Goal: Communication & Community: Answer question/provide support

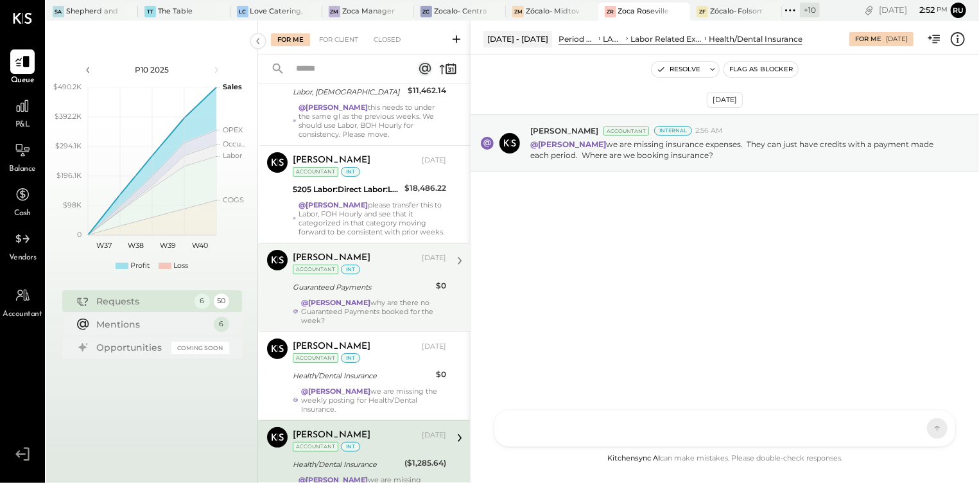
scroll to position [272, 0]
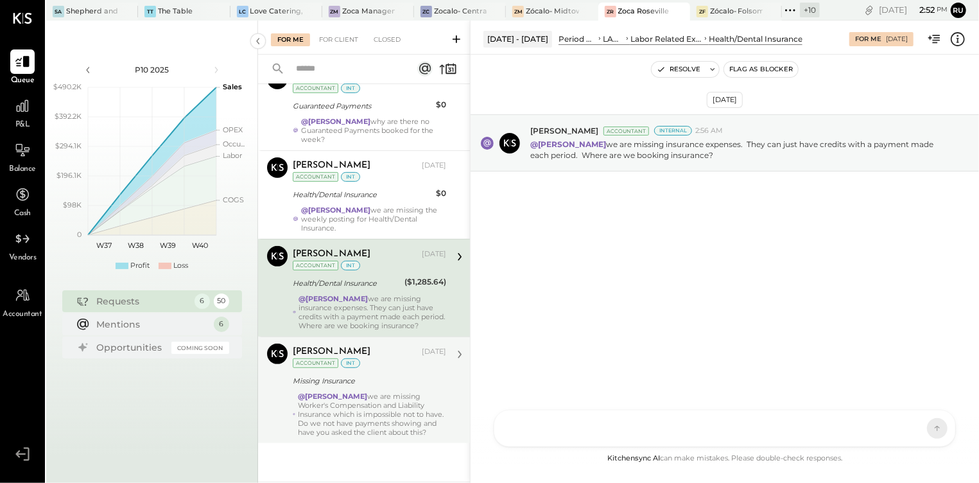
click at [358, 405] on div "@[PERSON_NAME] we are missing Worker's Compensation and Liability Insurance whi…" at bounding box center [372, 414] width 148 height 45
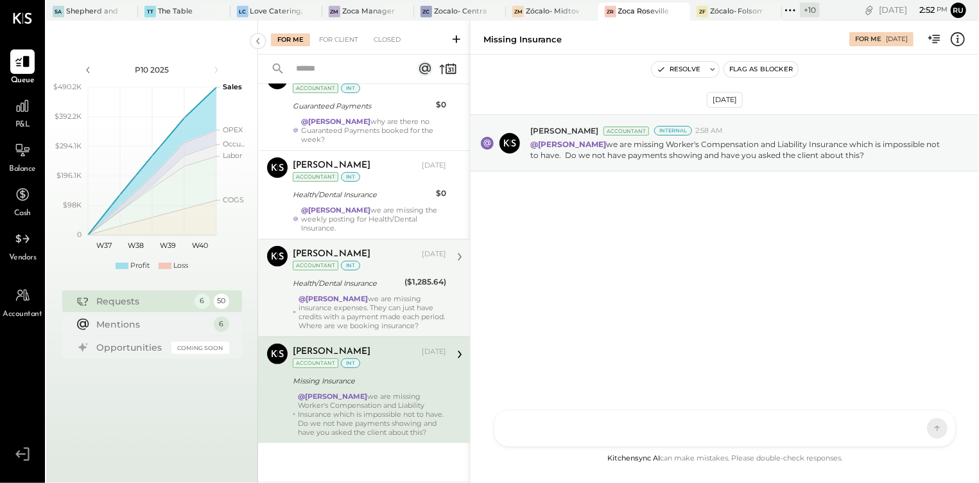
click at [362, 302] on div "@[PERSON_NAME] we are missing insurance expenses. They can just have credits wi…" at bounding box center [373, 312] width 148 height 36
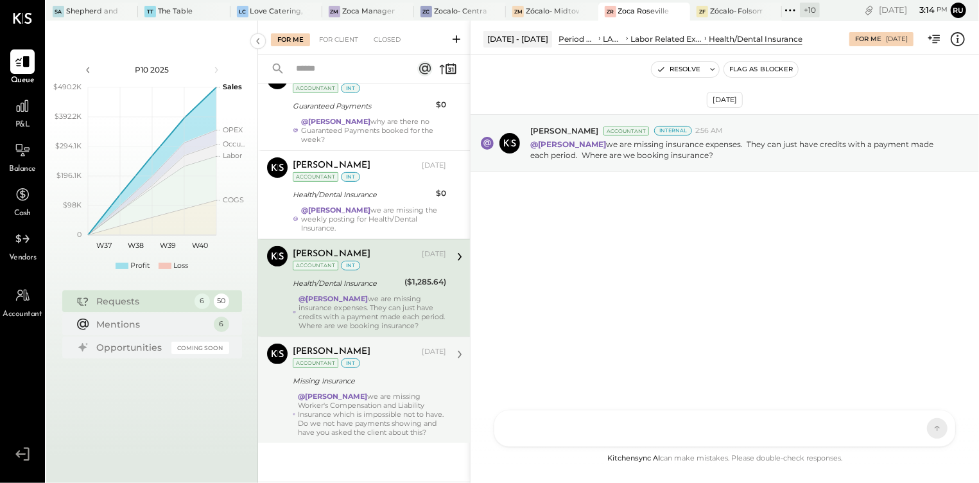
click at [574, 250] on div "Oct 4th, 2025 Chris Dash Accountant Internal 2:56 AM @Rushabh Shah we are missi…" at bounding box center [725, 177] width 509 height 181
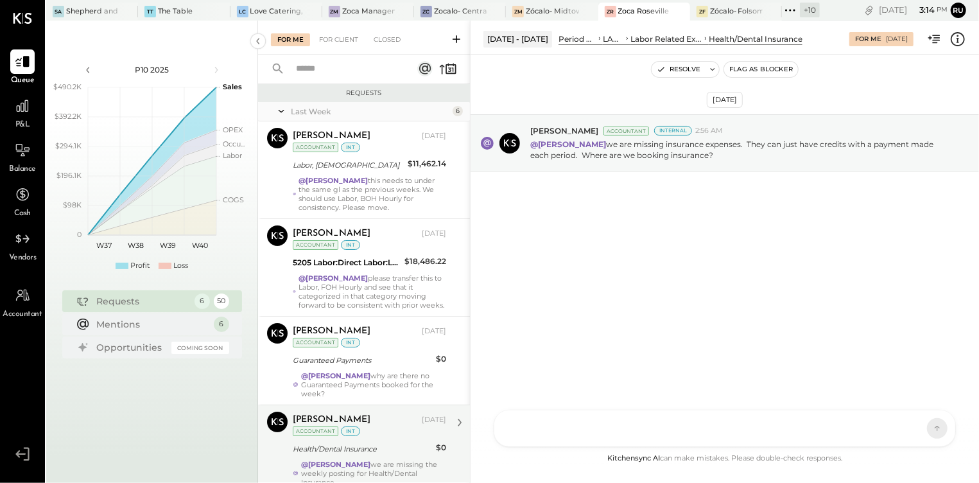
click at [345, 182] on strong "@[PERSON_NAME]" at bounding box center [333, 180] width 69 height 9
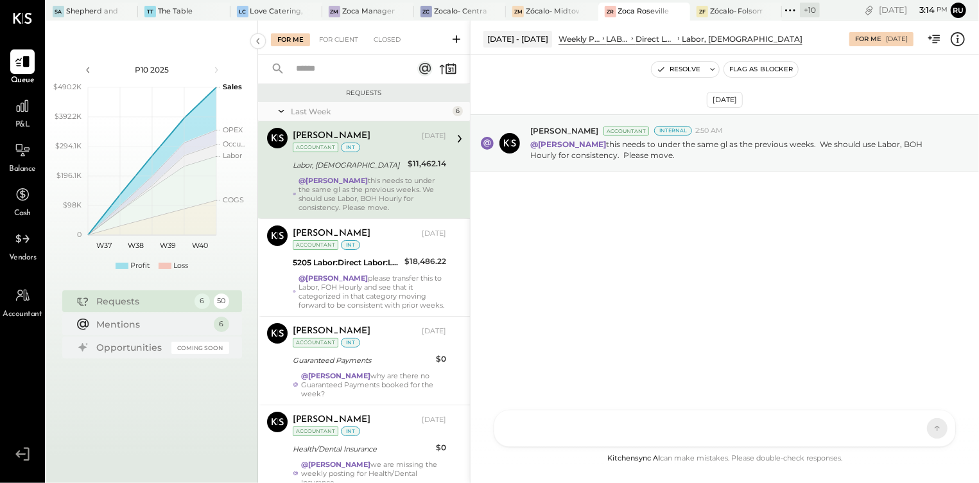
click at [553, 430] on div "AM Ali Mehdi RS Rushabh Shah S Sasha I Isaac UM Unnati M. Raloti J jimmy E erne…" at bounding box center [725, 428] width 462 height 37
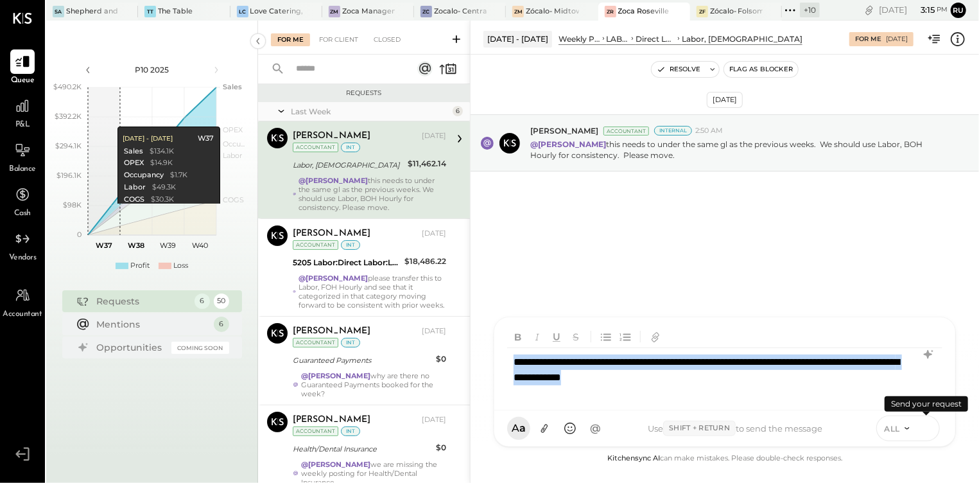
click at [932, 428] on icon at bounding box center [927, 427] width 12 height 13
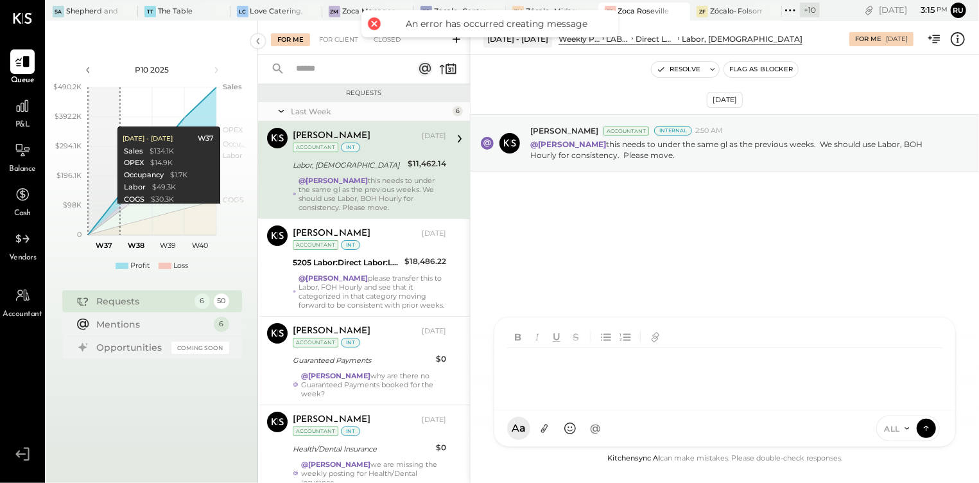
click at [631, 368] on div at bounding box center [724, 373] width 435 height 51
click at [366, 196] on div "@Rushabh Shah this needs to under the same gl as the previous weeks. We should …" at bounding box center [373, 194] width 148 height 36
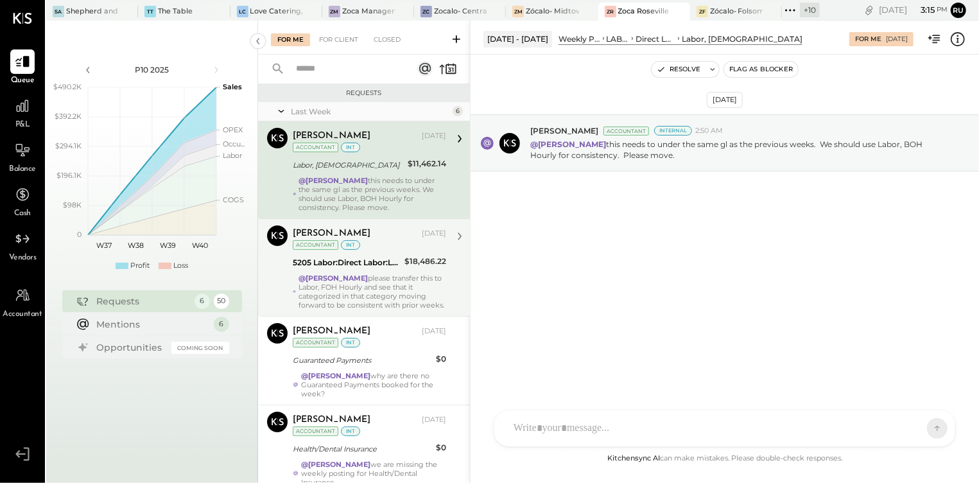
click at [346, 294] on div "@Rushabh Shah please transfer this to Labor, FOH Hourly and see that it categor…" at bounding box center [373, 292] width 148 height 36
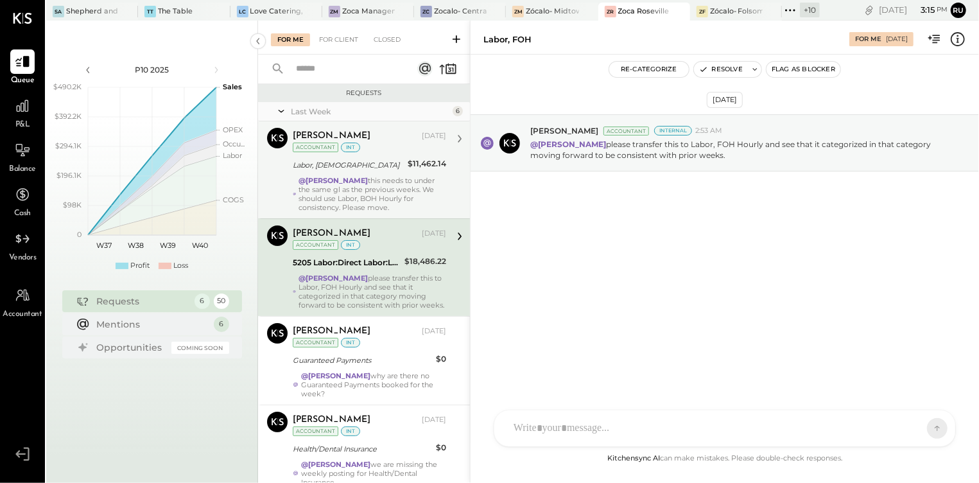
click at [362, 199] on div "@Rushabh Shah this needs to under the same gl as the previous weeks. We should …" at bounding box center [373, 194] width 148 height 36
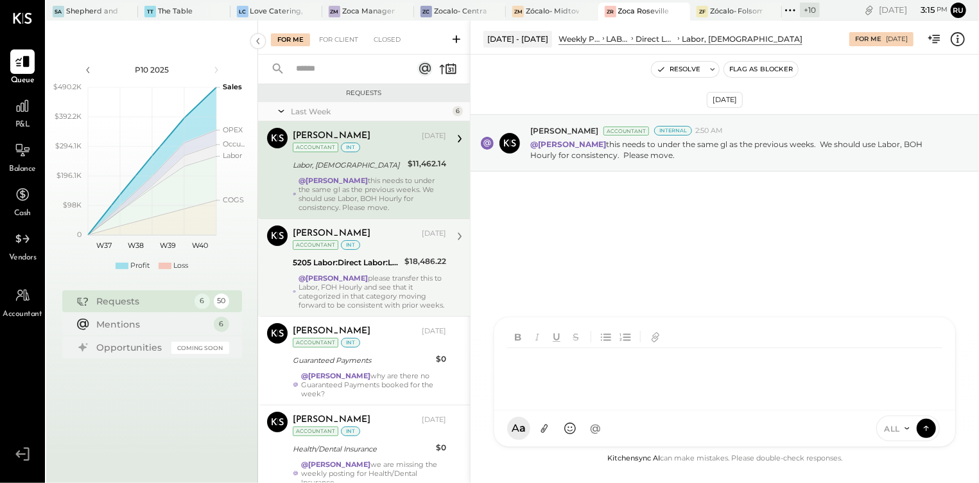
click at [611, 426] on div "AM [PERSON_NAME] RS [PERSON_NAME] S [PERSON_NAME] UM [PERSON_NAME] [PERSON_NAME…" at bounding box center [725, 382] width 462 height 130
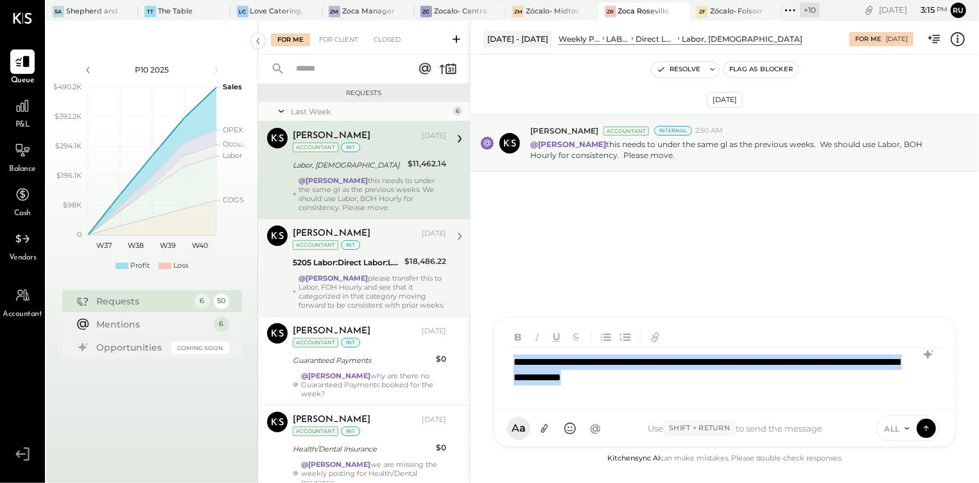
drag, startPoint x: 741, startPoint y: 383, endPoint x: 592, endPoint y: 381, distance: 149.0
click at [497, 348] on div "**********" at bounding box center [725, 363] width 461 height 93
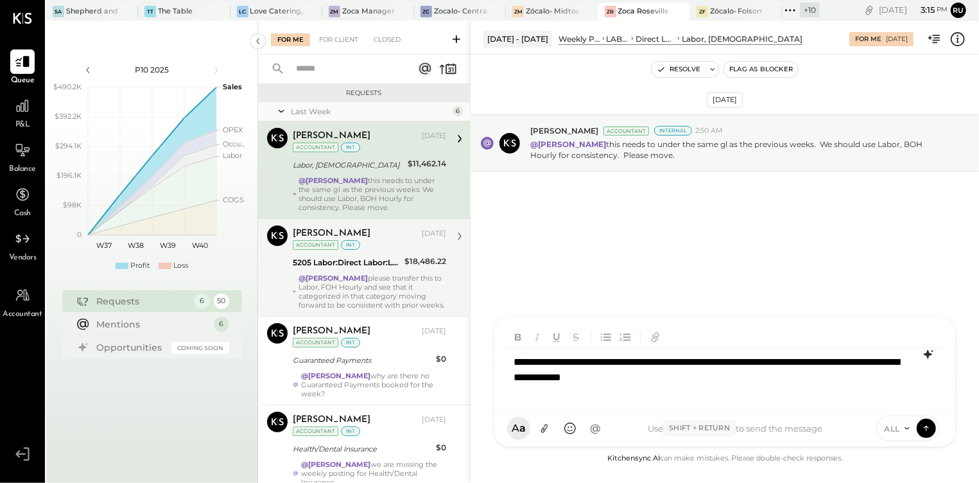
click at [927, 353] on icon at bounding box center [928, 354] width 8 height 9
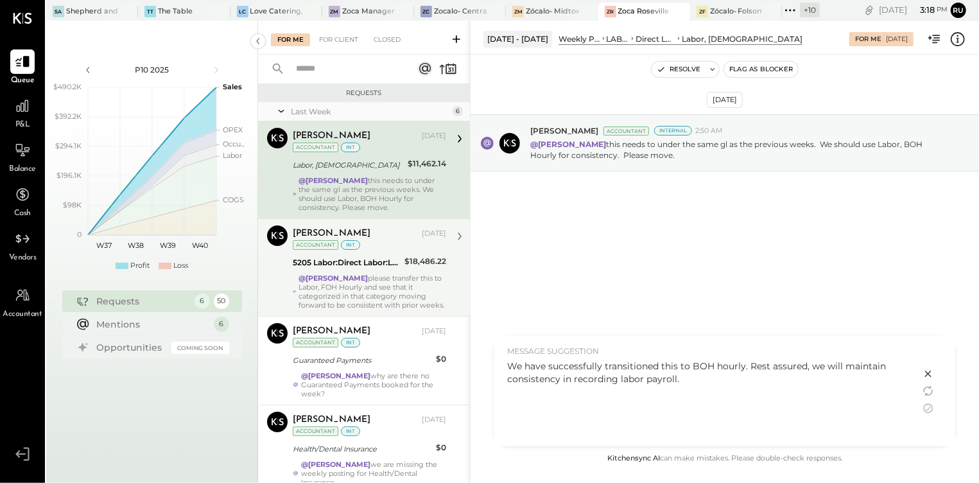
click at [706, 378] on div "We have successfully transitioned this to BOH hourly. Rest assured, we will mai…" at bounding box center [707, 373] width 401 height 26
click at [927, 393] on icon at bounding box center [930, 392] width 8 height 6
click at [828, 378] on div "We have successfully transitioned this to the BOH hourly system. Rest assured, …" at bounding box center [707, 373] width 401 height 26
click at [933, 392] on icon at bounding box center [928, 390] width 15 height 15
drag, startPoint x: 929, startPoint y: 389, endPoint x: 913, endPoint y: 391, distance: 15.6
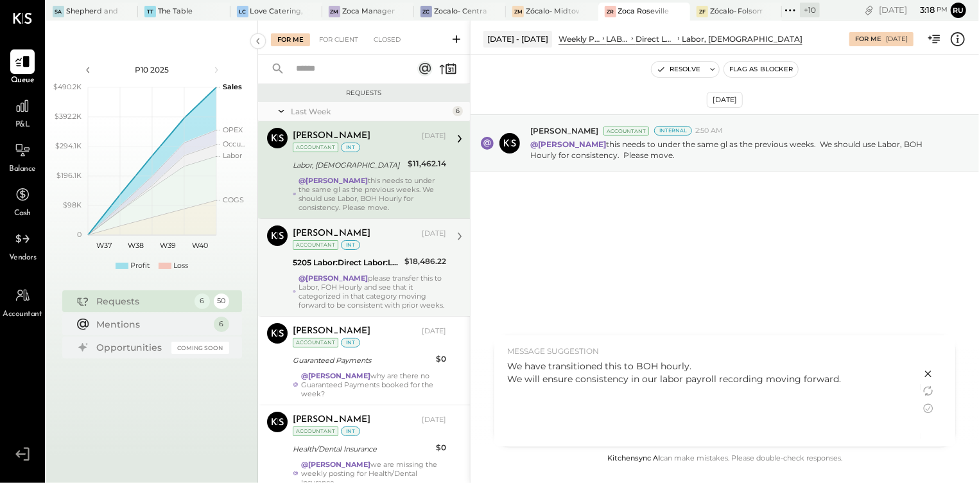
click at [928, 389] on icon at bounding box center [928, 390] width 15 height 15
click at [929, 396] on icon at bounding box center [928, 390] width 15 height 15
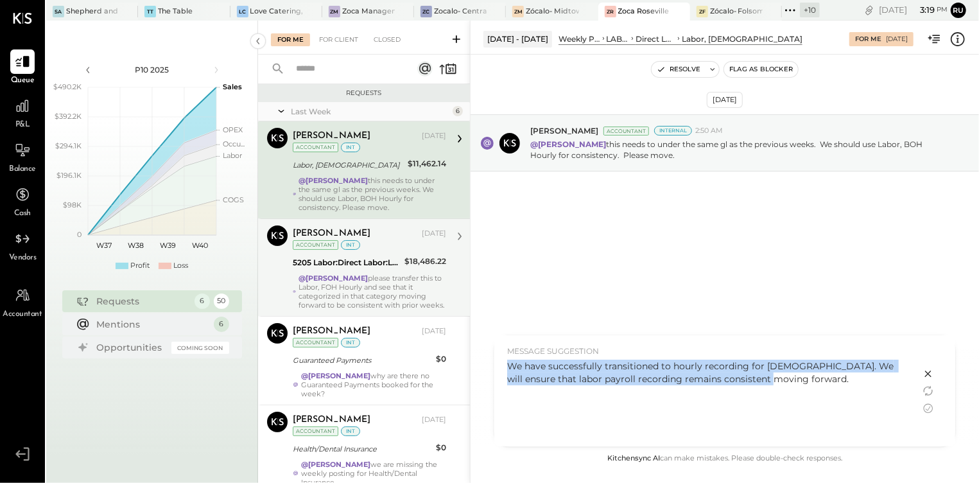
drag, startPoint x: 754, startPoint y: 381, endPoint x: 505, endPoint y: 370, distance: 248.8
click at [505, 370] on div "MESSAGE SUGGESTION We have successfully transitioned to hourly recording for BO…" at bounding box center [708, 390] width 426 height 111
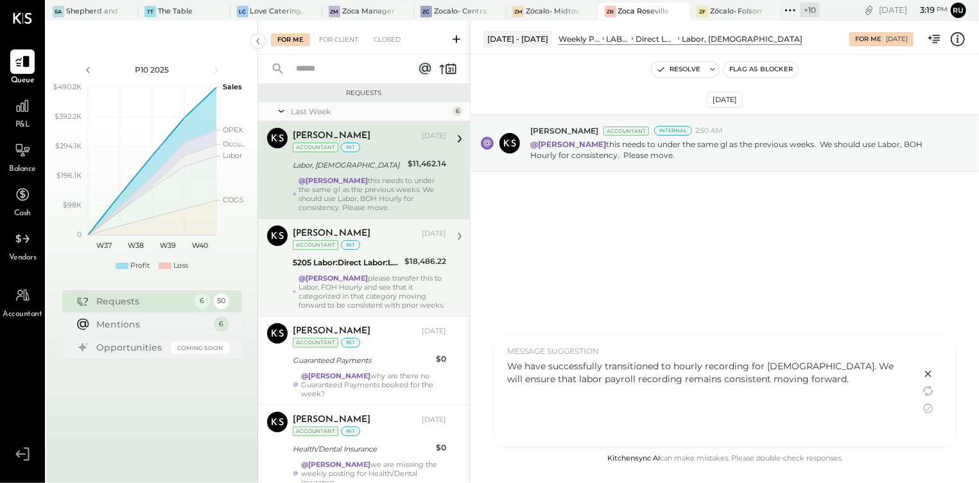
click at [929, 374] on icon at bounding box center [929, 374] width 6 height 6
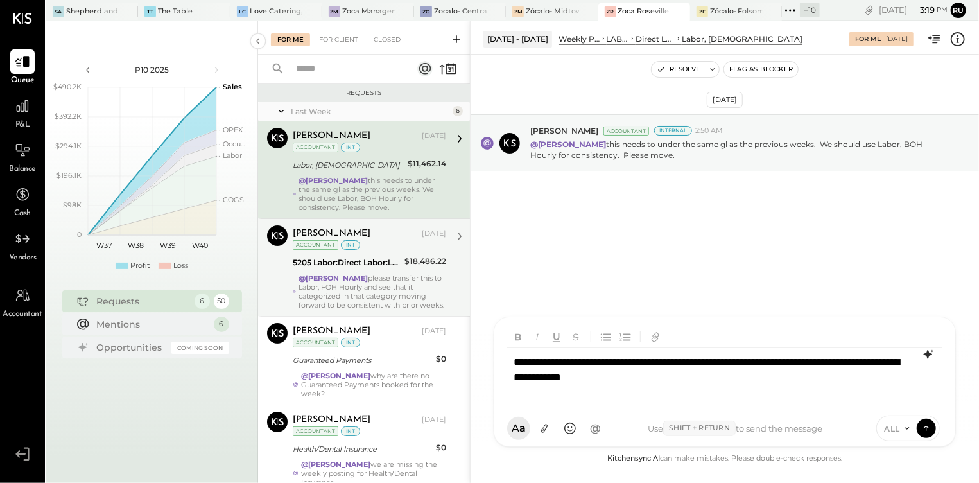
click at [747, 381] on div "**********" at bounding box center [724, 373] width 435 height 51
drag, startPoint x: 713, startPoint y: 378, endPoint x: 907, endPoint y: 386, distance: 194.1
click at [907, 386] on div "**********" at bounding box center [724, 373] width 435 height 51
click at [759, 361] on div "**********" at bounding box center [724, 373] width 435 height 51
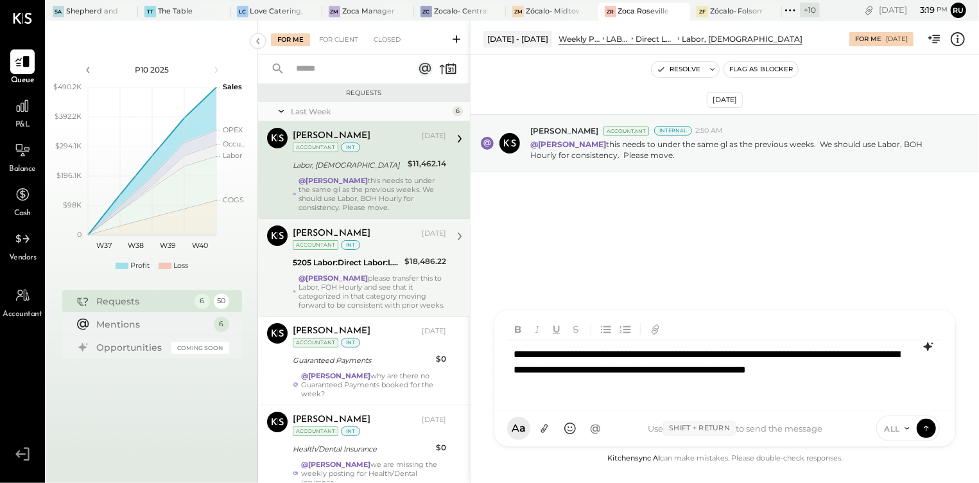
click at [620, 387] on div "**********" at bounding box center [724, 369] width 435 height 59
drag, startPoint x: 931, startPoint y: 420, endPoint x: 911, endPoint y: 408, distance: 23.6
click at [930, 420] on button at bounding box center [926, 428] width 19 height 19
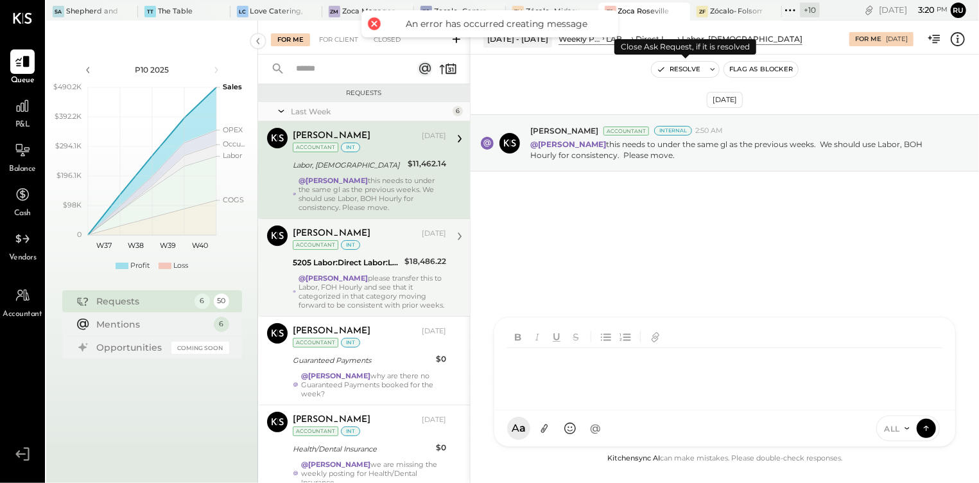
click at [690, 67] on button "Resolve" at bounding box center [679, 69] width 54 height 15
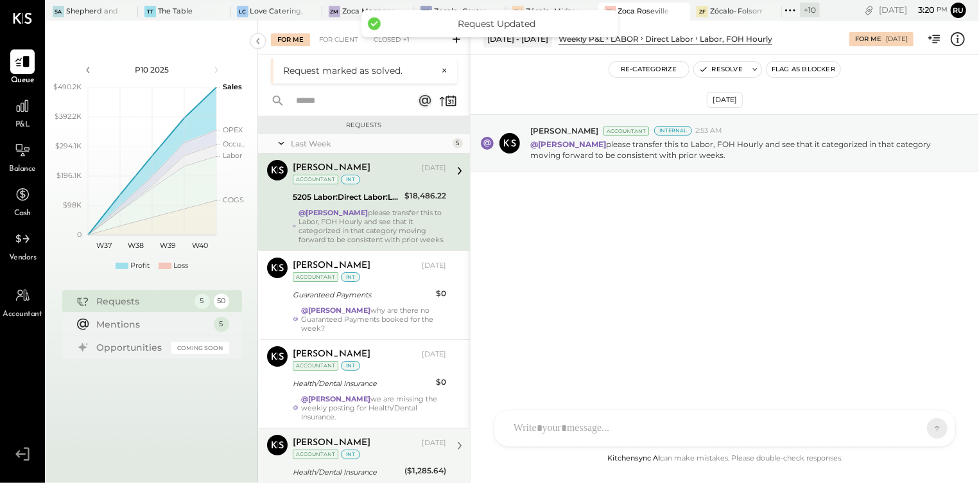
click at [357, 206] on div "Chris Dash Oct 03, 2025 Accountant int 5205 Labor:Direct Labor:Labor, FOH $18,4…" at bounding box center [370, 202] width 154 height 84
click at [539, 425] on div at bounding box center [713, 428] width 412 height 28
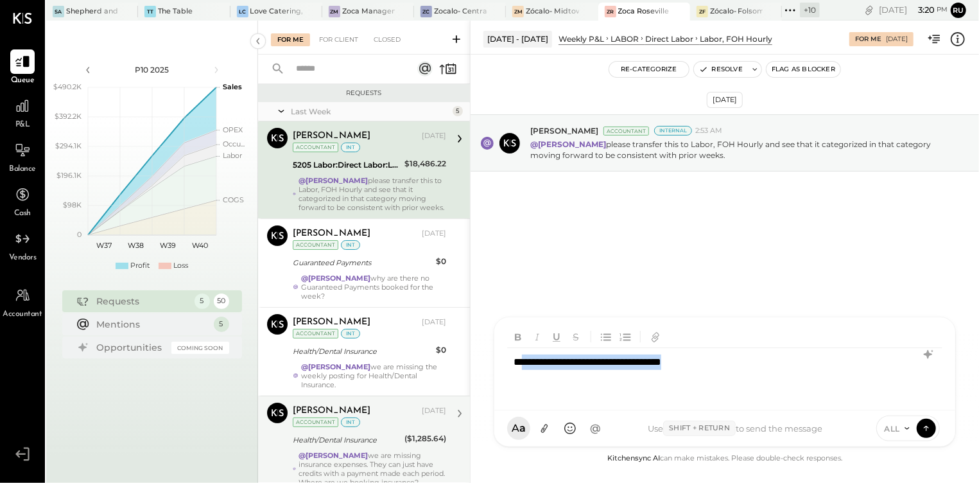
drag, startPoint x: 723, startPoint y: 365, endPoint x: 517, endPoint y: 358, distance: 206.3
click at [525, 360] on div "**********" at bounding box center [724, 373] width 435 height 51
click at [509, 361] on div "**********" at bounding box center [724, 373] width 435 height 51
click at [581, 373] on div "**********" at bounding box center [724, 373] width 435 height 51
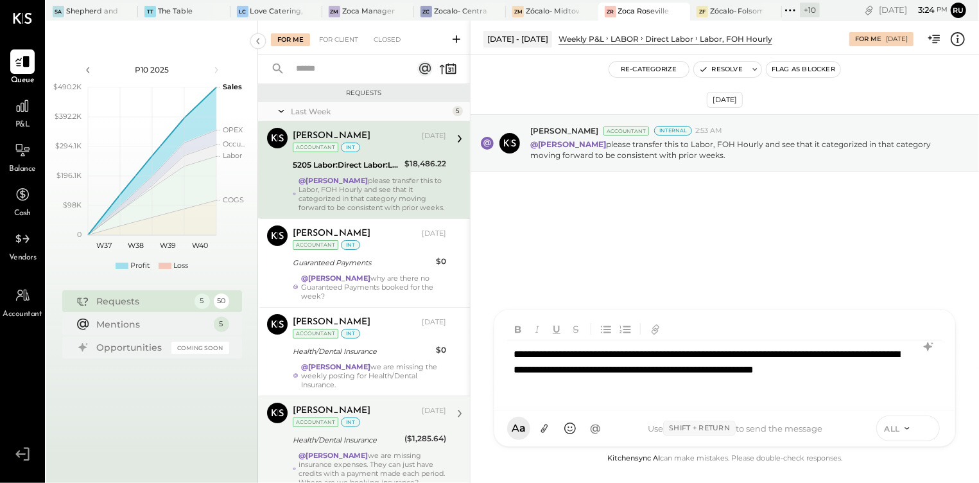
click at [928, 432] on icon at bounding box center [927, 427] width 12 height 13
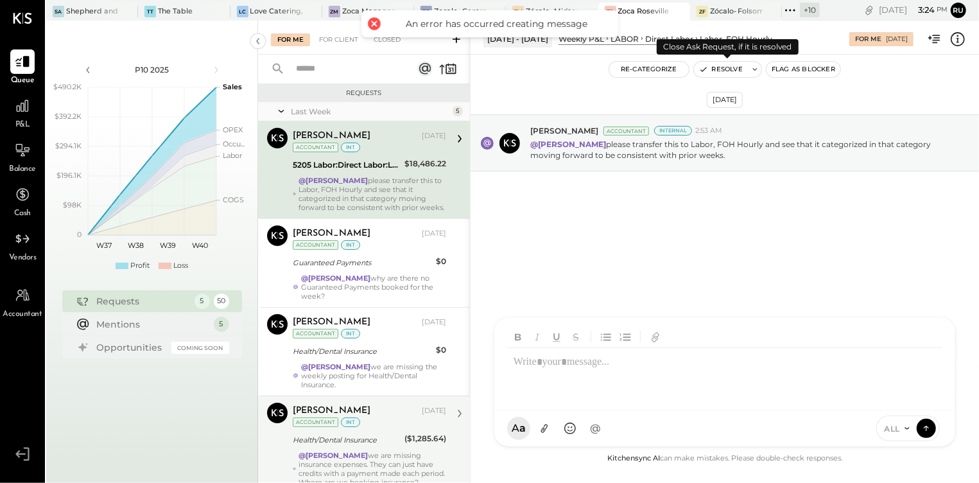
click at [724, 69] on button "Resolve" at bounding box center [721, 69] width 54 height 15
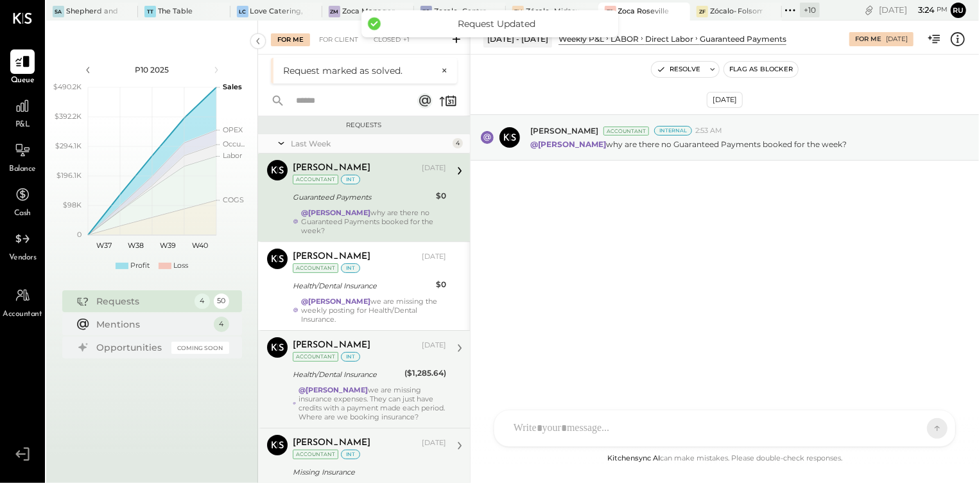
click at [368, 227] on div "@Rushabh Shah why are there no Guaranteed Payments booked for the week?" at bounding box center [373, 221] width 145 height 27
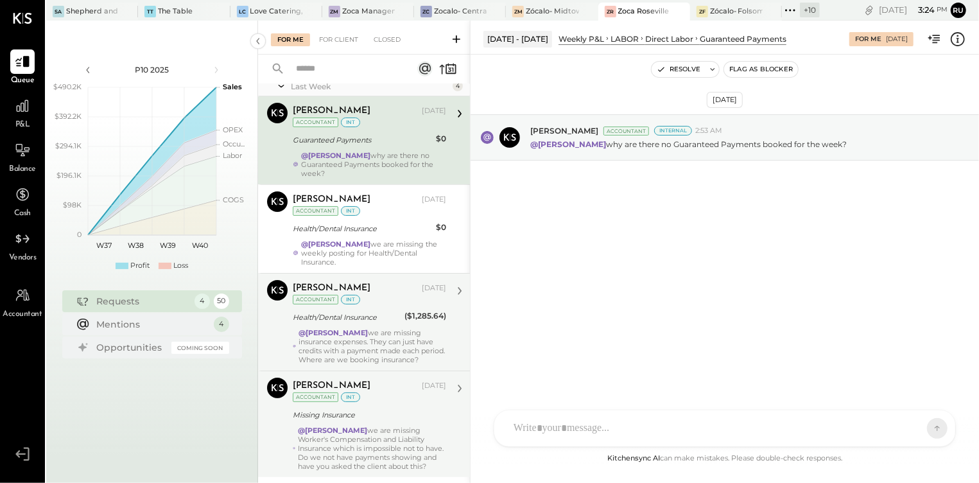
scroll to position [68, 0]
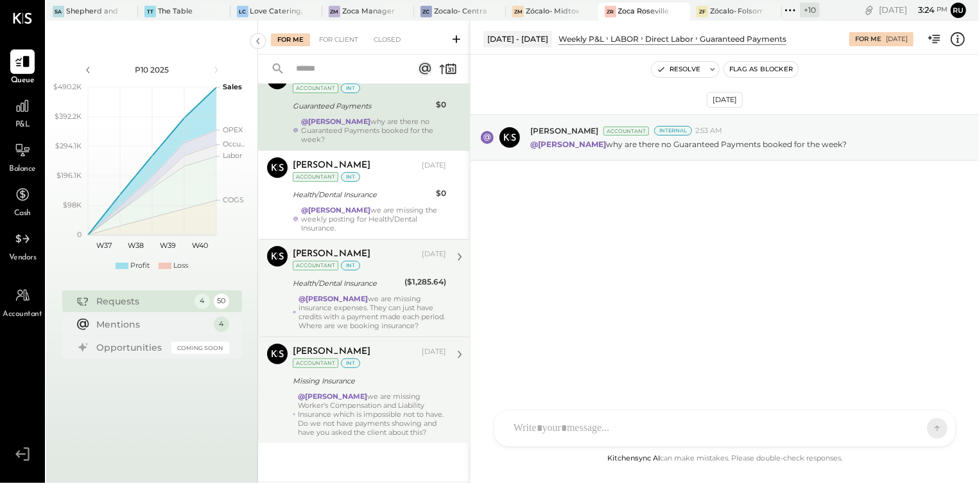
click at [371, 310] on div "@[PERSON_NAME] we are missing insurance expenses. They can just have credits wi…" at bounding box center [373, 312] width 148 height 36
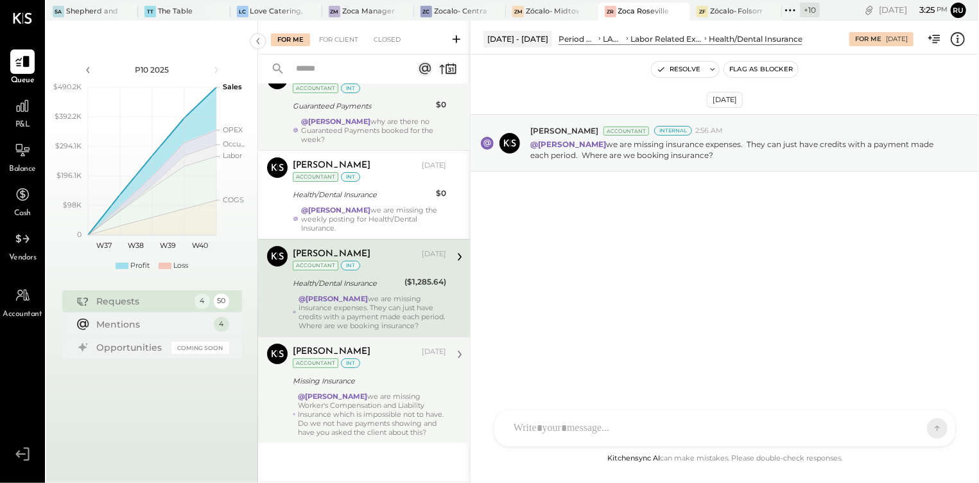
click at [353, 126] on div "@Rushabh Shah why are there no Guaranteed Payments booked for the week?" at bounding box center [373, 130] width 145 height 27
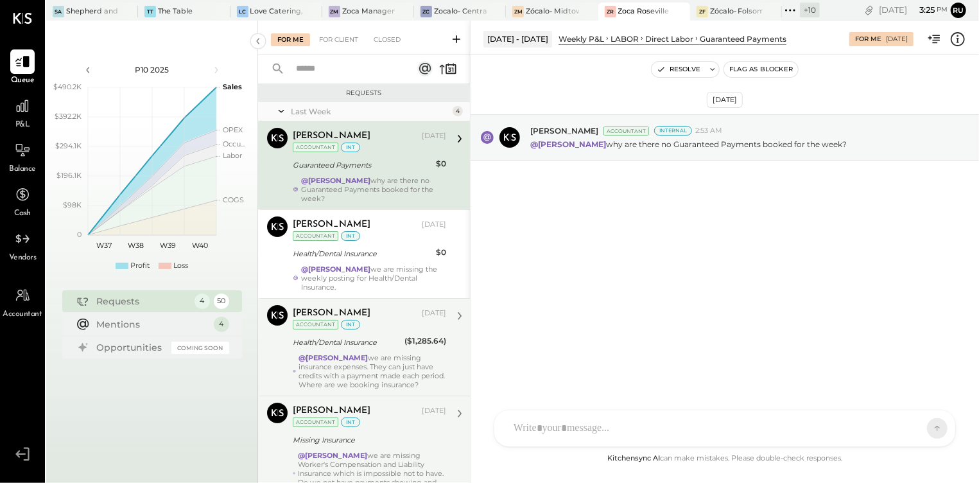
click at [373, 185] on div "@Rushabh Shah why are there no Guaranteed Payments booked for the week?" at bounding box center [373, 189] width 145 height 27
click at [548, 211] on div "Oct 4th, 2025 Chris Dash Accountant Internal 2:53 AM @Rushabh Shah why are ther…" at bounding box center [725, 172] width 509 height 170
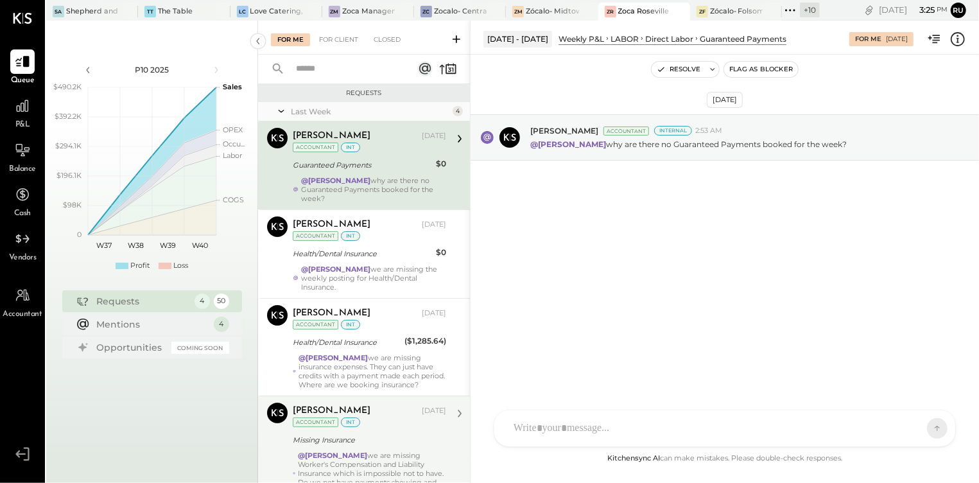
click at [376, 188] on div "@Rushabh Shah why are there no Guaranteed Payments booked for the week?" at bounding box center [373, 189] width 145 height 27
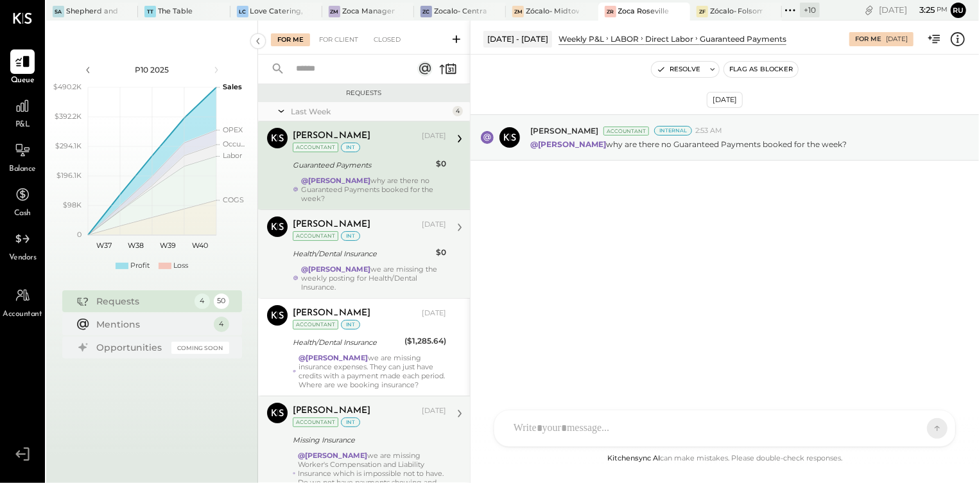
click at [365, 263] on div "Chris Dash Oct 03, 2025 Accountant int Health/Dental Insurance $0 @Rushabh Shah…" at bounding box center [370, 253] width 154 height 75
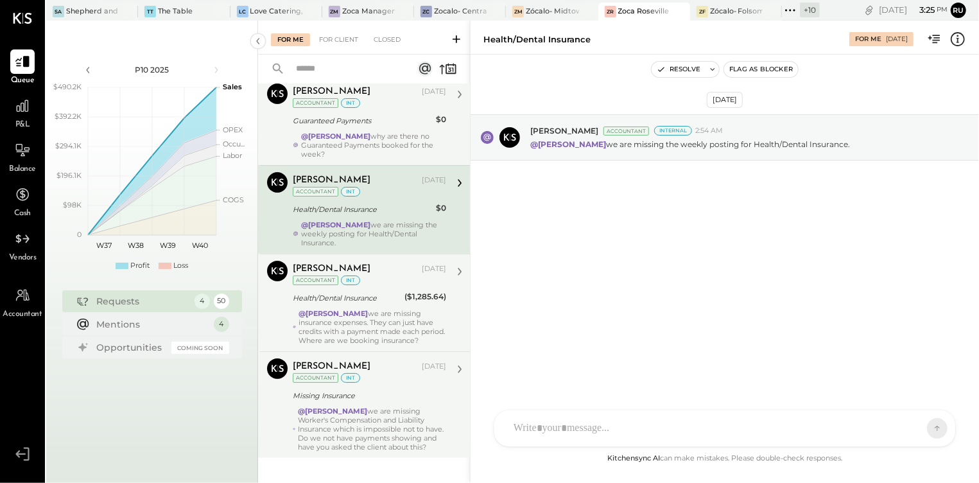
scroll to position [68, 0]
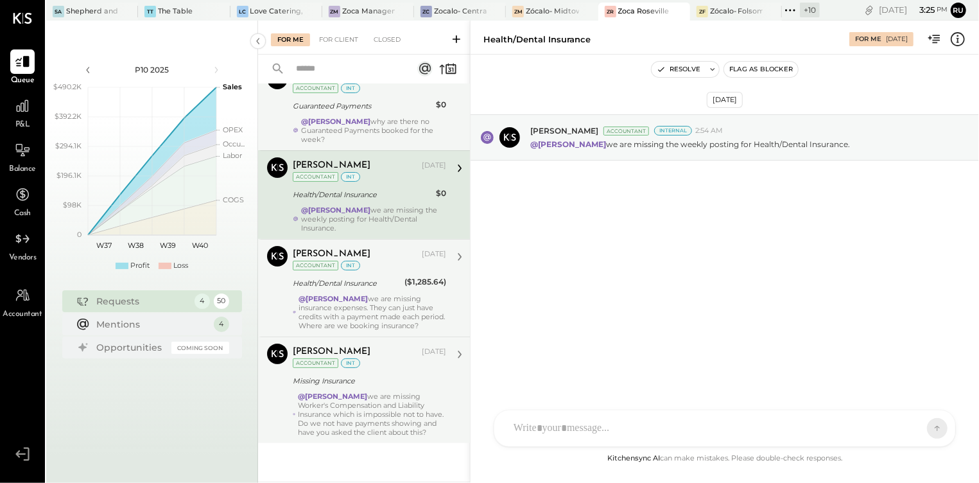
click at [358, 277] on div "Health/Dental Insurance" at bounding box center [347, 283] width 108 height 13
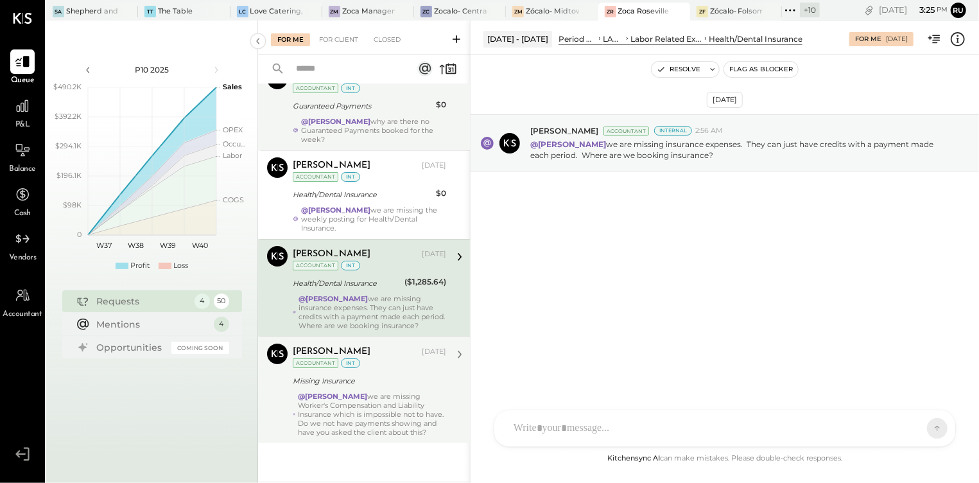
click at [689, 218] on div "Oct 4th, 2025 Chris Dash Accountant Internal 2:56 AM @Rushabh Shah we are missi…" at bounding box center [725, 177] width 509 height 181
click at [651, 222] on div "Oct 4th, 2025 Chris Dash Accountant Internal 2:56 AM @Rushabh Shah we are missi…" at bounding box center [725, 177] width 509 height 181
click at [373, 295] on div "@[PERSON_NAME] we are missing insurance expenses. They can just have credits wi…" at bounding box center [373, 312] width 148 height 36
click at [608, 252] on div "Oct 4th, 2025 Chris Dash Accountant Internal 2:56 AM @Rushabh Shah we are missi…" at bounding box center [725, 177] width 509 height 181
click at [603, 254] on div "Oct 4th, 2025 Chris Dash Accountant Internal 2:56 AM @Rushabh Shah we are missi…" at bounding box center [725, 177] width 509 height 181
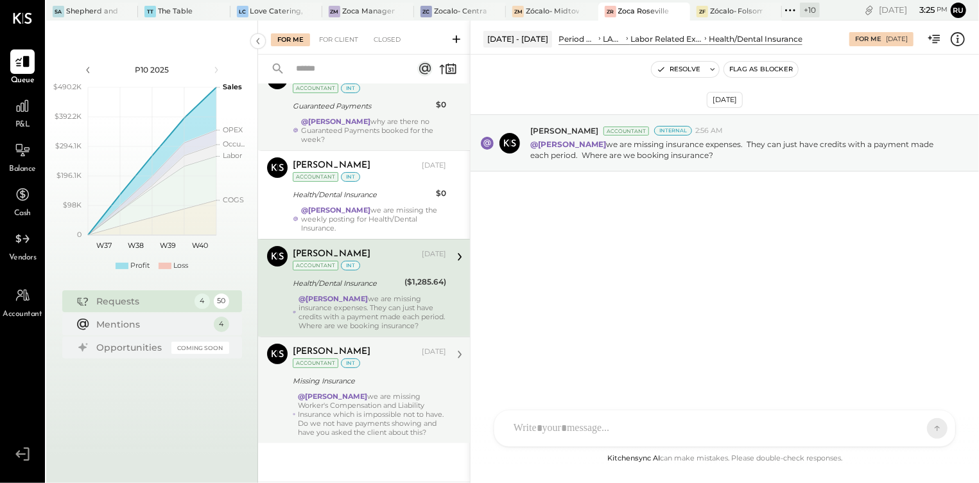
click at [593, 254] on div "Oct 4th, 2025 Chris Dash Accountant Internal 2:56 AM @Rushabh Shah we are missi…" at bounding box center [725, 177] width 509 height 181
click at [581, 252] on div "Oct 4th, 2025 Chris Dash Accountant Internal 2:56 AM @Rushabh Shah we are missi…" at bounding box center [725, 177] width 509 height 181
click at [561, 430] on div "AM Ali Mehdi RS Rushabh Shah S Sasha I Isaac UM Unnati M. Raloti J jimmy E erne…" at bounding box center [725, 428] width 462 height 37
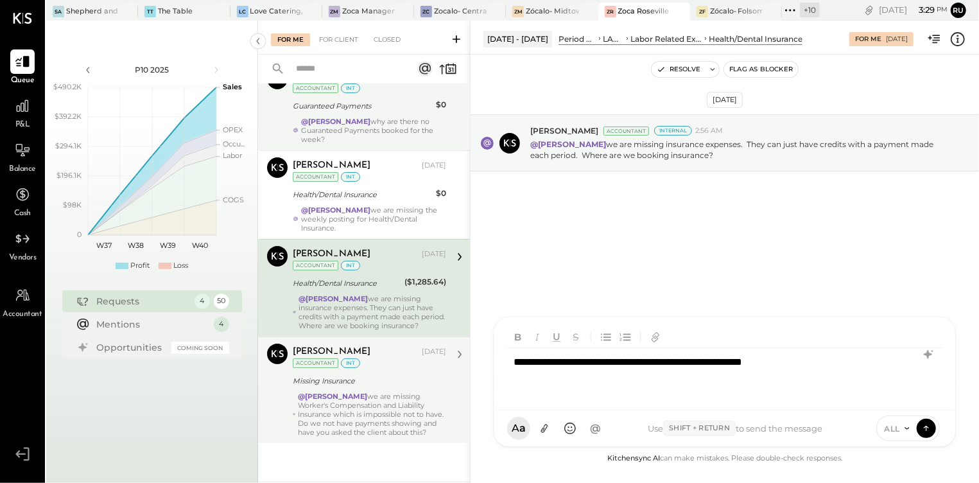
click at [821, 363] on div "**********" at bounding box center [724, 373] width 435 height 51
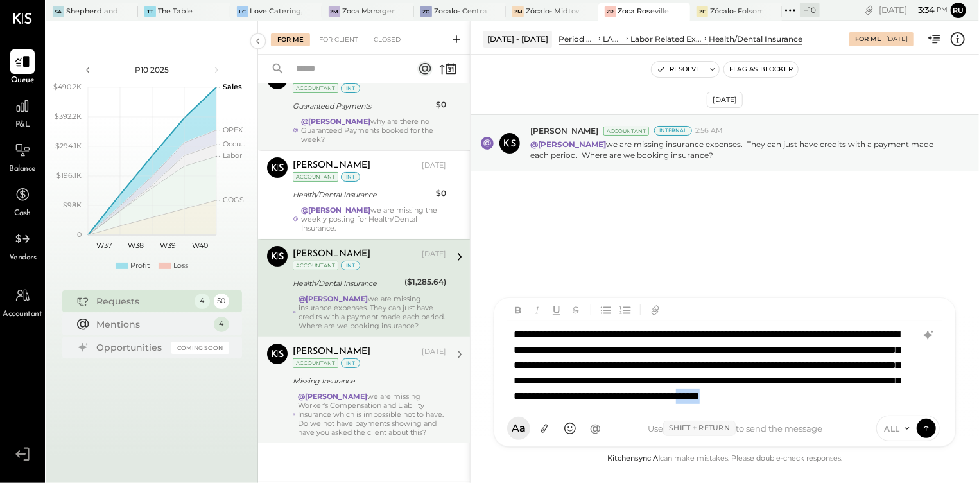
scroll to position [18, 0]
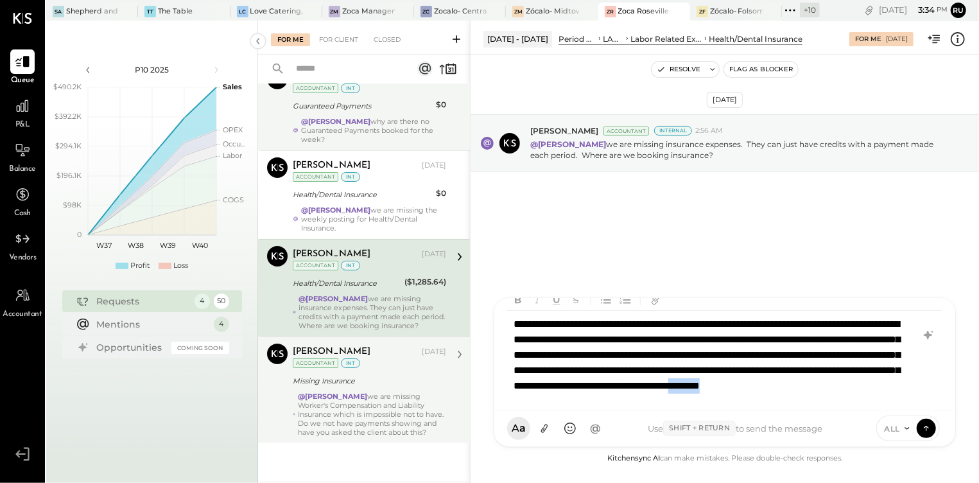
drag, startPoint x: 582, startPoint y: 403, endPoint x: 529, endPoint y: 401, distance: 52.7
click at [529, 401] on div "**********" at bounding box center [725, 354] width 461 height 112
click at [597, 387] on div "**********" at bounding box center [724, 355] width 435 height 89
click at [626, 385] on div "**********" at bounding box center [724, 355] width 435 height 89
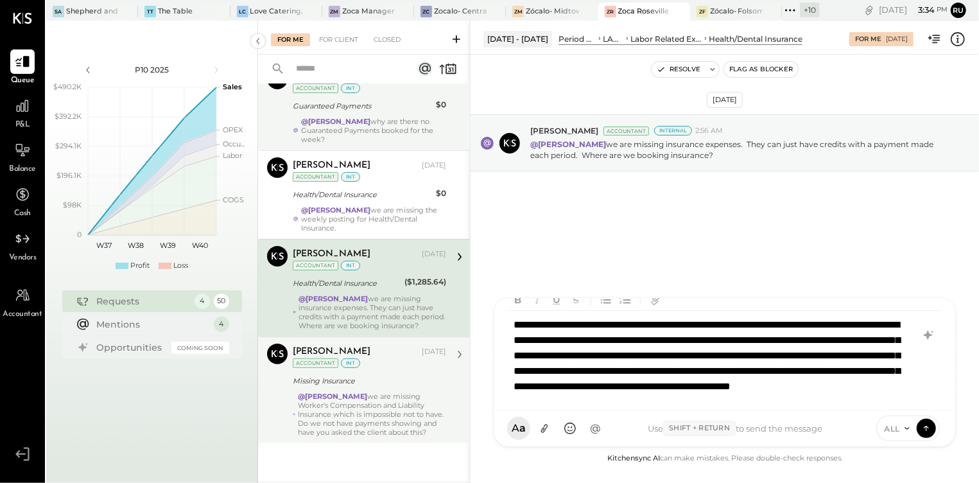
click at [581, 322] on div "**********" at bounding box center [724, 355] width 435 height 89
click at [760, 326] on div "**********" at bounding box center [724, 355] width 435 height 89
click at [637, 385] on div "**********" at bounding box center [724, 355] width 435 height 89
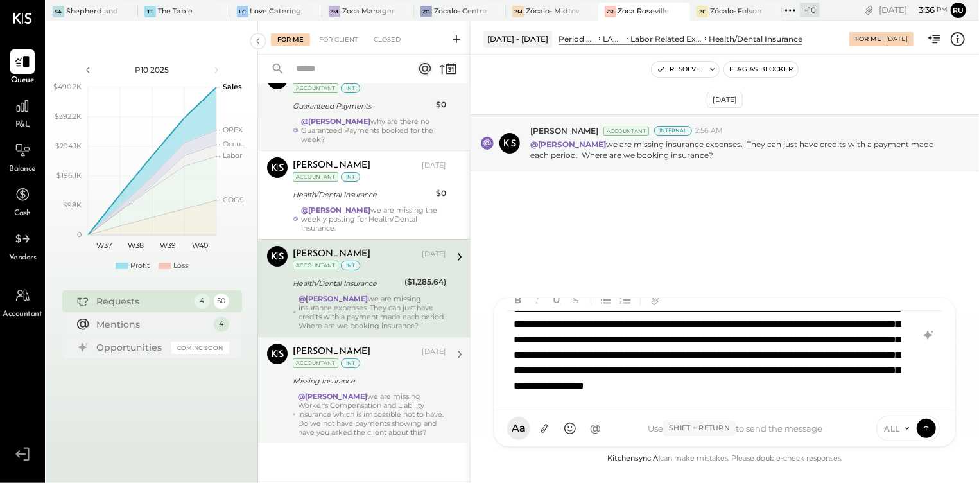
scroll to position [39, 0]
click at [732, 397] on div "**********" at bounding box center [724, 355] width 435 height 89
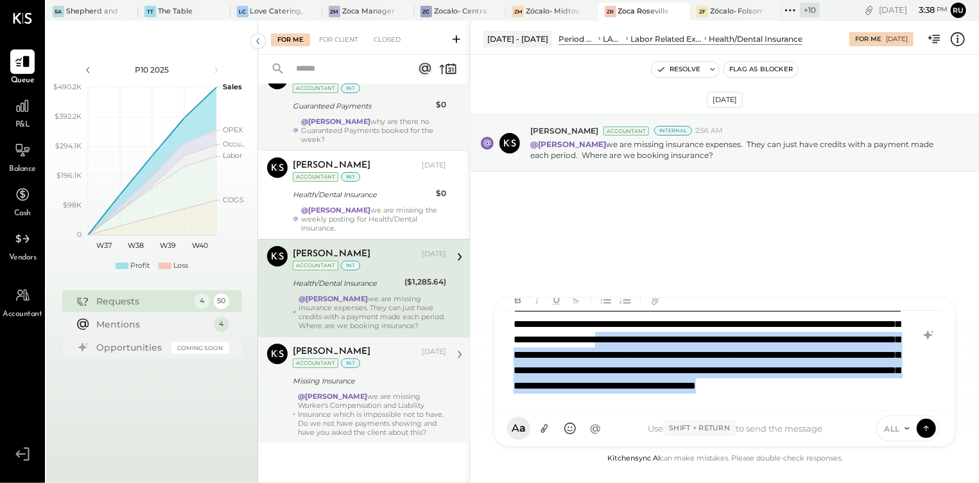
drag, startPoint x: 732, startPoint y: 397, endPoint x: 505, endPoint y: 327, distance: 236.7
click at [505, 327] on div "**********" at bounding box center [725, 354] width 461 height 112
click at [728, 391] on div "**********" at bounding box center [724, 355] width 435 height 89
click at [723, 389] on div "**********" at bounding box center [724, 355] width 435 height 89
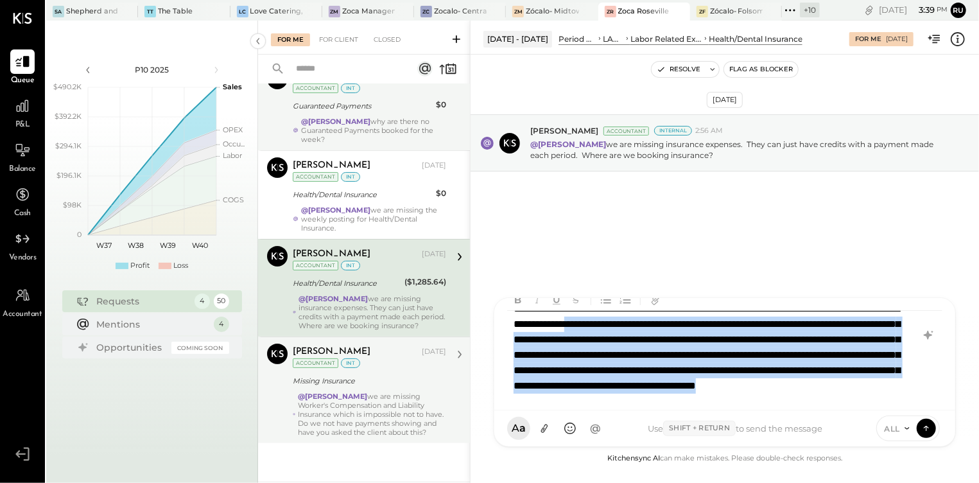
scroll to position [6, 0]
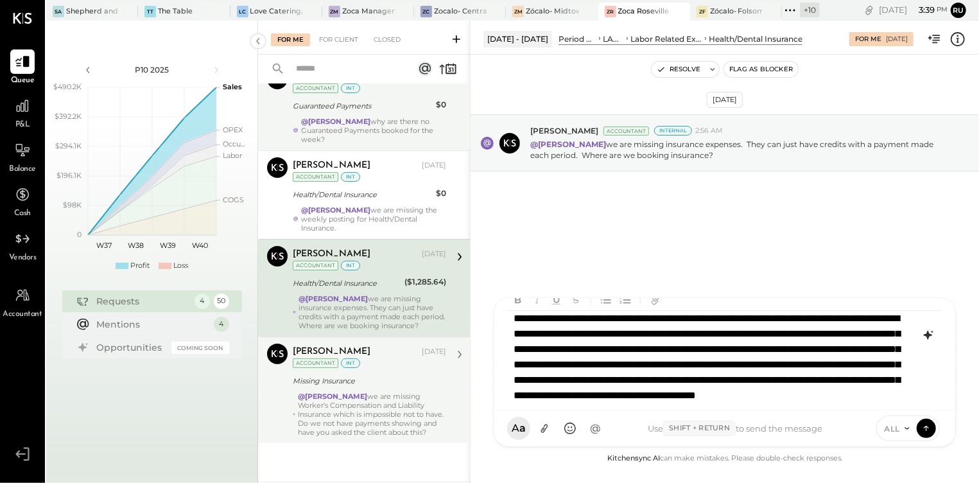
click at [928, 334] on icon at bounding box center [928, 335] width 8 height 9
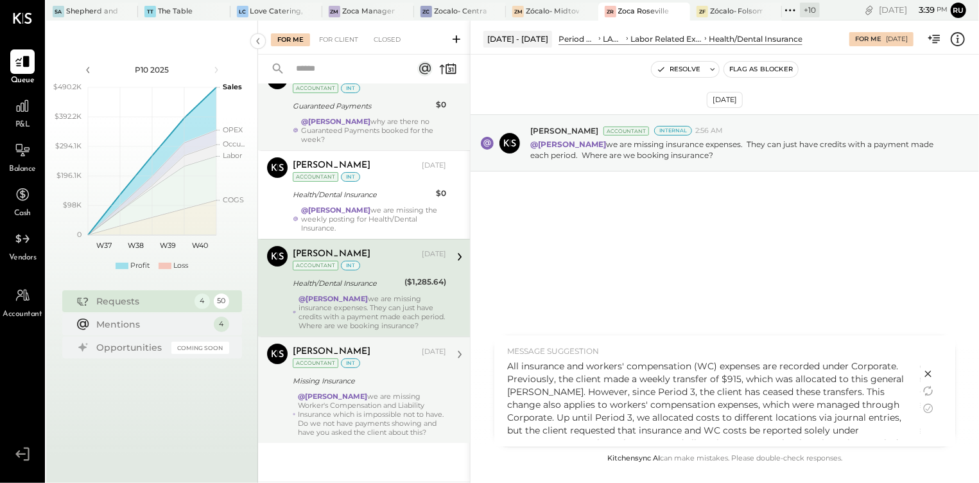
click at [624, 388] on p "All insurance and workers' compensation (WC) expenses are recorded under Corpor…" at bounding box center [707, 418] width 401 height 116
click at [859, 435] on p "All insurance and workers' compensation (WC) expenses are recorded under Corpor…" at bounding box center [707, 395] width 401 height 116
click at [854, 426] on p "All insurance and workers' compensation (WC) expenses are recorded under Corpor…" at bounding box center [707, 395] width 401 height 116
click at [849, 425] on p "All insurance and workers' compensation (WC) expenses are recorded under Corpor…" at bounding box center [707, 395] width 401 height 116
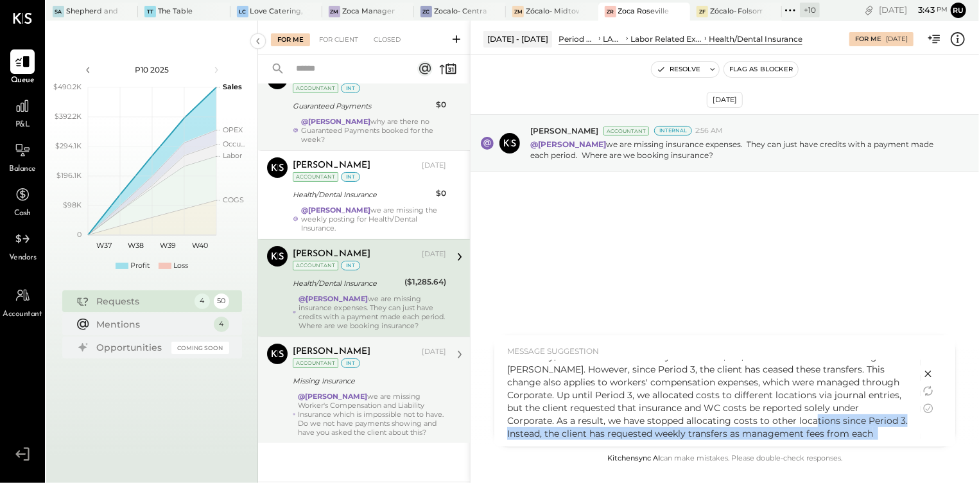
drag, startPoint x: 859, startPoint y: 434, endPoint x: 773, endPoint y: 420, distance: 87.7
click at [773, 420] on p "All insurance and workers' compensation (WC) expenses are recorded under Corpor…" at bounding box center [707, 395] width 401 height 116
click at [789, 426] on p "All insurance and workers' compensation (WC) expenses are recorded under Corpor…" at bounding box center [707, 395] width 401 height 116
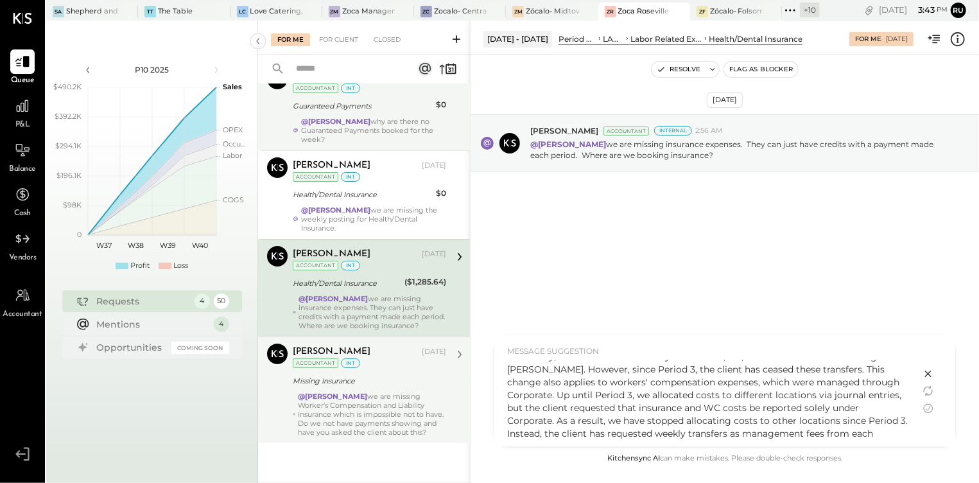
drag, startPoint x: 661, startPoint y: 402, endPoint x: 654, endPoint y: 401, distance: 6.5
click at [660, 402] on p "All insurance and workers' compensation (WC) expenses are recorded under Corpor…" at bounding box center [707, 395] width 401 height 116
click at [929, 405] on icon at bounding box center [928, 408] width 15 height 15
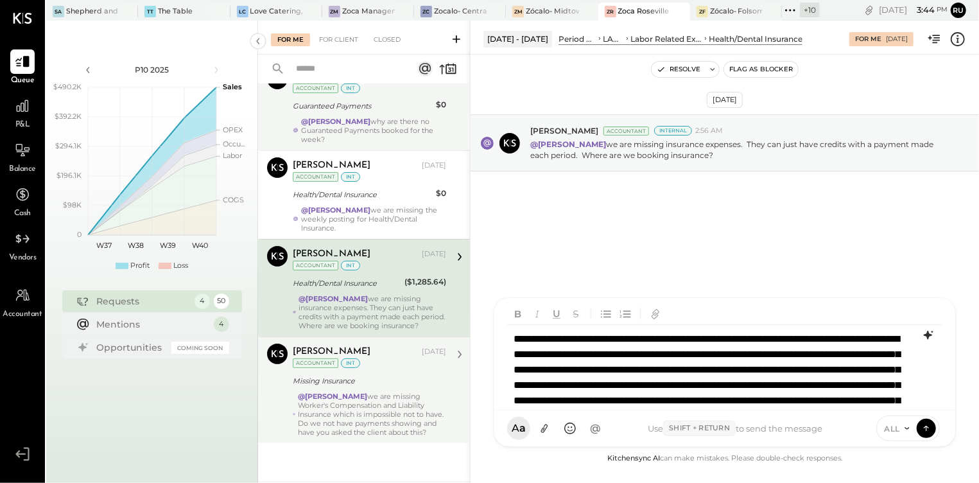
scroll to position [0, 0]
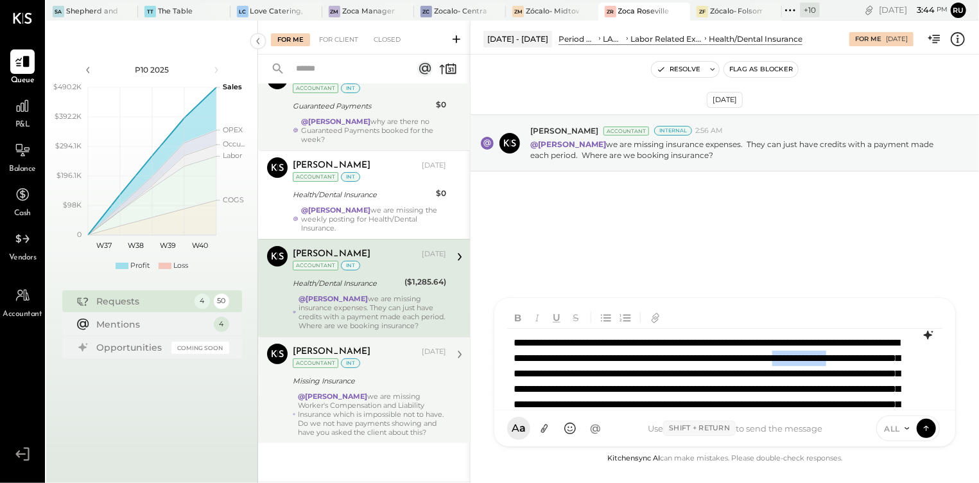
drag, startPoint x: 728, startPoint y: 374, endPoint x: 654, endPoint y: 374, distance: 74.5
click at [654, 374] on p "**********" at bounding box center [708, 412] width 389 height 154
click at [596, 355] on p "**********" at bounding box center [708, 412] width 389 height 154
drag, startPoint x: 672, startPoint y: 375, endPoint x: 681, endPoint y: 376, distance: 8.4
click at [672, 375] on p "**********" at bounding box center [708, 412] width 389 height 154
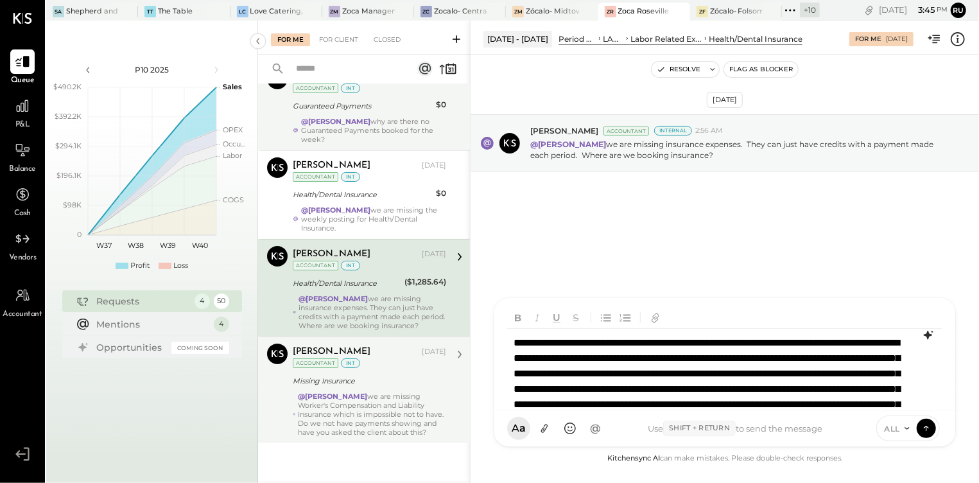
click at [649, 396] on p "**********" at bounding box center [708, 412] width 389 height 154
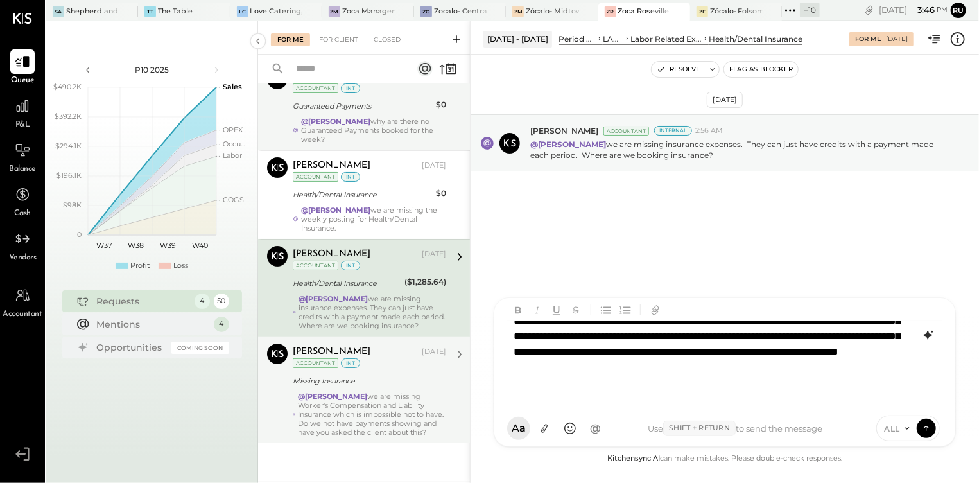
scroll to position [77, 0]
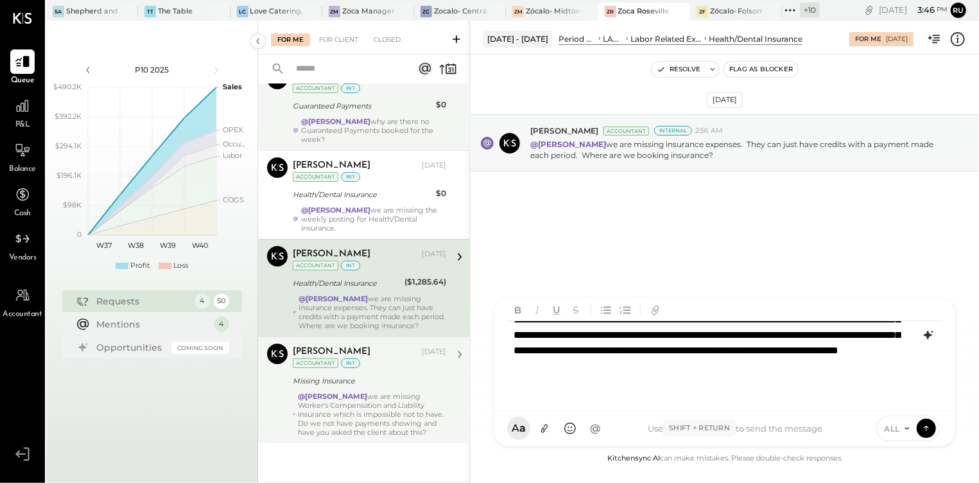
click at [705, 380] on p "**********" at bounding box center [708, 327] width 389 height 154
click at [715, 398] on p "**********" at bounding box center [708, 327] width 389 height 154
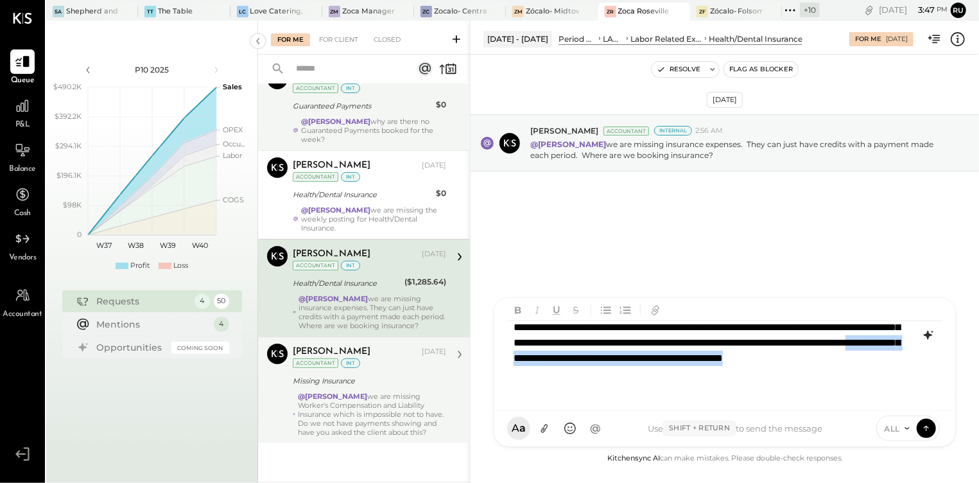
click at [712, 383] on p "**********" at bounding box center [708, 328] width 389 height 170
click at [706, 397] on p "**********" at bounding box center [708, 328] width 389 height 170
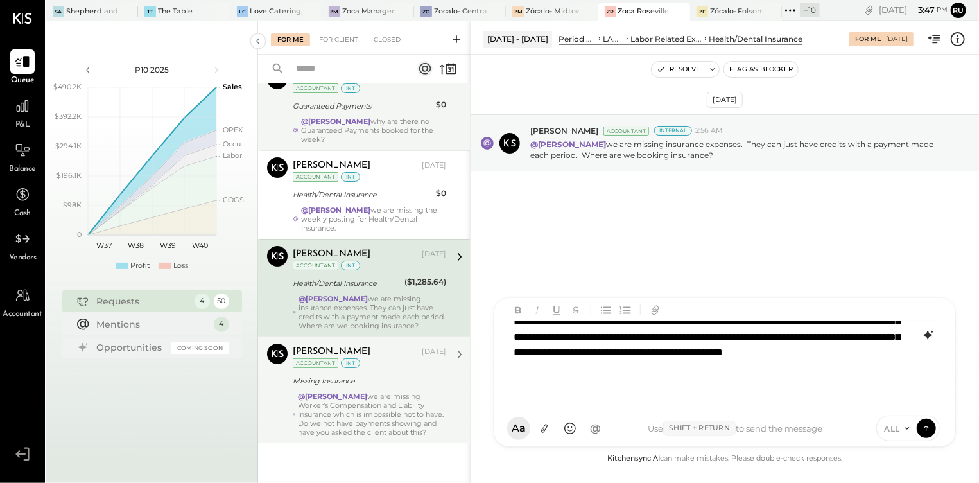
scroll to position [92, 0]
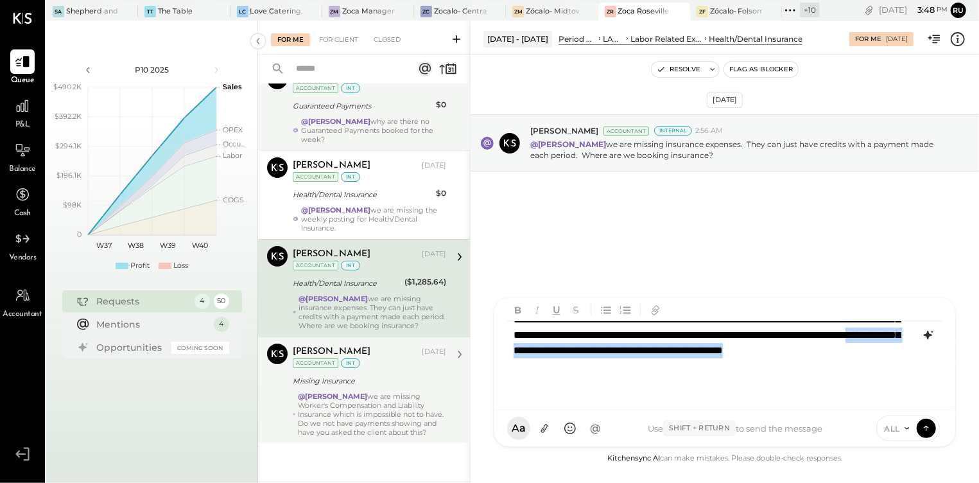
drag, startPoint x: 714, startPoint y: 382, endPoint x: 718, endPoint y: 391, distance: 10.6
click at [718, 391] on p "**********" at bounding box center [708, 320] width 389 height 170
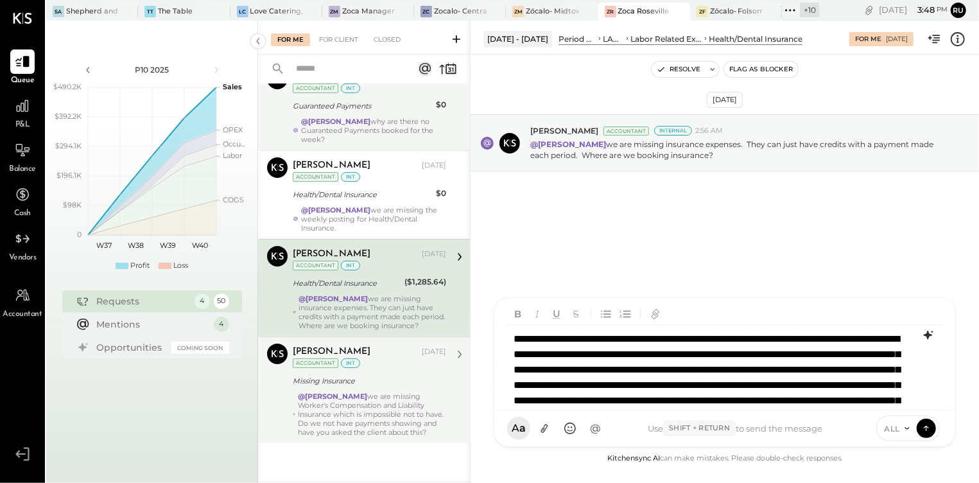
scroll to position [0, 0]
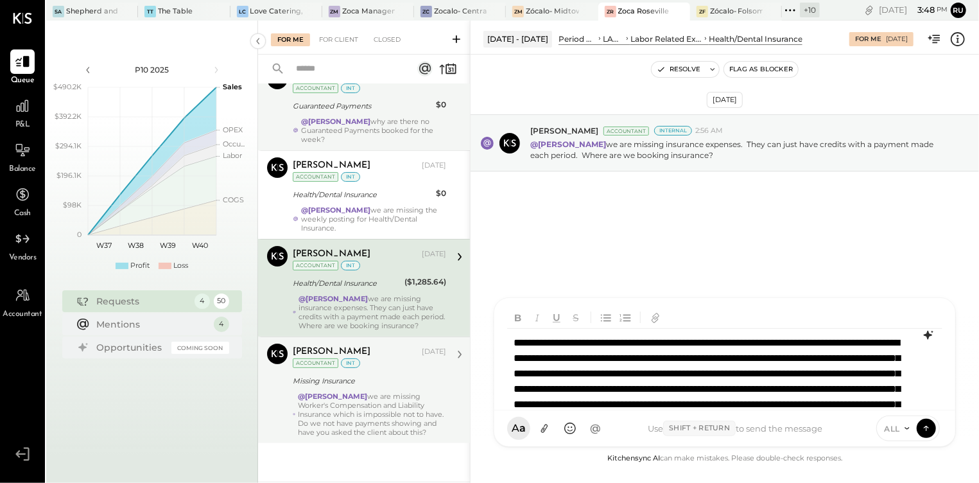
click at [512, 340] on div "**********" at bounding box center [724, 373] width 435 height 89
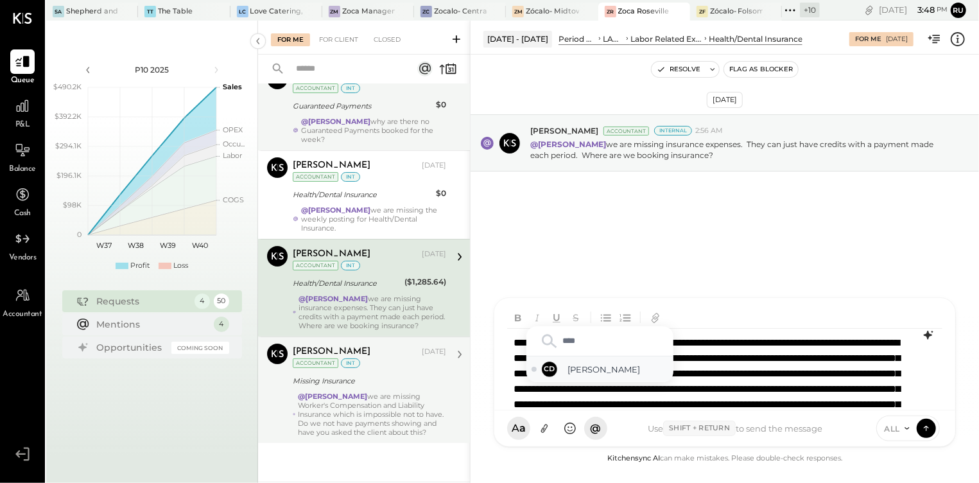
click at [615, 375] on div "CD [PERSON_NAME]" at bounding box center [600, 369] width 147 height 26
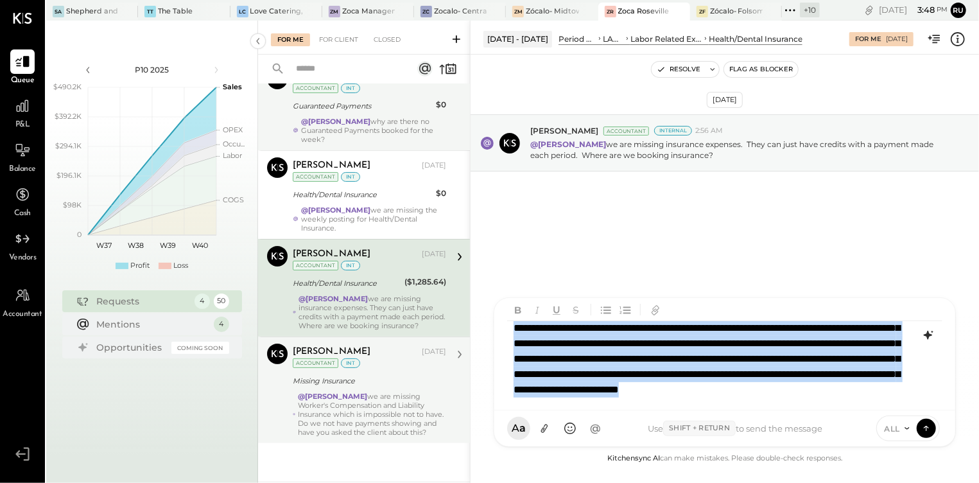
scroll to position [18, 0]
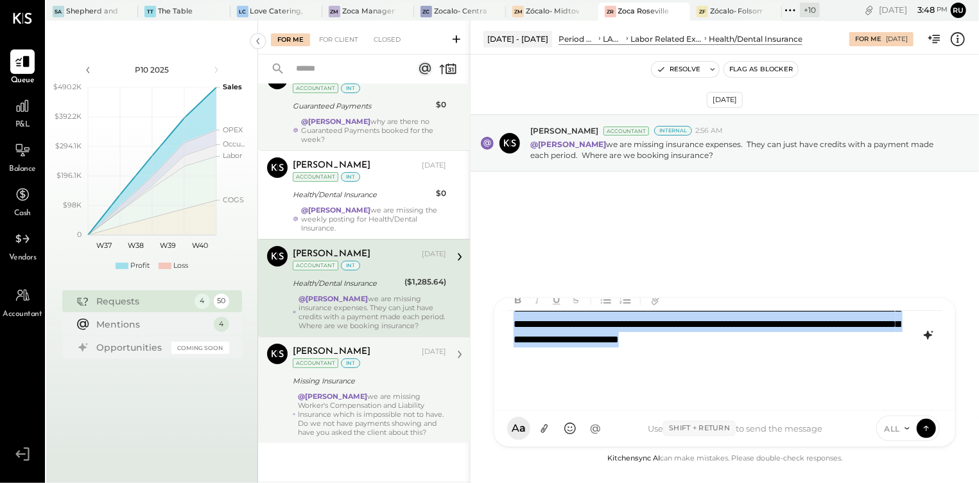
drag, startPoint x: 514, startPoint y: 343, endPoint x: 862, endPoint y: 395, distance: 352.0
click at [862, 395] on div "**********" at bounding box center [724, 355] width 435 height 89
copy p "**********"
click at [922, 426] on icon at bounding box center [927, 427] width 12 height 13
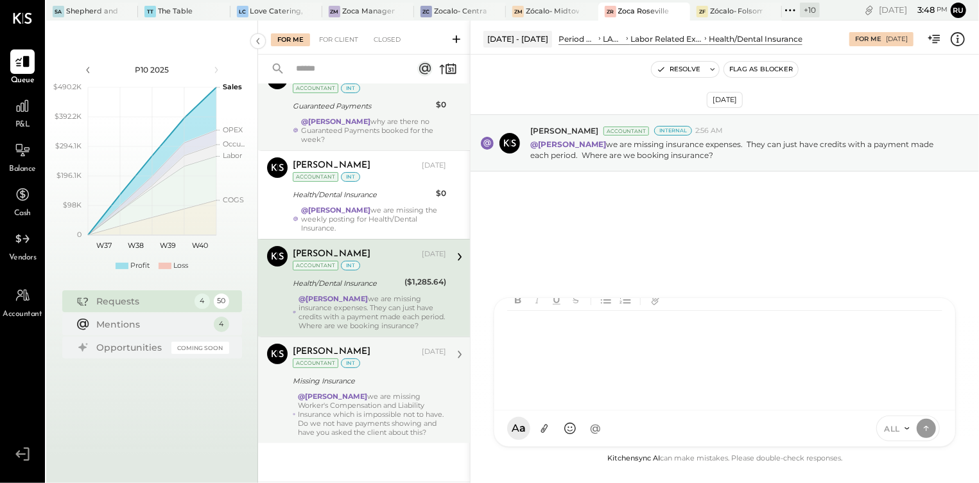
scroll to position [0, 0]
click at [525, 333] on div at bounding box center [724, 355] width 435 height 89
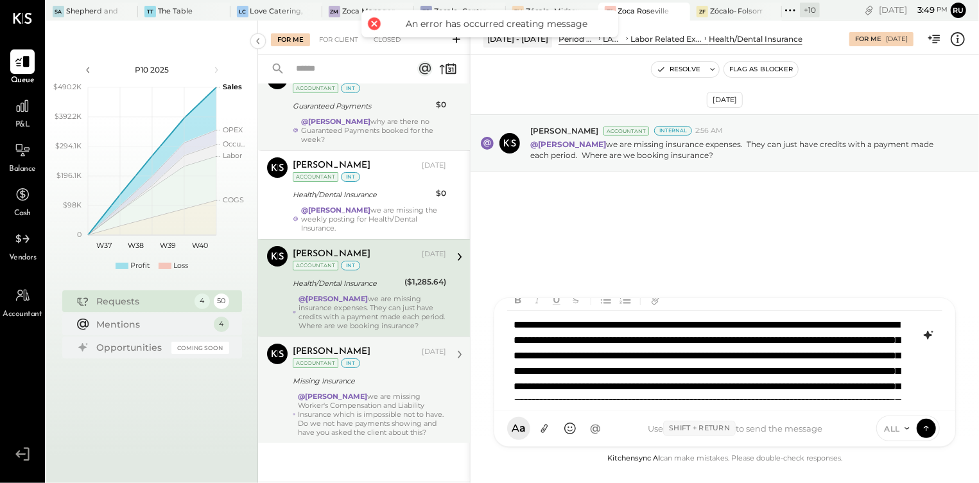
click at [608, 326] on div "**********" at bounding box center [724, 355] width 435 height 89
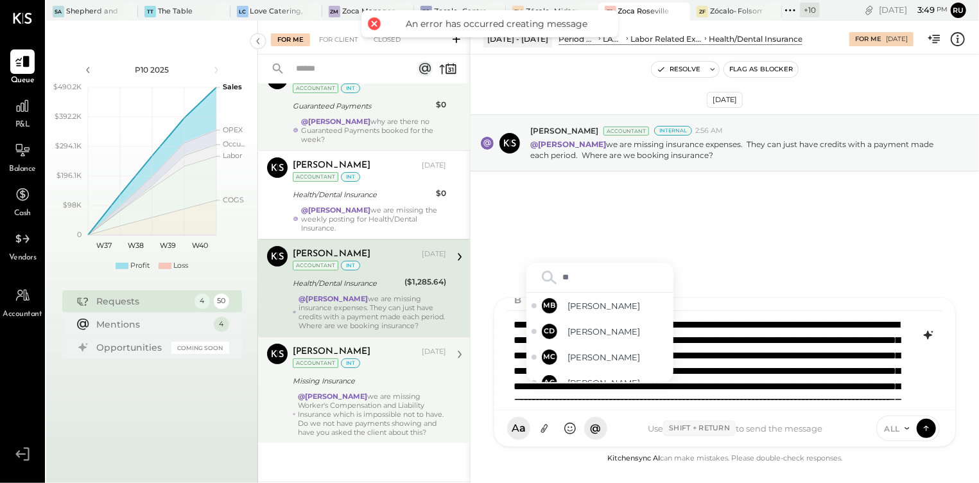
type input "*"
type input "****"
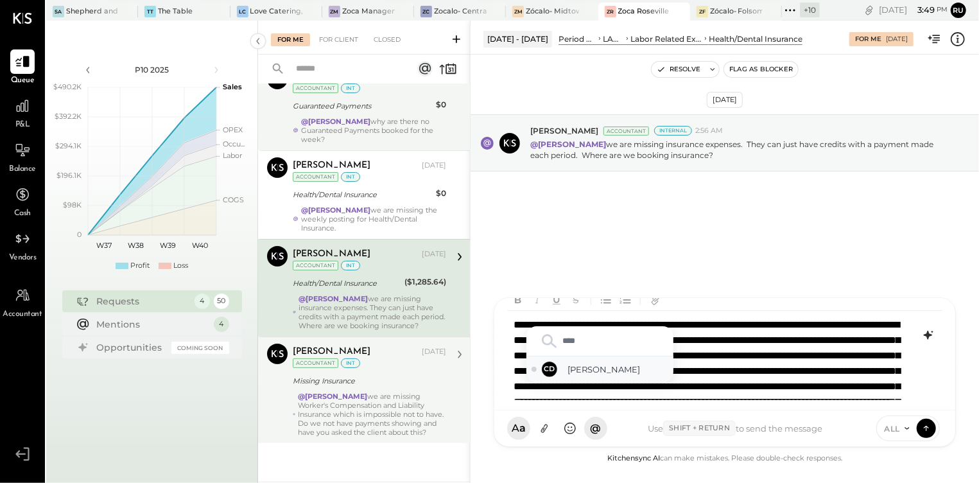
click at [604, 372] on span "[PERSON_NAME]" at bounding box center [618, 370] width 101 height 12
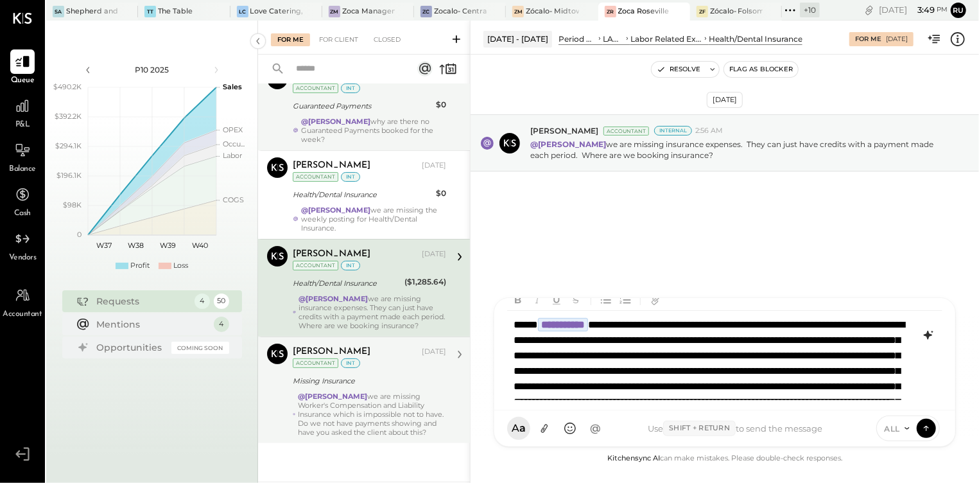
click at [851, 379] on div "**********" at bounding box center [724, 355] width 435 height 89
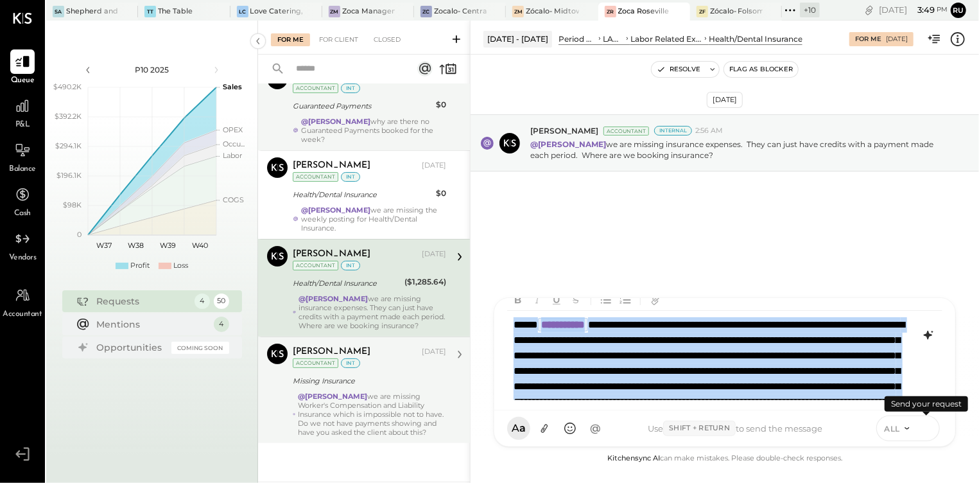
click at [922, 425] on icon at bounding box center [927, 427] width 12 height 13
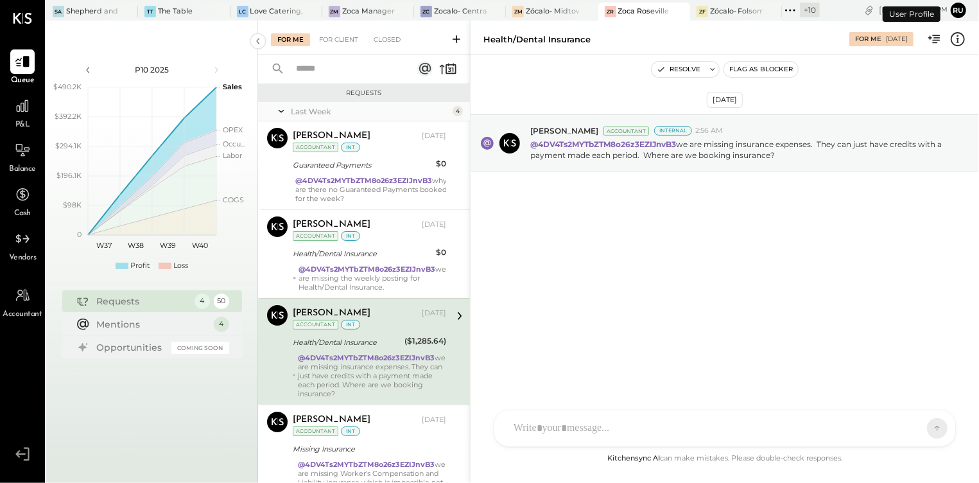
scroll to position [68, 0]
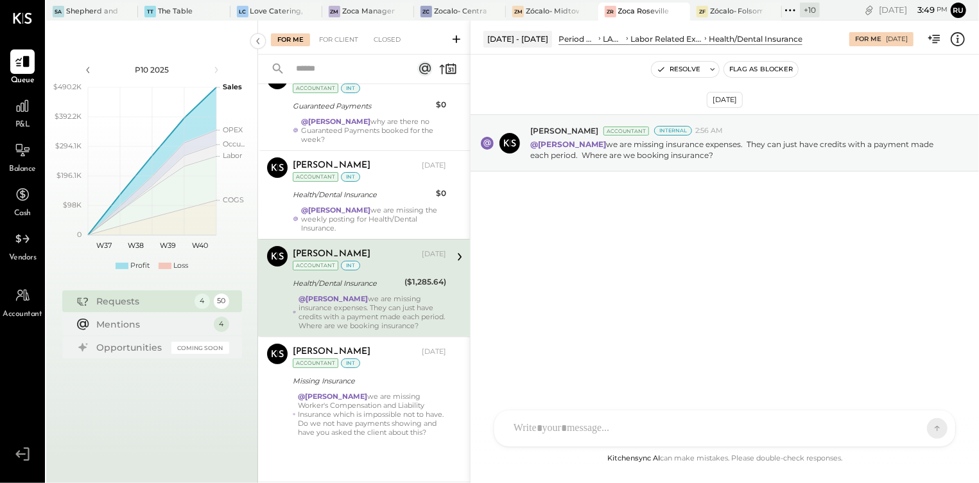
click at [365, 304] on div "@[PERSON_NAME] we are missing insurance expenses. They can just have credits wi…" at bounding box center [373, 312] width 148 height 36
click at [567, 428] on div "AM [PERSON_NAME] RS [PERSON_NAME] S [PERSON_NAME] UM [PERSON_NAME] [PERSON_NAME…" at bounding box center [725, 393] width 462 height 107
paste div
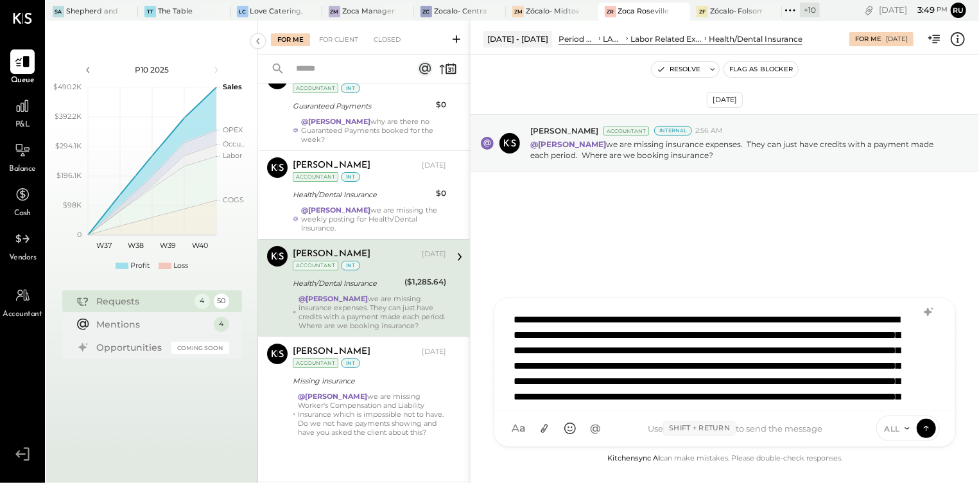
click at [902, 430] on icon at bounding box center [907, 428] width 10 height 10
click at [908, 405] on div "INTERNAL" at bounding box center [915, 396] width 76 height 21
click at [608, 322] on div "**********" at bounding box center [724, 354] width 435 height 96
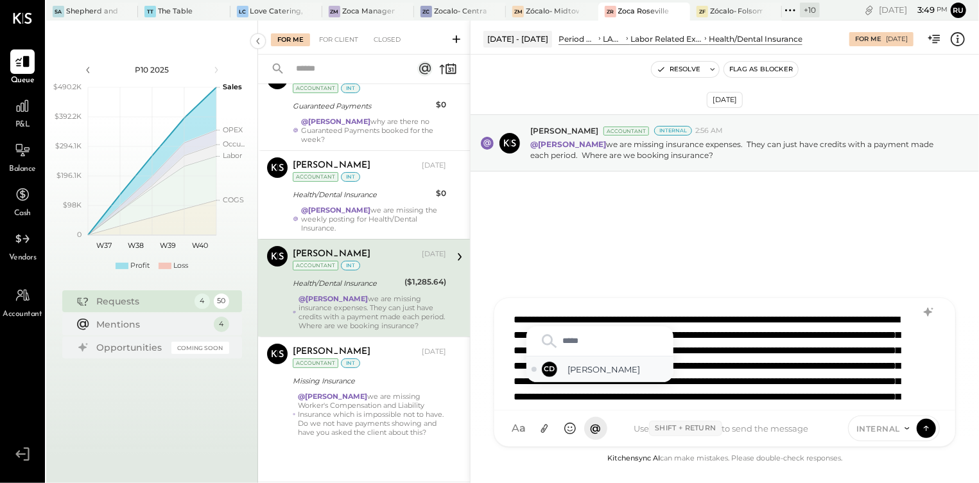
click at [622, 365] on span "[PERSON_NAME]" at bounding box center [618, 370] width 101 height 12
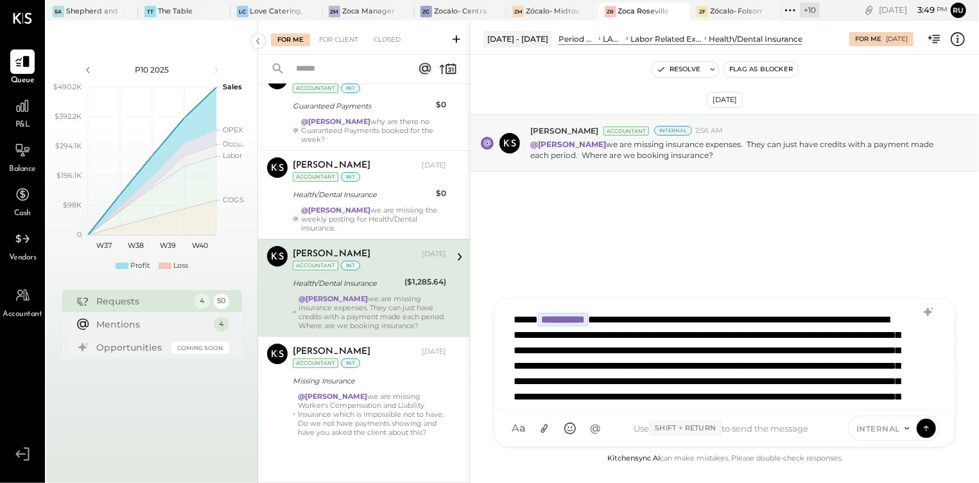
click at [741, 355] on div "**********" at bounding box center [724, 354] width 435 height 96
click at [927, 426] on icon at bounding box center [926, 426] width 5 height 3
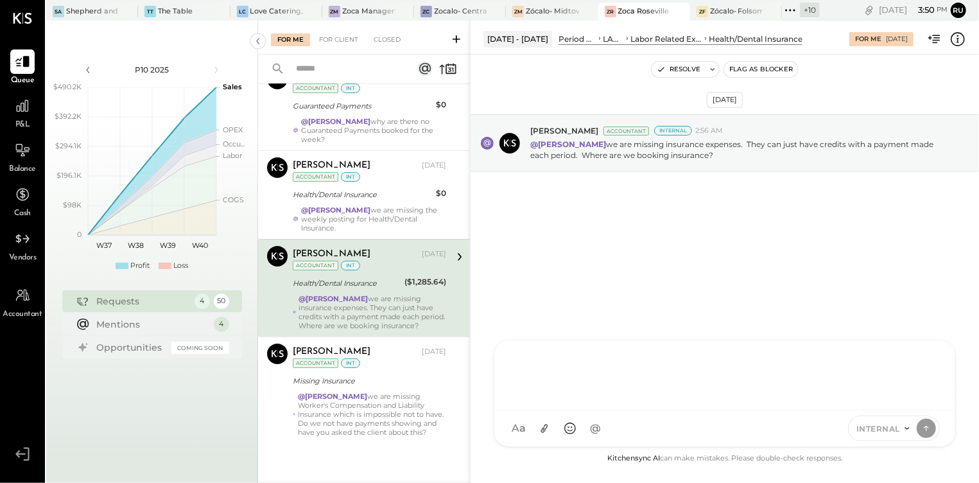
scroll to position [67, 0]
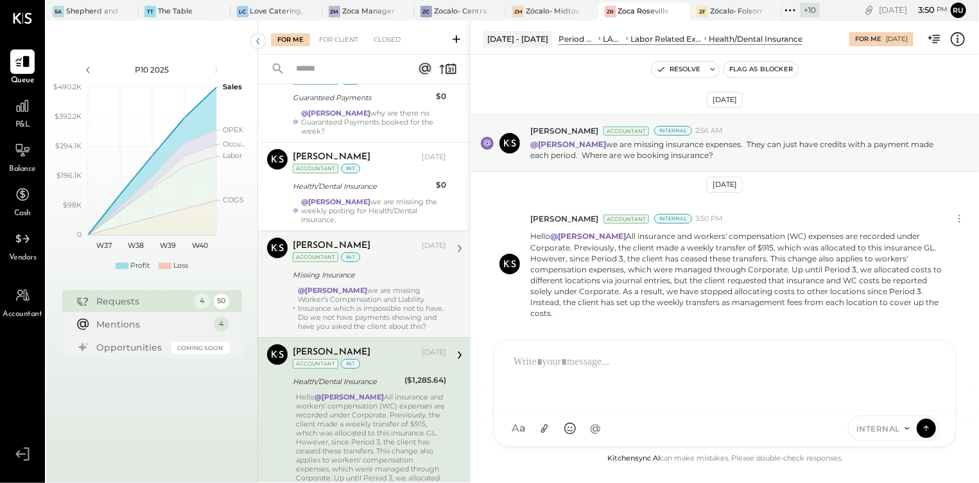
click at [348, 315] on div "@[PERSON_NAME] we are missing Worker's Compensation and Liability Insurance whi…" at bounding box center [372, 308] width 148 height 45
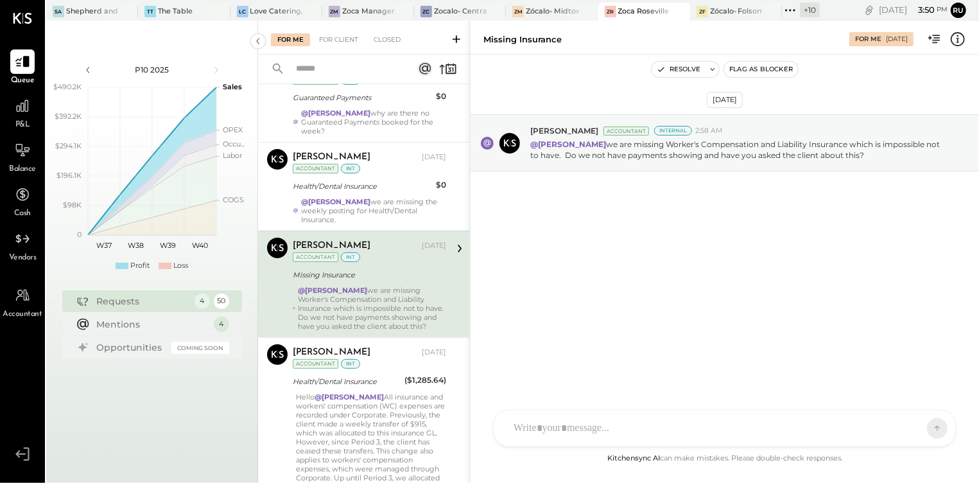
click at [519, 432] on div "AM [PERSON_NAME] RS [PERSON_NAME] S [PERSON_NAME] UM [PERSON_NAME] [PERSON_NAME…" at bounding box center [725, 428] width 462 height 37
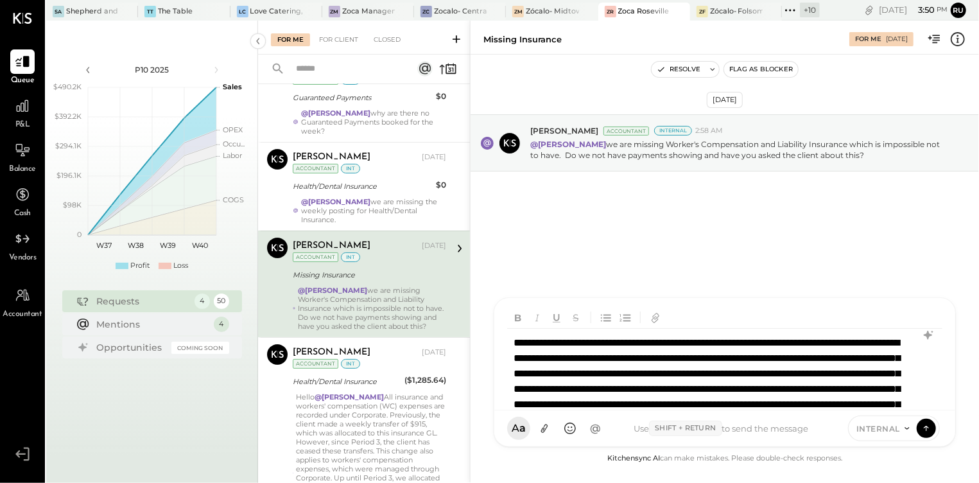
click at [610, 342] on div "**********" at bounding box center [724, 373] width 435 height 89
click at [372, 309] on div "@[PERSON_NAME] we are missing Worker's Compensation and Liability Insurance whi…" at bounding box center [372, 308] width 148 height 45
click at [607, 343] on div "**********" at bounding box center [724, 373] width 435 height 89
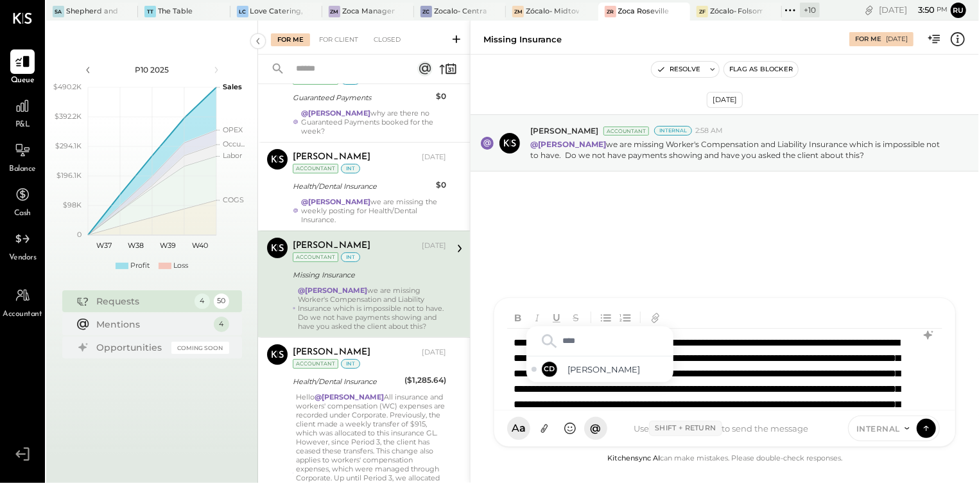
type input "***"
click at [627, 371] on span "[PERSON_NAME]" at bounding box center [618, 370] width 101 height 12
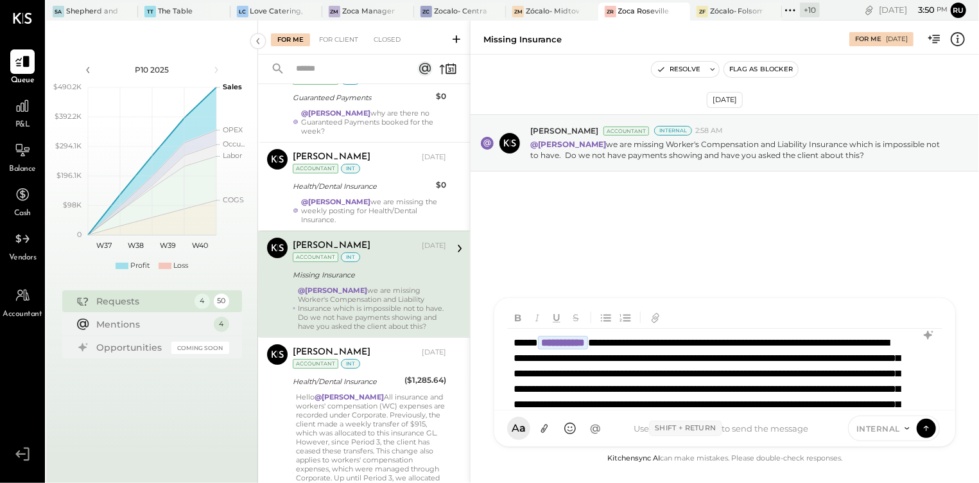
click at [773, 377] on div "**********" at bounding box center [724, 373] width 435 height 89
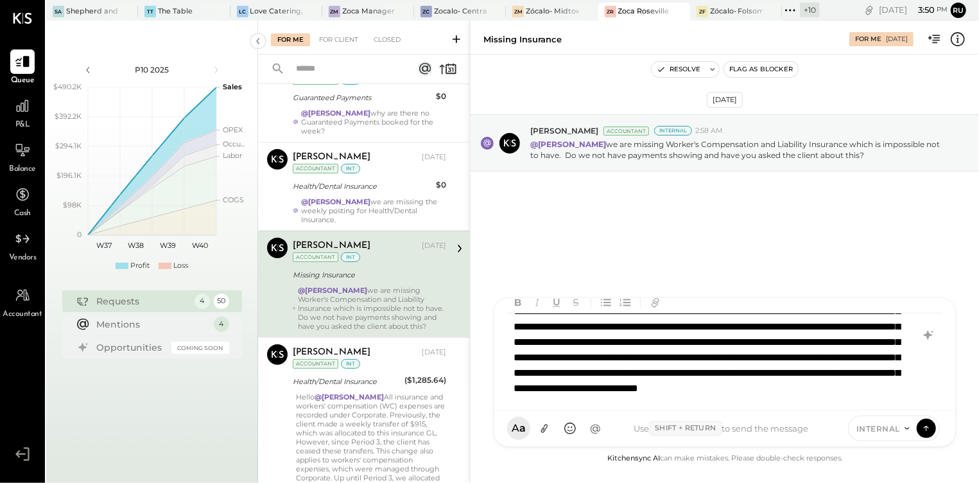
scroll to position [18, 0]
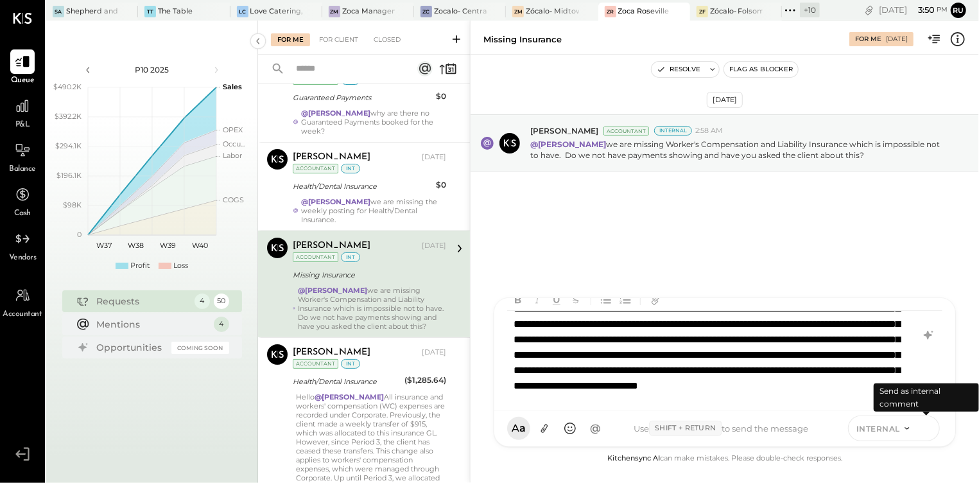
click at [929, 432] on icon at bounding box center [927, 427] width 12 height 13
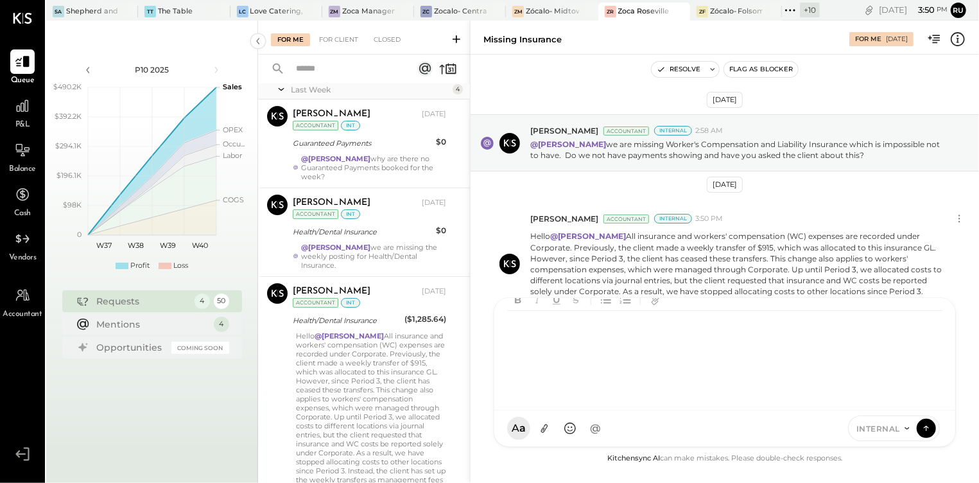
scroll to position [0, 0]
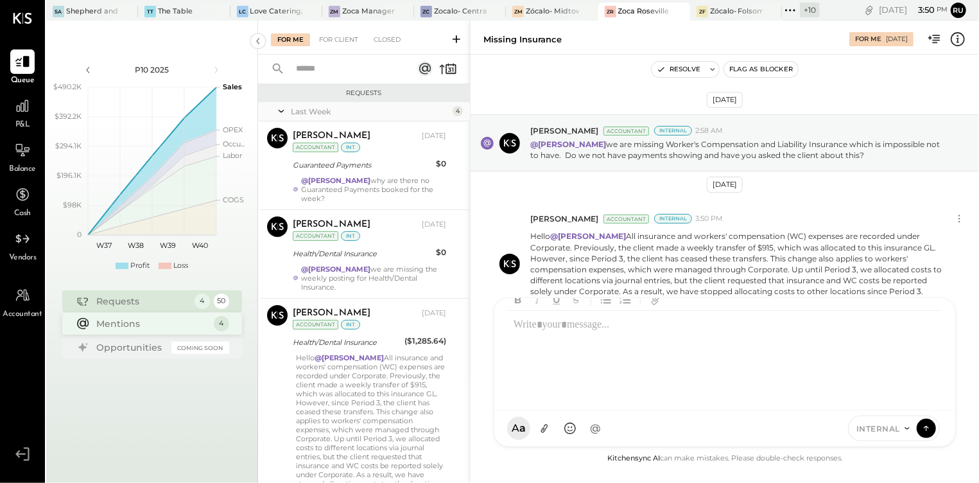
click at [148, 320] on div "Mentions" at bounding box center [152, 323] width 110 height 13
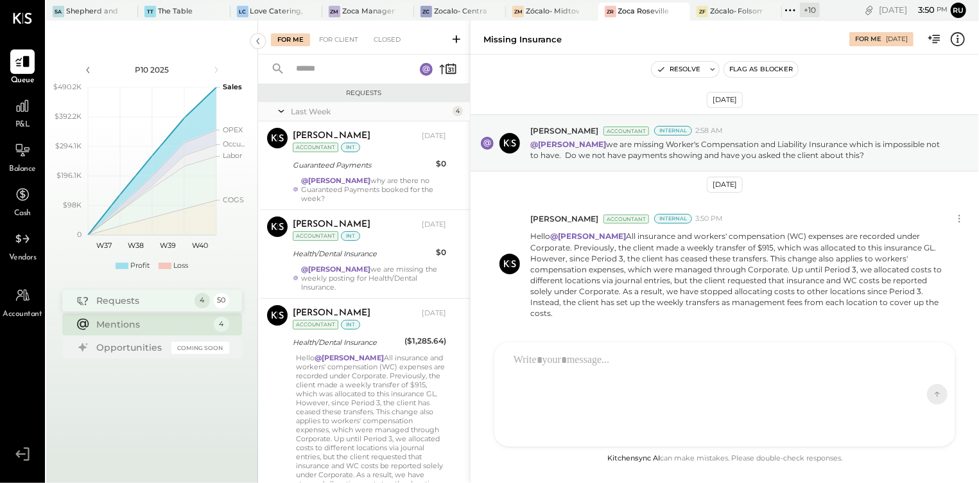
click at [128, 295] on div "Requests" at bounding box center [142, 300] width 91 height 13
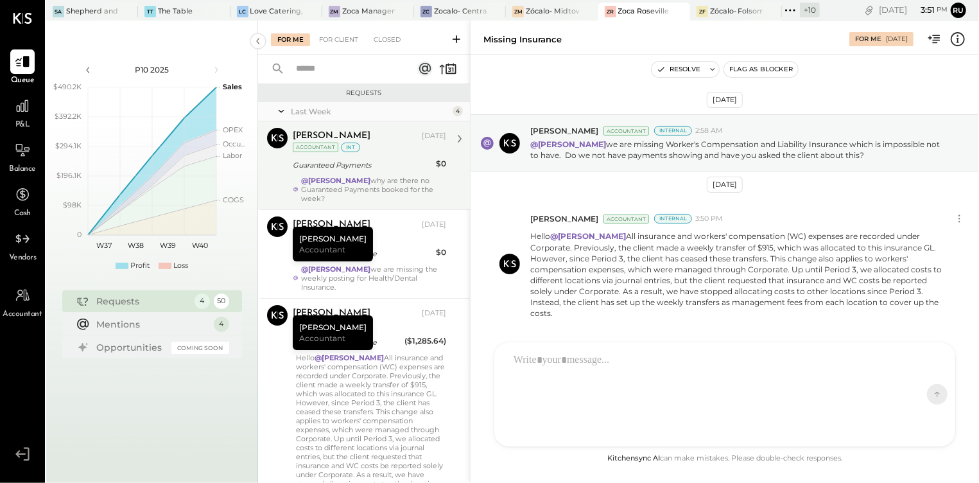
click at [347, 178] on strong "@[PERSON_NAME]" at bounding box center [335, 180] width 69 height 9
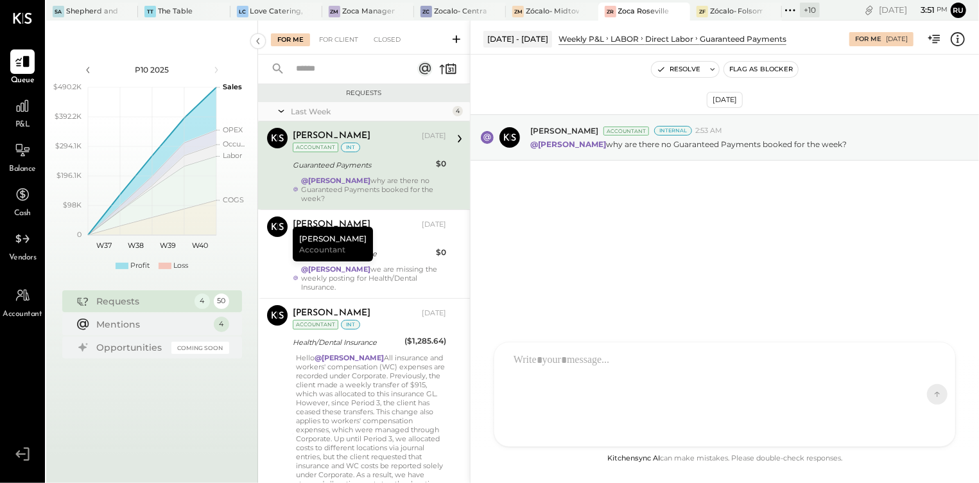
click at [574, 371] on div at bounding box center [713, 394] width 412 height 96
click at [617, 392] on div at bounding box center [724, 373] width 435 height 51
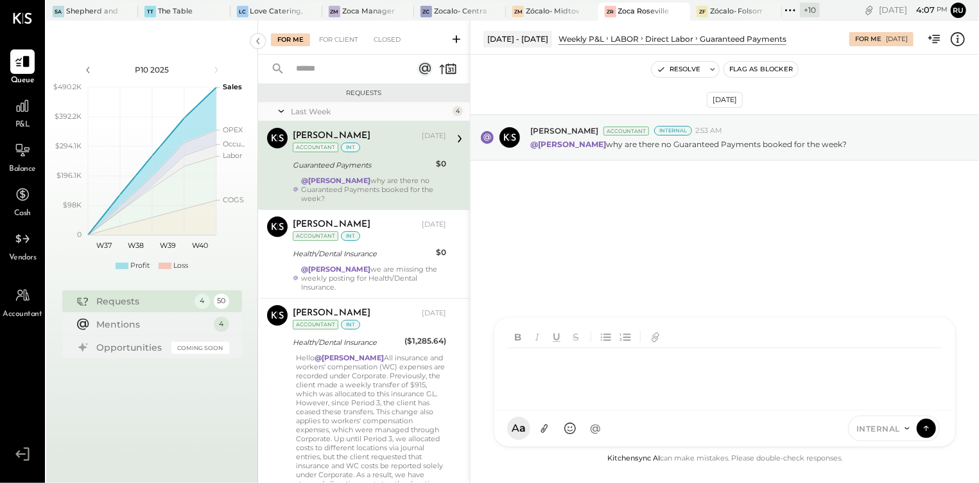
click at [527, 365] on div at bounding box center [724, 373] width 435 height 51
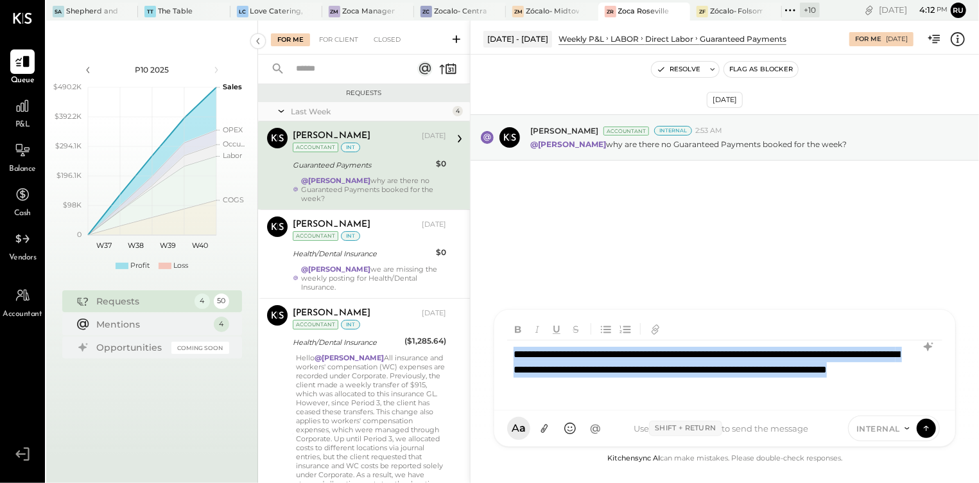
copy div "**********"
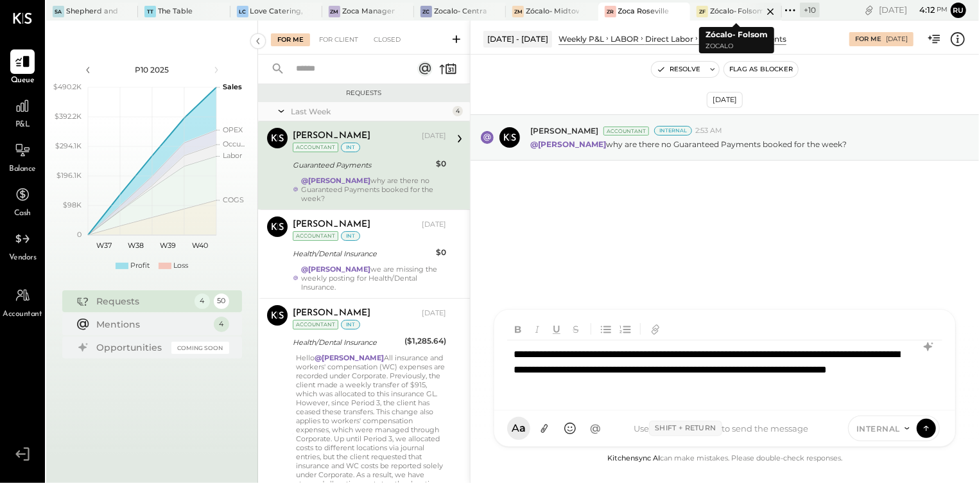
click at [721, 12] on div "Zócalo- Folsom" at bounding box center [736, 11] width 53 height 10
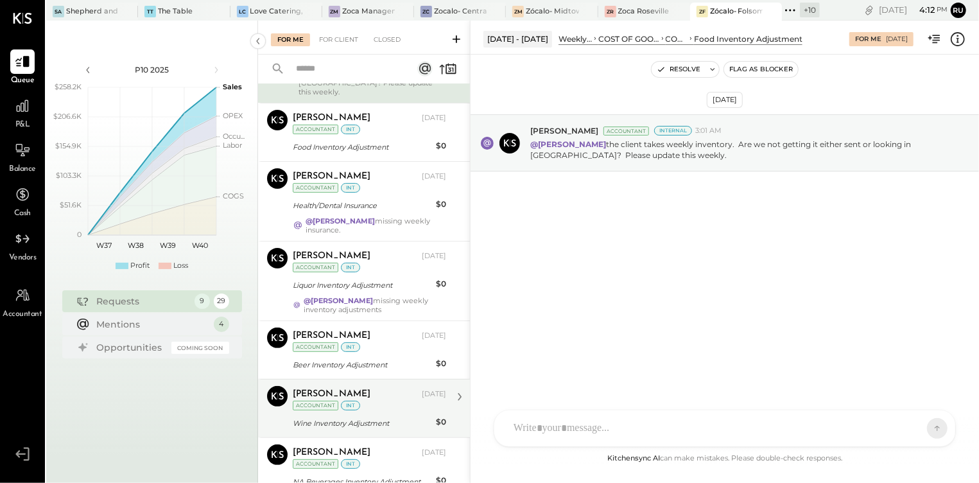
scroll to position [316, 0]
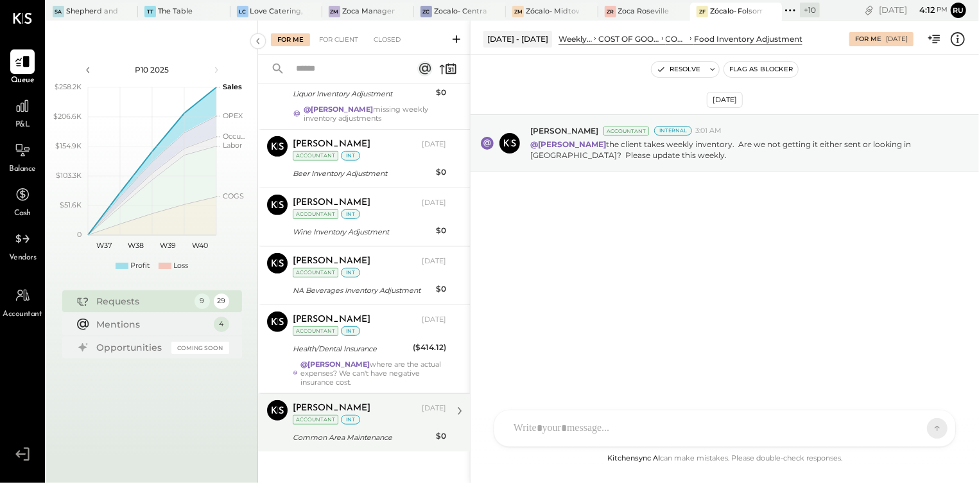
click at [376, 406] on div "[PERSON_NAME]" at bounding box center [356, 408] width 127 height 13
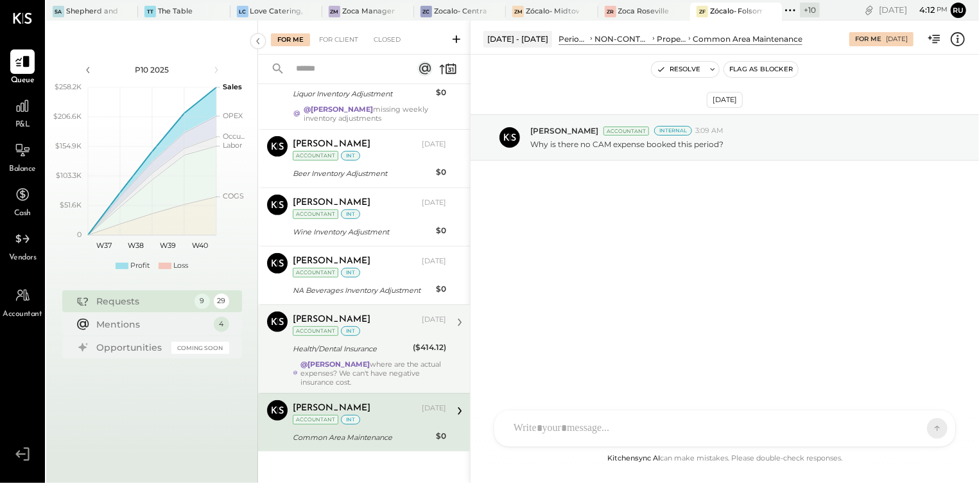
click at [369, 367] on div "@[PERSON_NAME] where are the actual expenses? We can't have negative insurance …" at bounding box center [374, 373] width 146 height 27
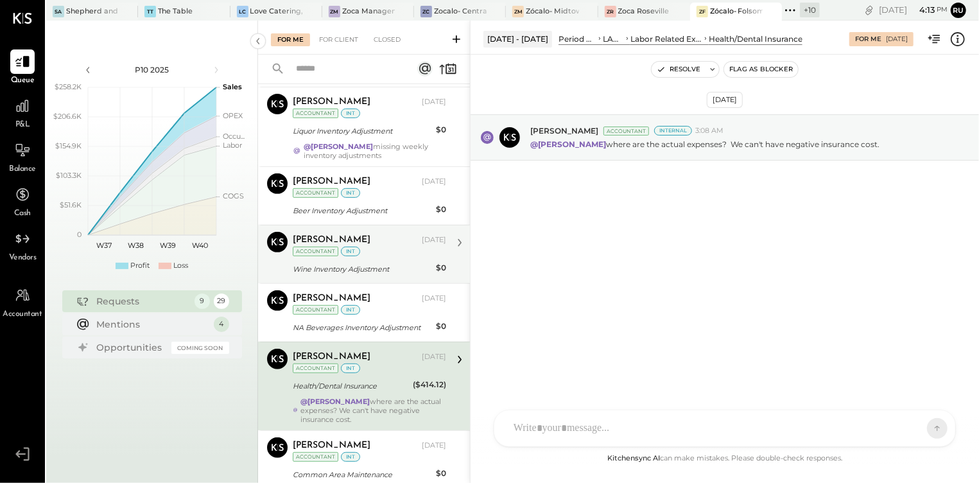
scroll to position [316, 0]
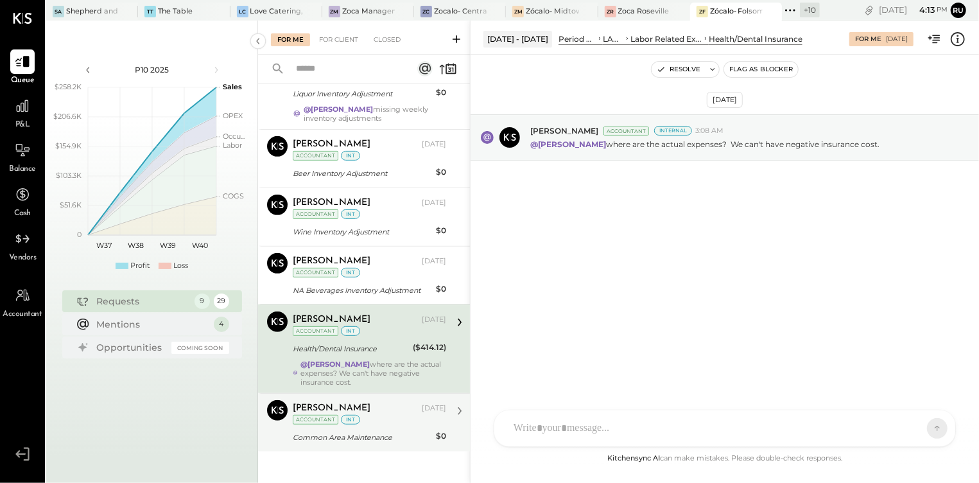
click at [375, 406] on div "[PERSON_NAME]" at bounding box center [356, 408] width 127 height 13
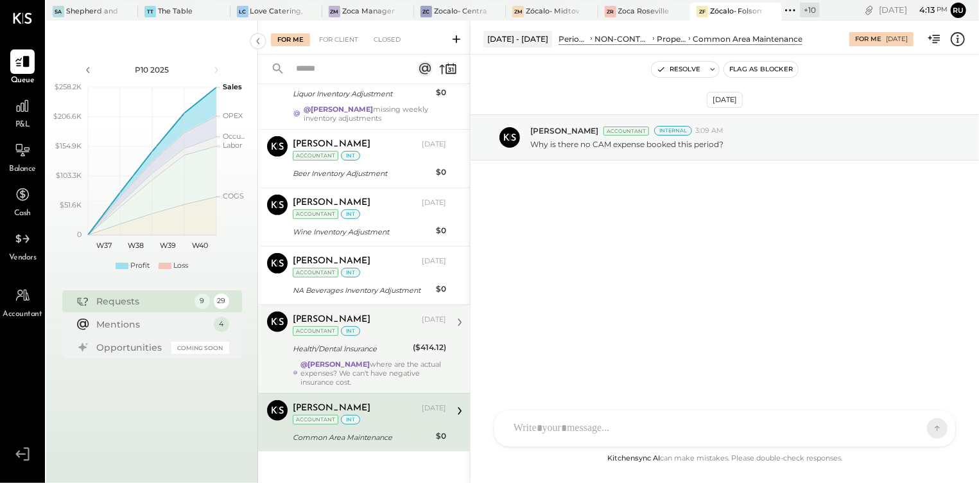
click at [372, 367] on div "@[PERSON_NAME] where are the actual expenses? We can't have negative insurance …" at bounding box center [374, 373] width 146 height 27
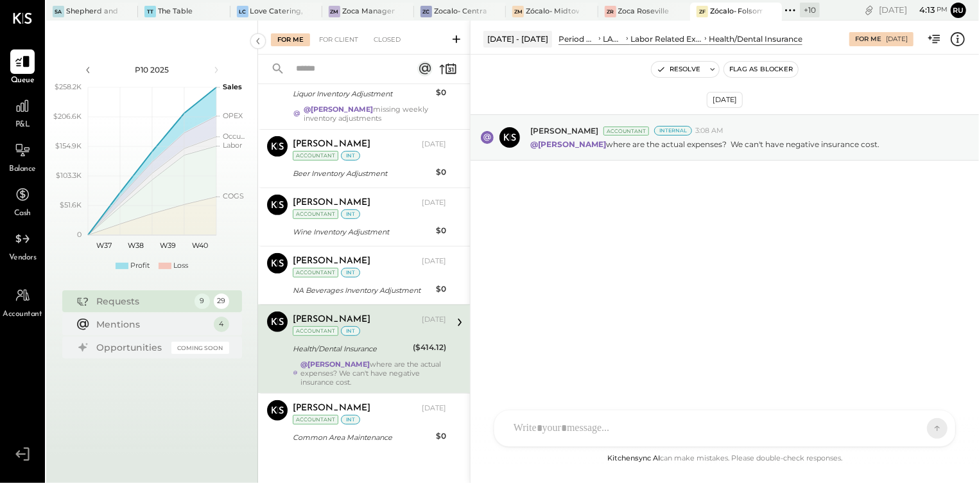
click at [334, 360] on strong "@[PERSON_NAME]" at bounding box center [335, 364] width 69 height 9
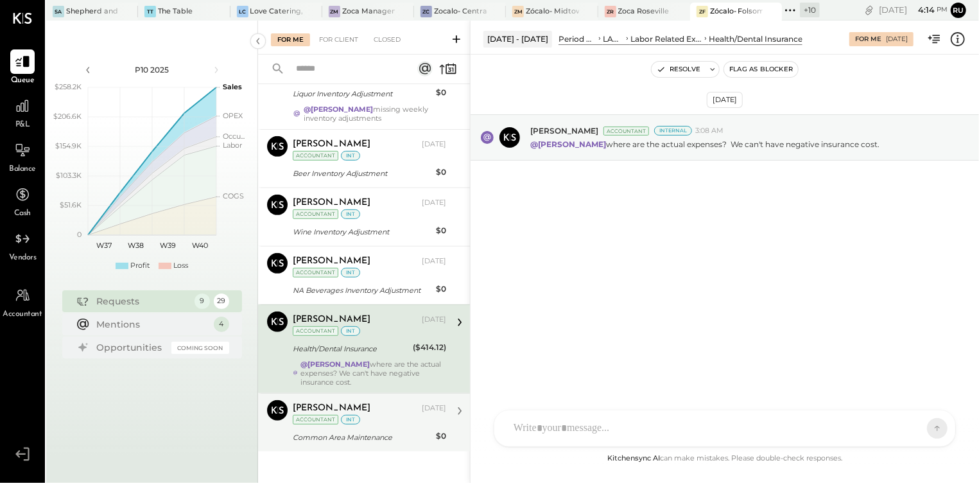
click at [320, 431] on div "Common Area Maintenance" at bounding box center [362, 437] width 139 height 13
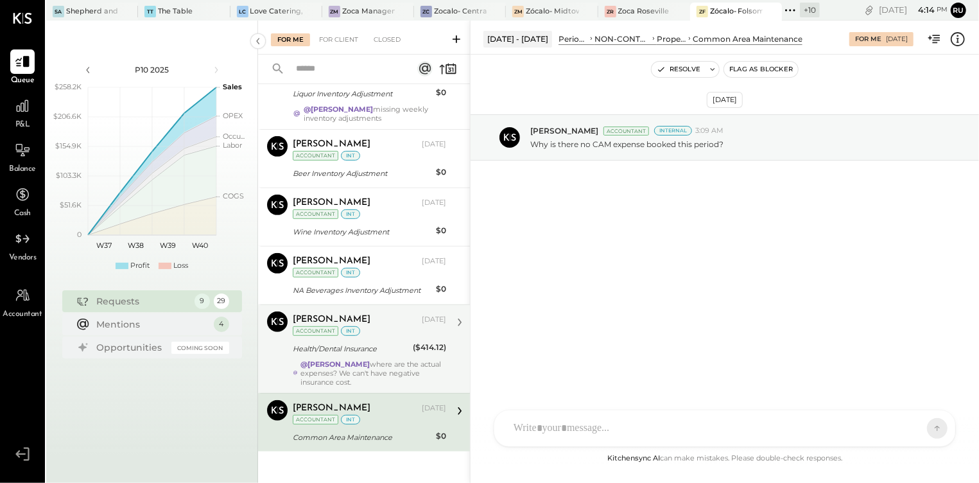
click at [611, 236] on div "[DATE] [PERSON_NAME] Accountant Internal 3:09 AM Why is there no CAM expense bo…" at bounding box center [725, 172] width 509 height 170
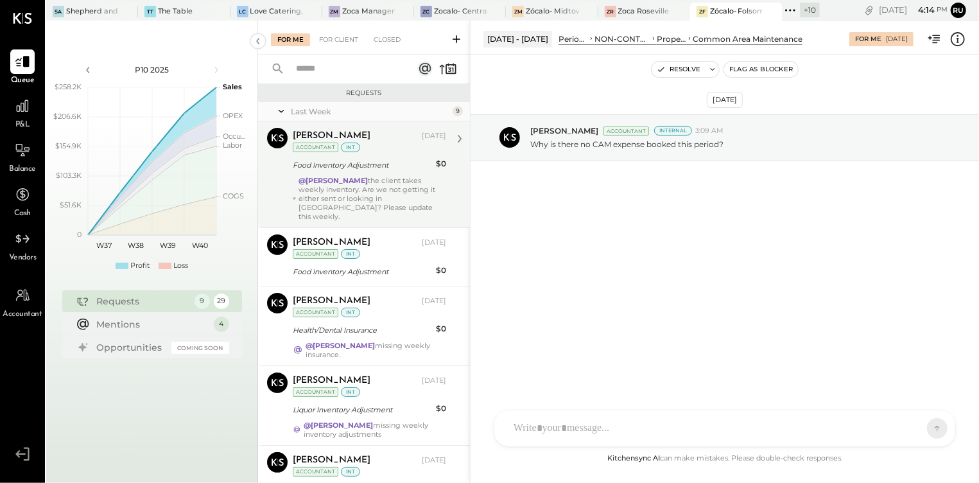
click at [364, 195] on div "@[PERSON_NAME] the client takes weekly inventory. Are we not getting it either …" at bounding box center [373, 198] width 148 height 45
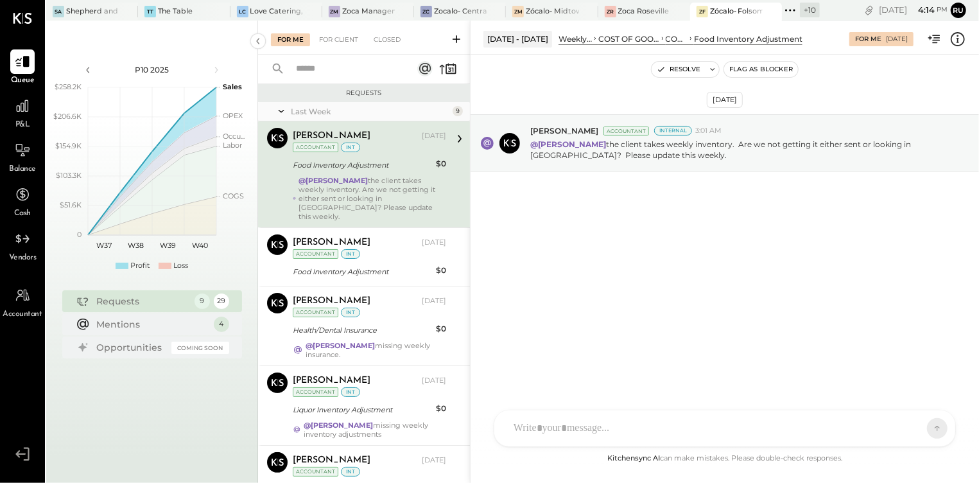
click at [536, 245] on div "[DATE] [PERSON_NAME] Accountant Internal 3:01 AM @[PERSON_NAME] the client take…" at bounding box center [725, 177] width 509 height 181
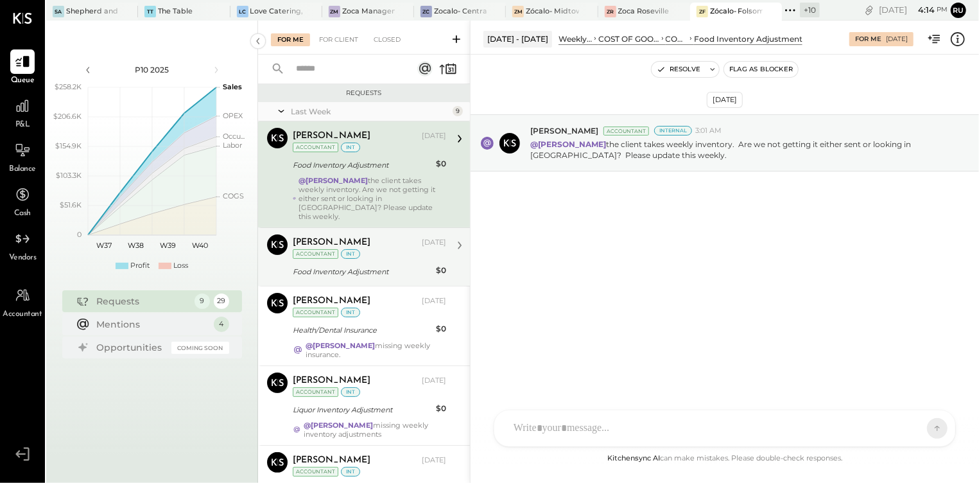
click at [336, 252] on div "[PERSON_NAME] [DATE] Accountant int Food Inventory Adjustment $0 See my note in…" at bounding box center [370, 256] width 154 height 45
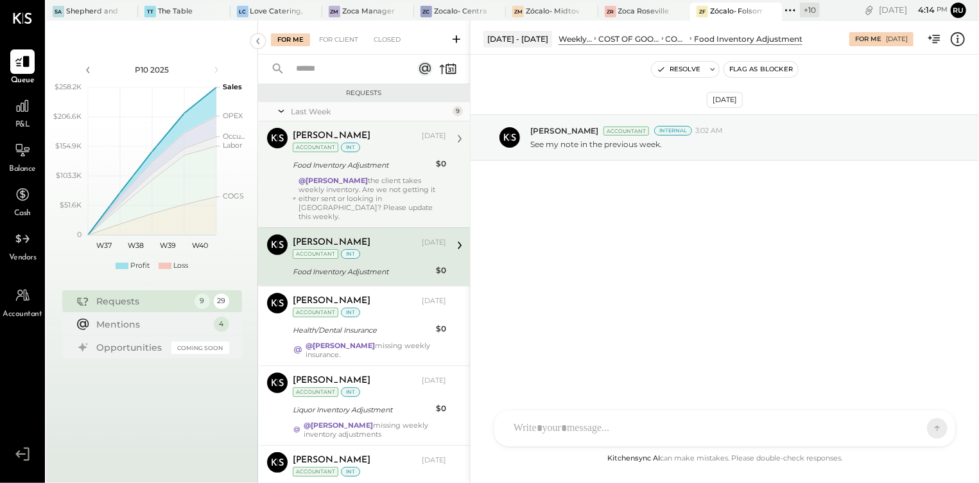
click at [373, 197] on div "@[PERSON_NAME] the client takes weekly inventory. Are we not getting it either …" at bounding box center [373, 198] width 148 height 45
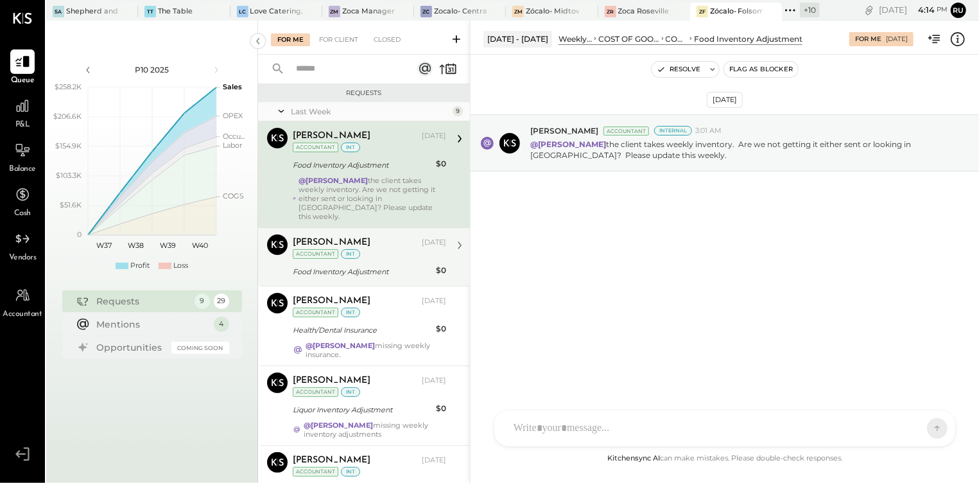
click at [392, 265] on div "Food Inventory Adjustment" at bounding box center [362, 271] width 139 height 13
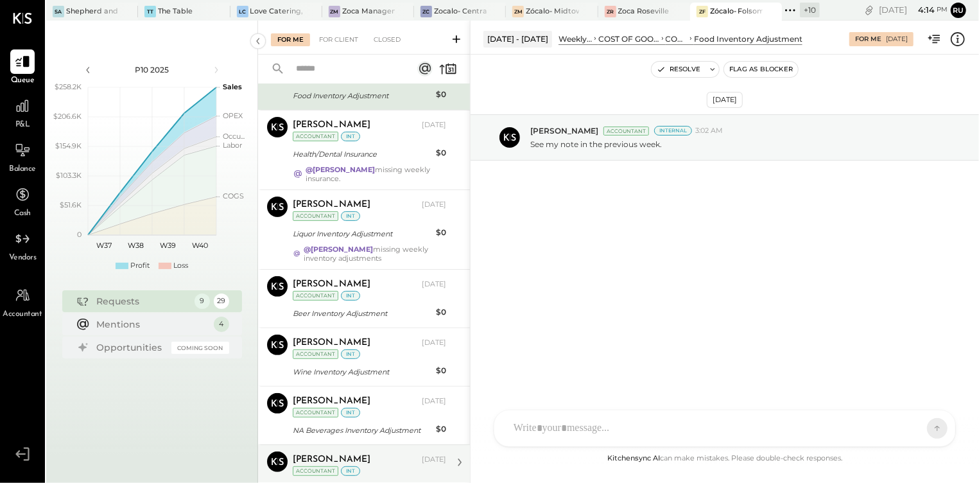
scroll to position [316, 0]
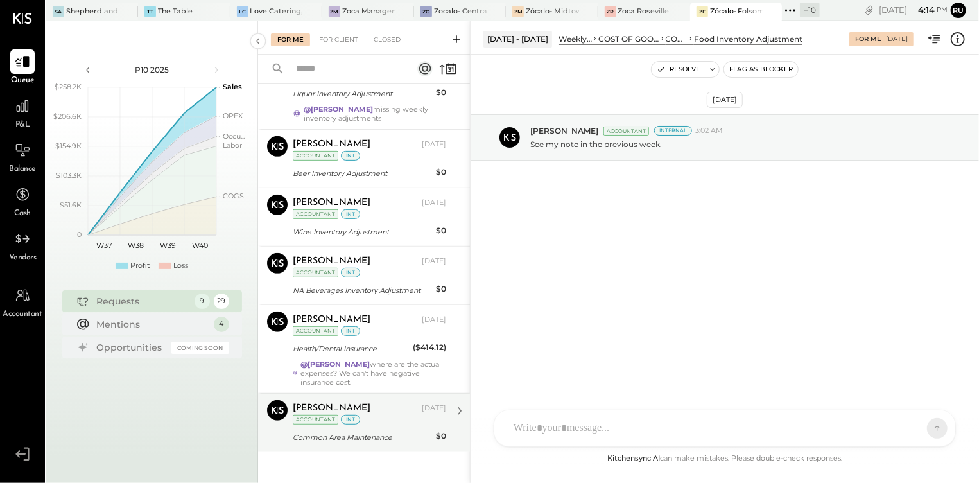
click at [389, 431] on div "Common Area Maintenance" at bounding box center [362, 437] width 139 height 13
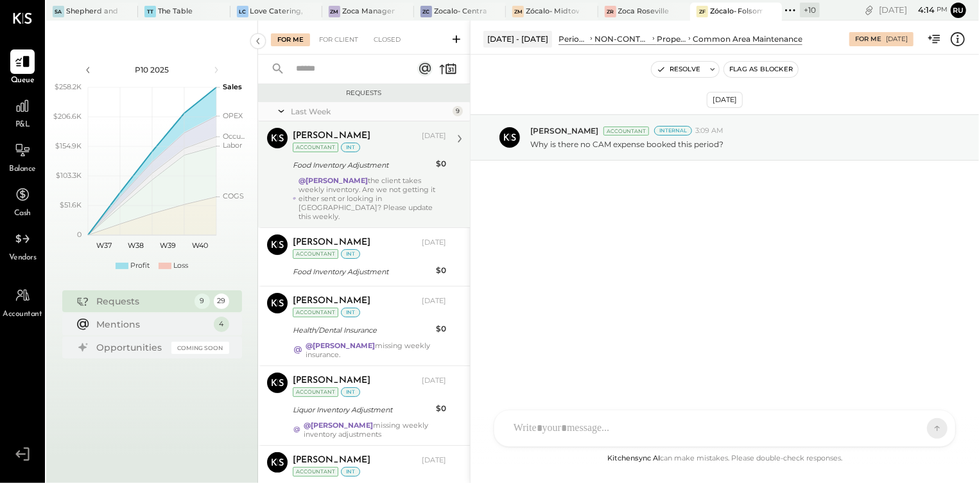
click at [374, 161] on div "Food Inventory Adjustment" at bounding box center [362, 165] width 139 height 13
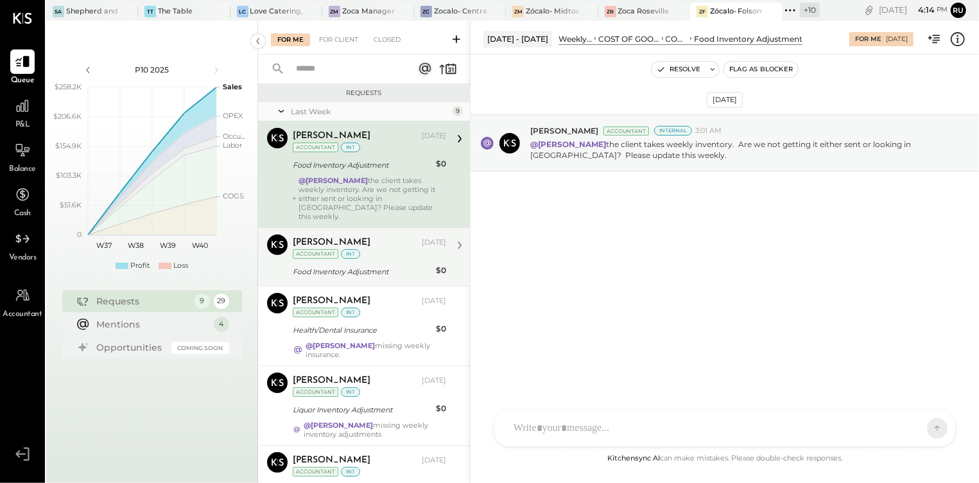
click at [384, 254] on div "[PERSON_NAME] [DATE] Accountant int Food Inventory Adjustment $0 See my note in…" at bounding box center [370, 256] width 154 height 45
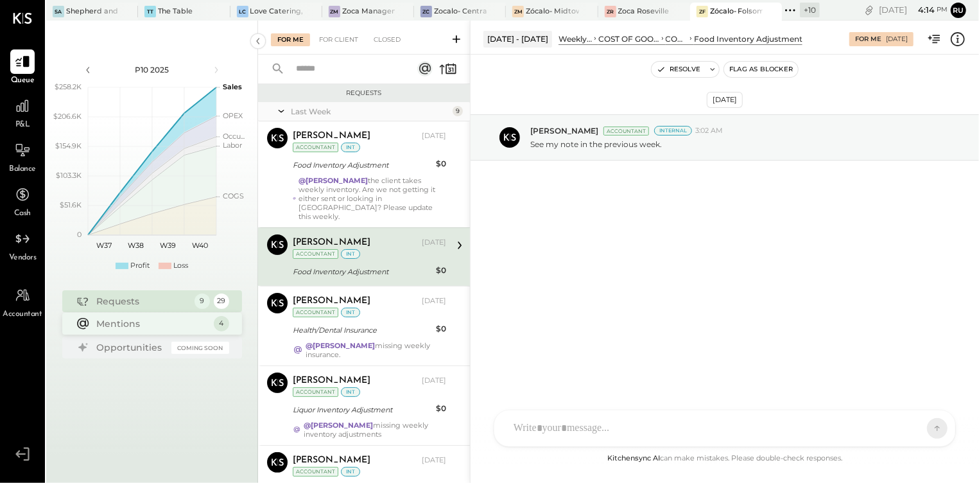
click at [122, 324] on div "Mentions" at bounding box center [152, 323] width 110 height 13
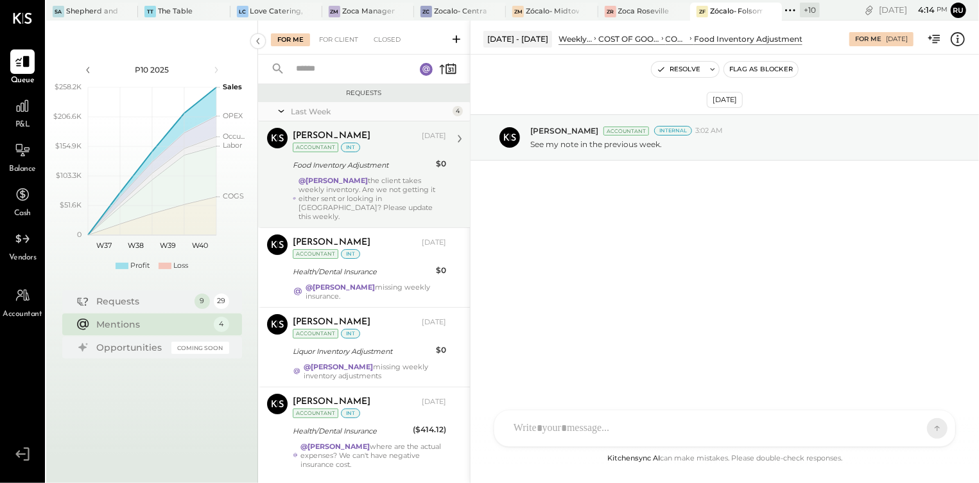
click at [371, 196] on div "@[PERSON_NAME] the client takes weekly inventory. Are we not getting it either …" at bounding box center [373, 198] width 148 height 45
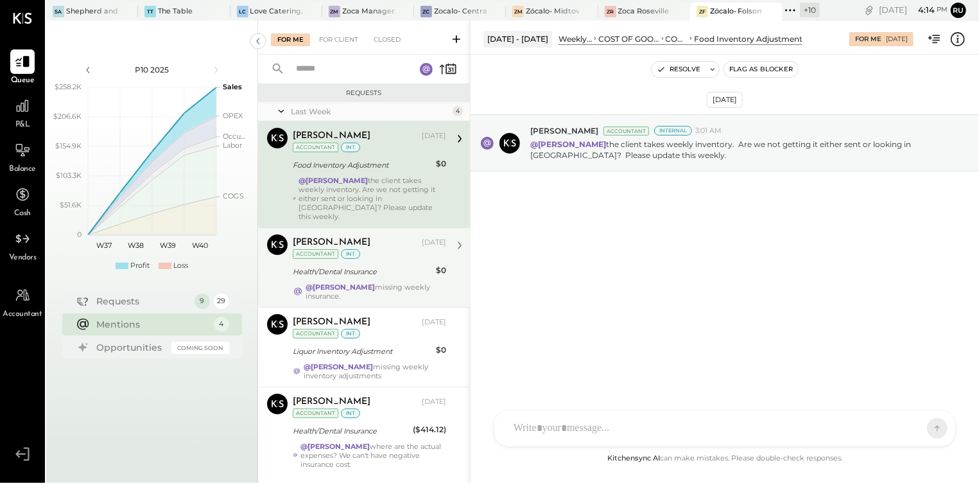
click at [392, 265] on div "Health/Dental Insurance" at bounding box center [362, 271] width 139 height 13
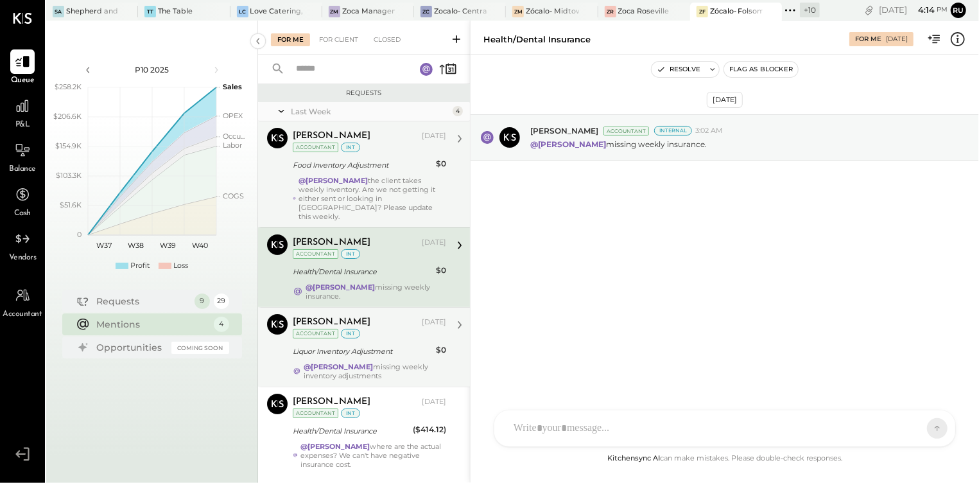
click at [367, 362] on div "@[PERSON_NAME] missing weekly inventory adjustments" at bounding box center [375, 371] width 143 height 18
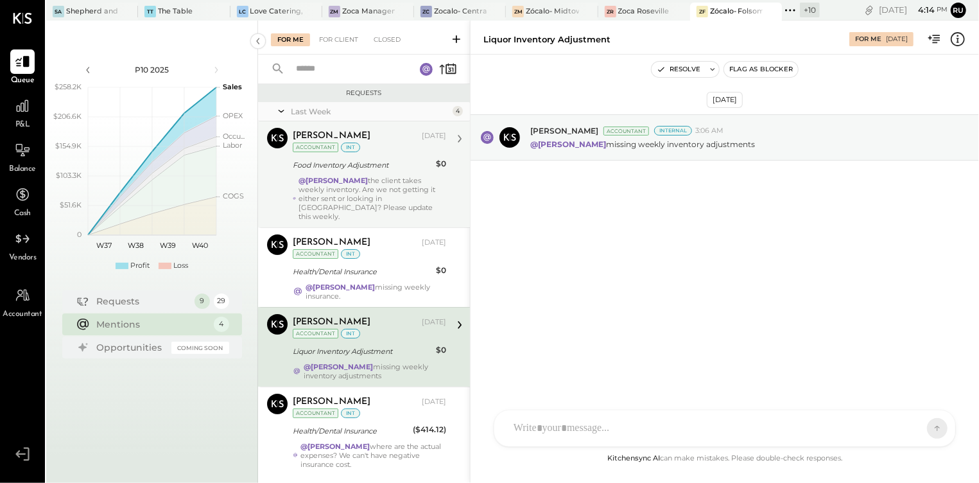
scroll to position [23, 0]
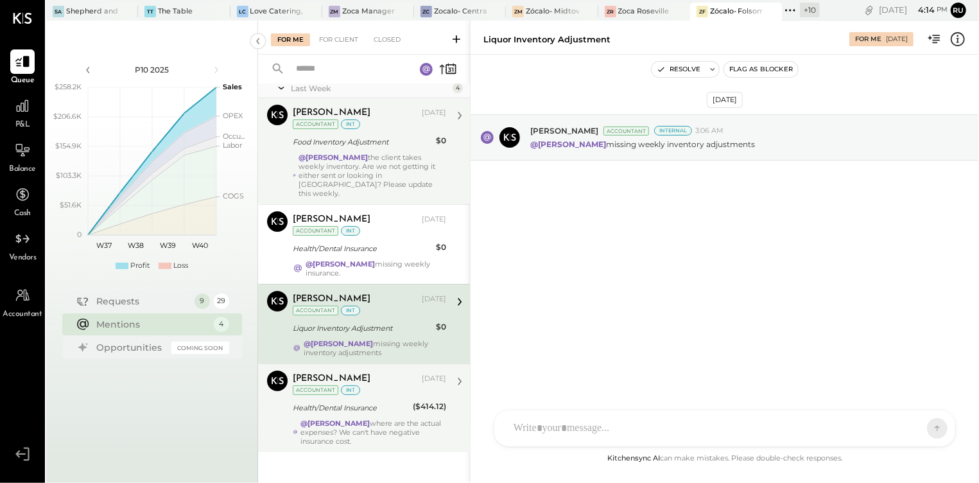
click at [382, 401] on div "Health/Dental Insurance" at bounding box center [351, 407] width 116 height 13
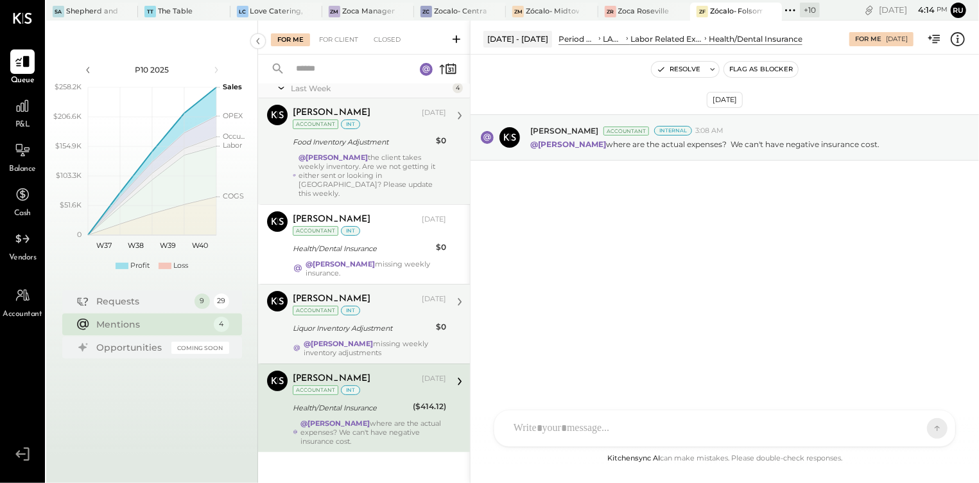
click at [397, 339] on div "@[PERSON_NAME] missing weekly inventory adjustments" at bounding box center [375, 348] width 143 height 18
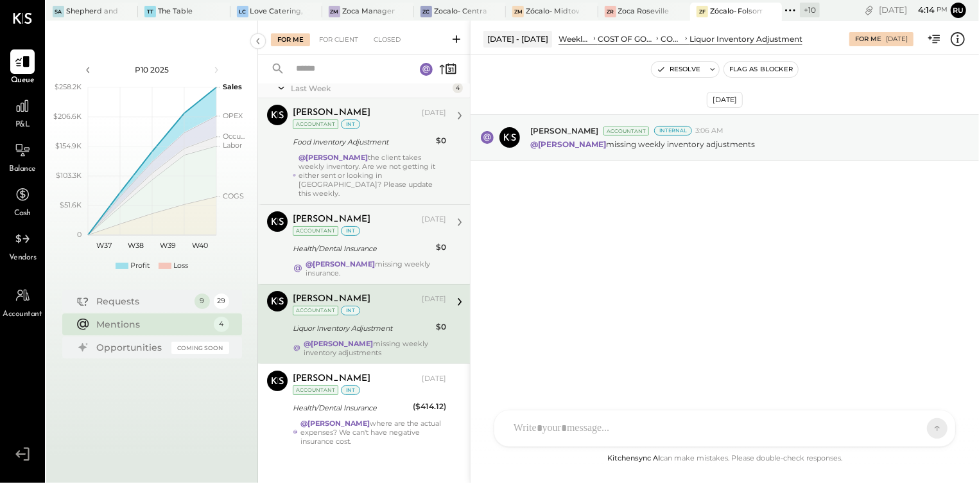
click at [379, 241] on div "Health/Dental Insurance" at bounding box center [362, 248] width 139 height 15
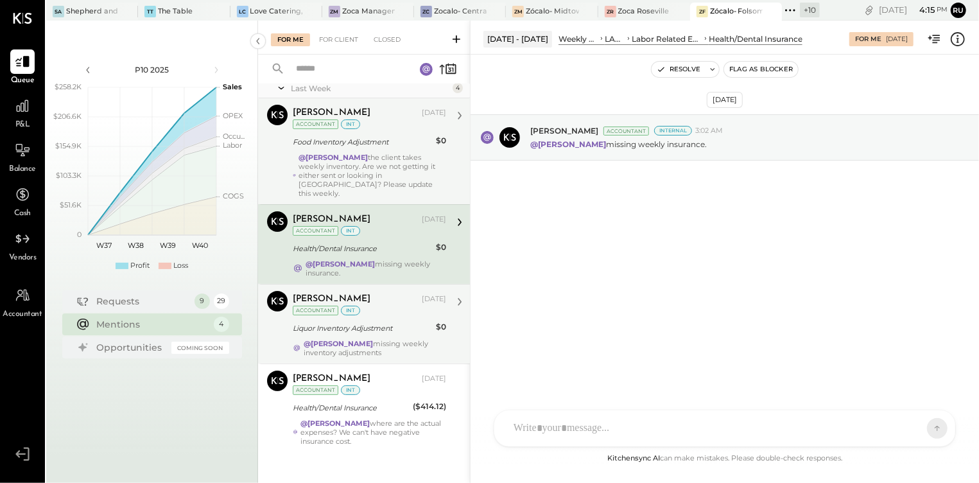
click at [372, 157] on div "@[PERSON_NAME] the client takes weekly inventory. Are we not getting it either …" at bounding box center [373, 175] width 148 height 45
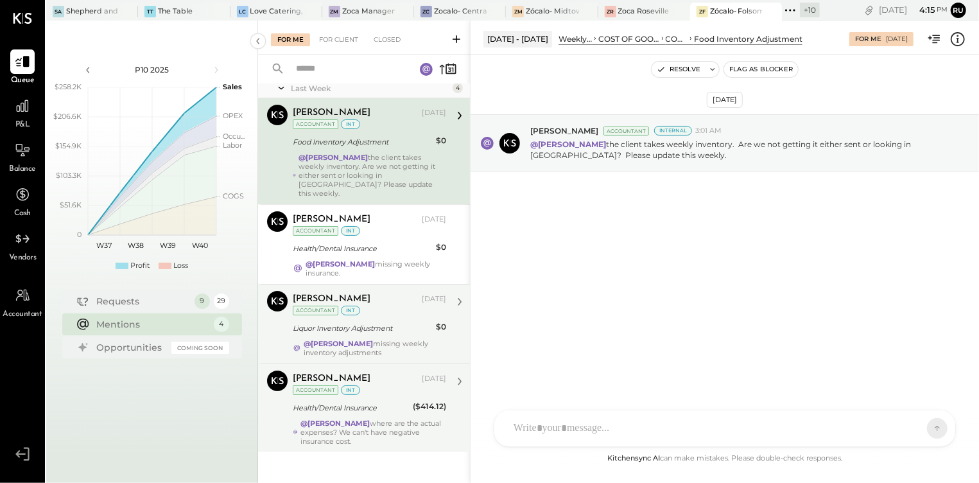
click at [376, 419] on div "@[PERSON_NAME] where are the actual expenses? We can't have negative insurance …" at bounding box center [374, 432] width 146 height 27
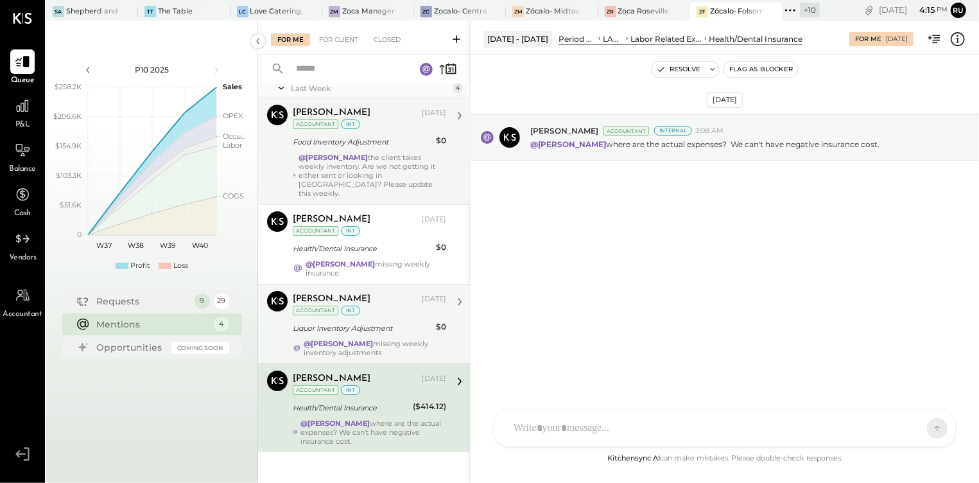
click at [565, 433] on div "AM [PERSON_NAME] RS [PERSON_NAME] S [PERSON_NAME] TM [PERSON_NAME] I [PERSON_NA…" at bounding box center [725, 428] width 462 height 37
click at [374, 168] on div "@[PERSON_NAME] the client takes weekly inventory. Are we not getting it either …" at bounding box center [373, 175] width 148 height 45
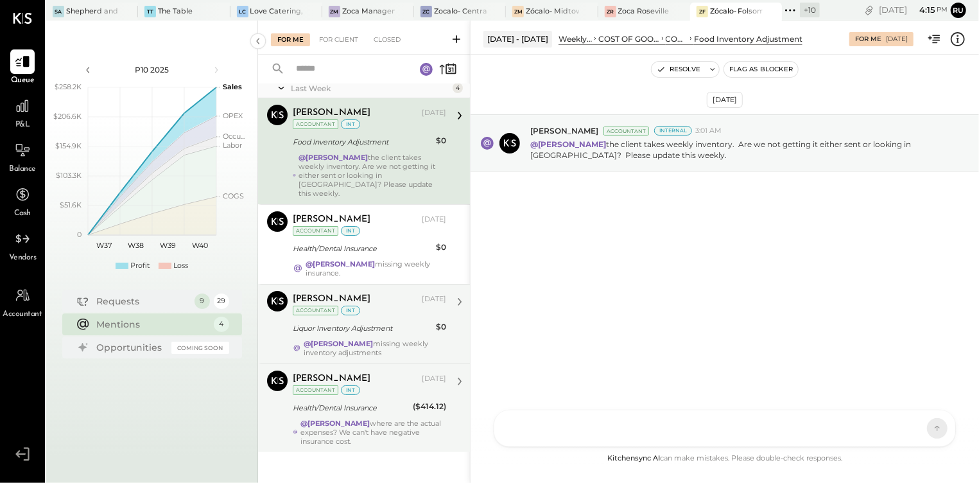
click at [542, 426] on div "AM [PERSON_NAME] RS [PERSON_NAME] S [PERSON_NAME] TM [PERSON_NAME] I [PERSON_NA…" at bounding box center [725, 428] width 462 height 37
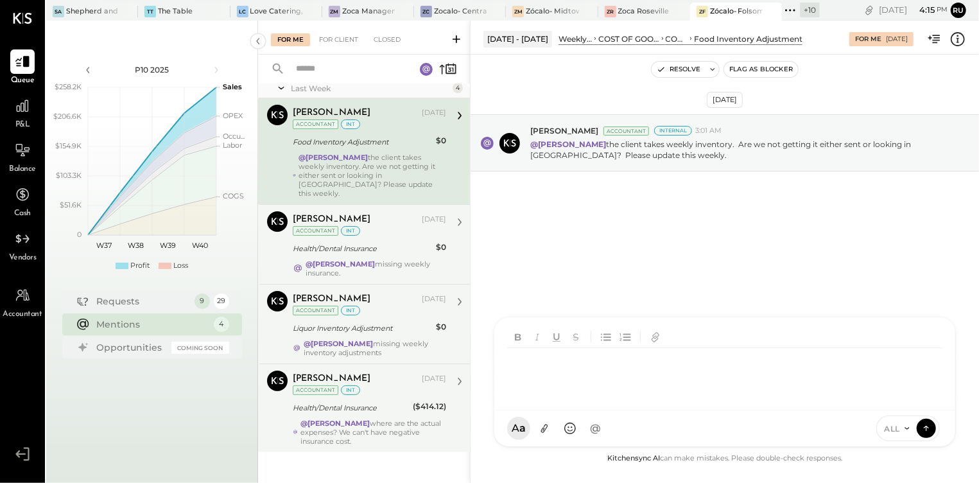
click at [389, 259] on div "@[PERSON_NAME] missing weekly insurance." at bounding box center [376, 268] width 141 height 18
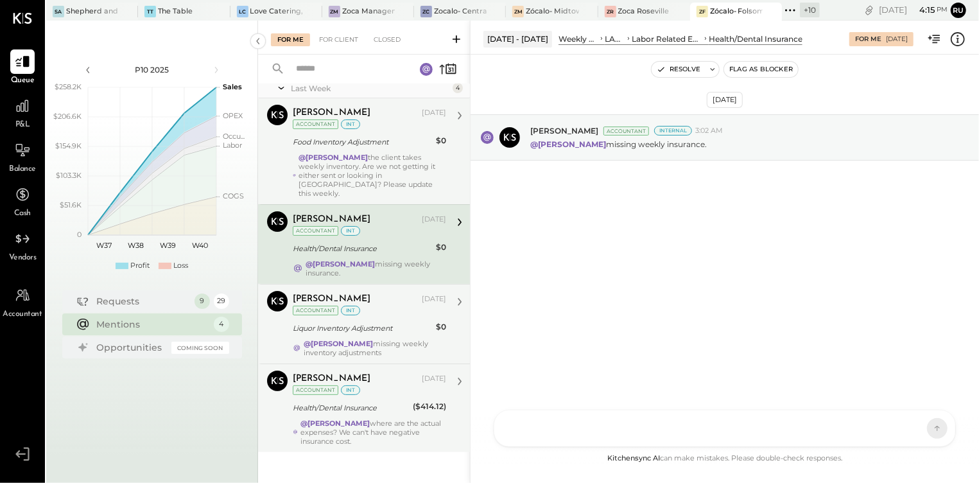
click at [335, 339] on strong "@[PERSON_NAME]" at bounding box center [338, 343] width 69 height 9
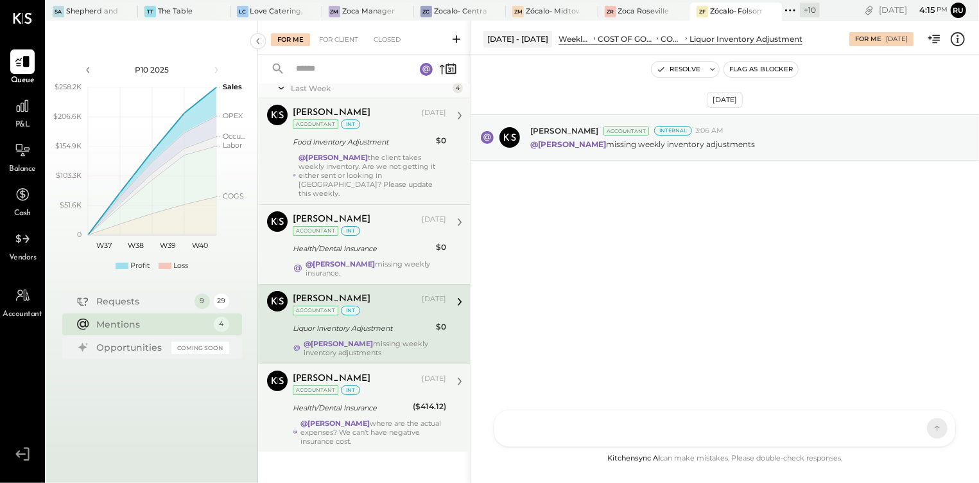
click at [376, 419] on div "@[PERSON_NAME] where are the actual expenses? We can't have negative insurance …" at bounding box center [374, 432] width 146 height 27
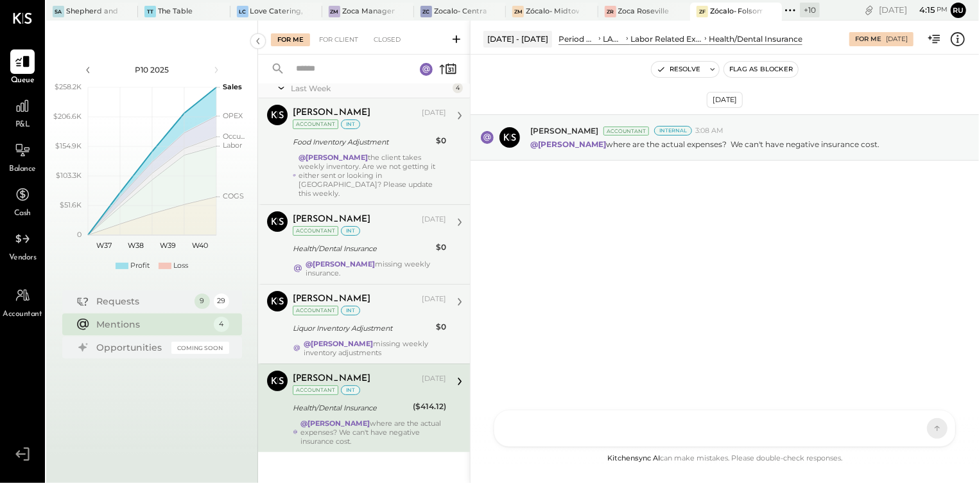
click at [374, 153] on div "@[PERSON_NAME] the client takes weekly inventory. Are we not getting it either …" at bounding box center [373, 175] width 148 height 45
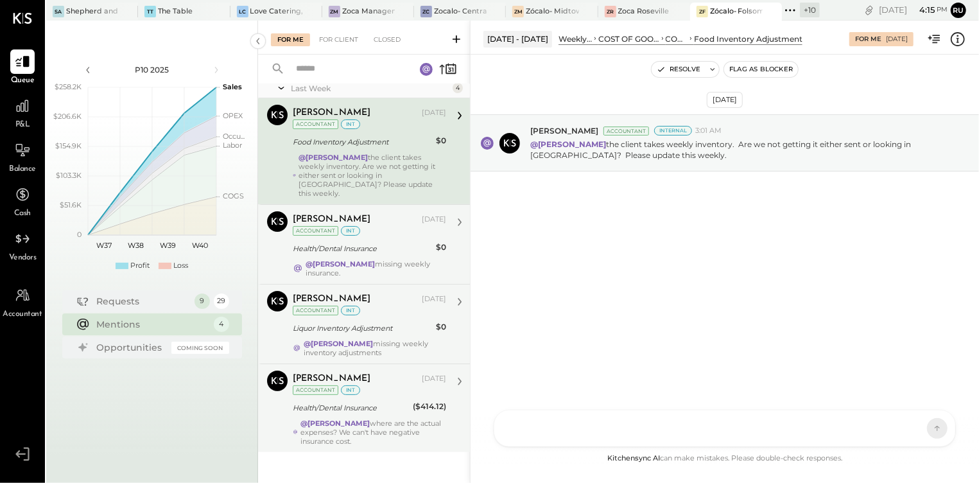
drag, startPoint x: 111, startPoint y: 304, endPoint x: 245, endPoint y: 283, distance: 135.4
click at [108, 304] on div "Requests" at bounding box center [142, 301] width 91 height 13
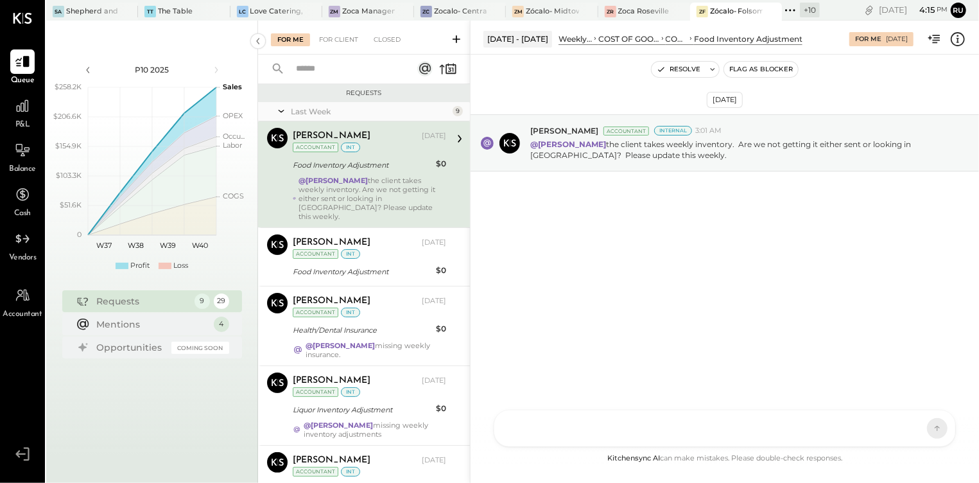
click at [366, 190] on div "@[PERSON_NAME] the client takes weekly inventory. Are we not getting it either …" at bounding box center [373, 198] width 148 height 45
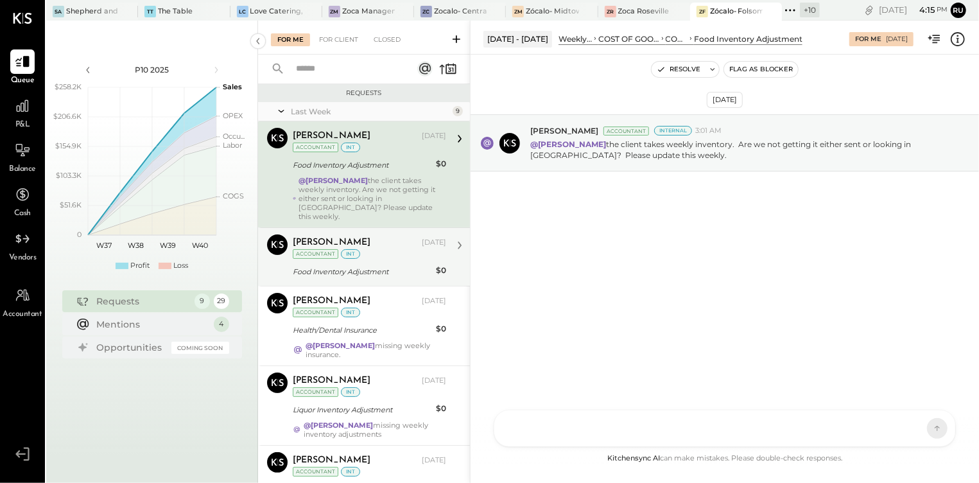
click at [374, 243] on div "[PERSON_NAME] [DATE] Accountant int" at bounding box center [370, 247] width 154 height 26
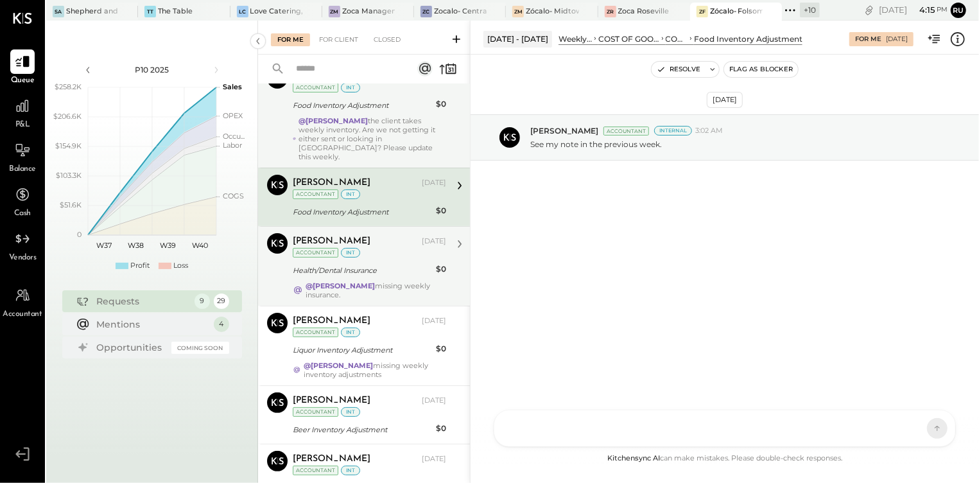
scroll to position [85, 0]
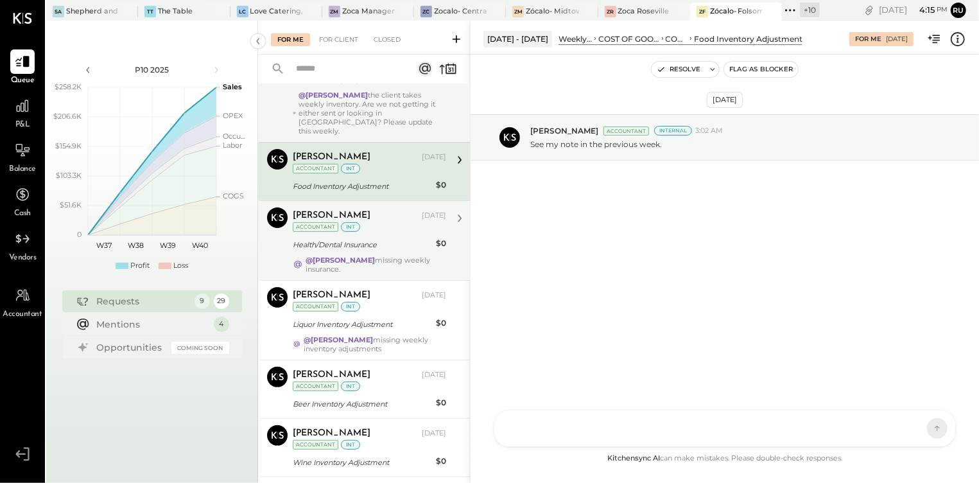
click at [385, 256] on div "@[PERSON_NAME] missing weekly insurance." at bounding box center [376, 265] width 141 height 18
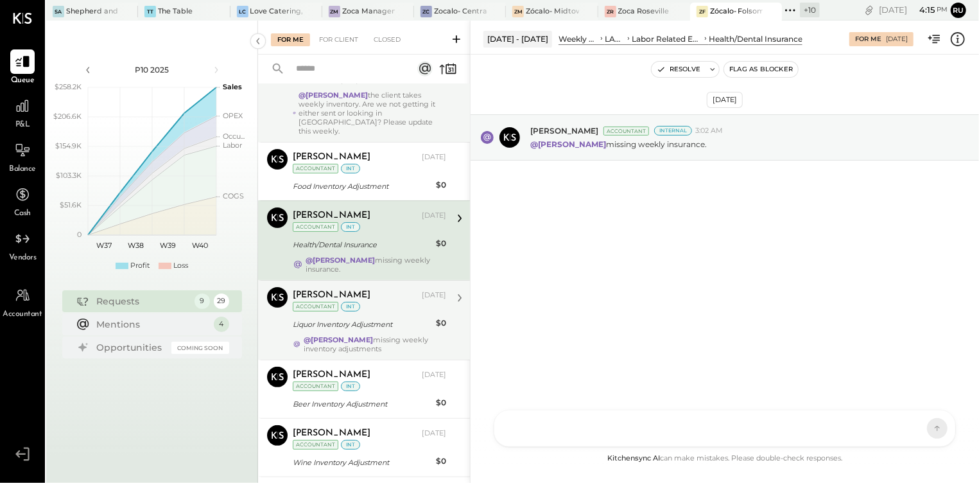
click at [379, 318] on div "Liquor Inventory Adjustment" at bounding box center [362, 324] width 139 height 13
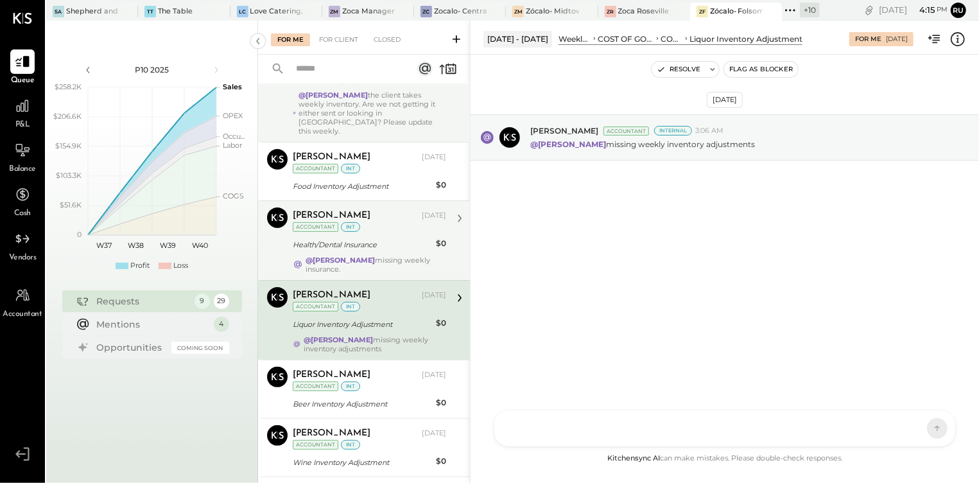
click at [388, 256] on div "@[PERSON_NAME] missing weekly insurance." at bounding box center [376, 265] width 141 height 18
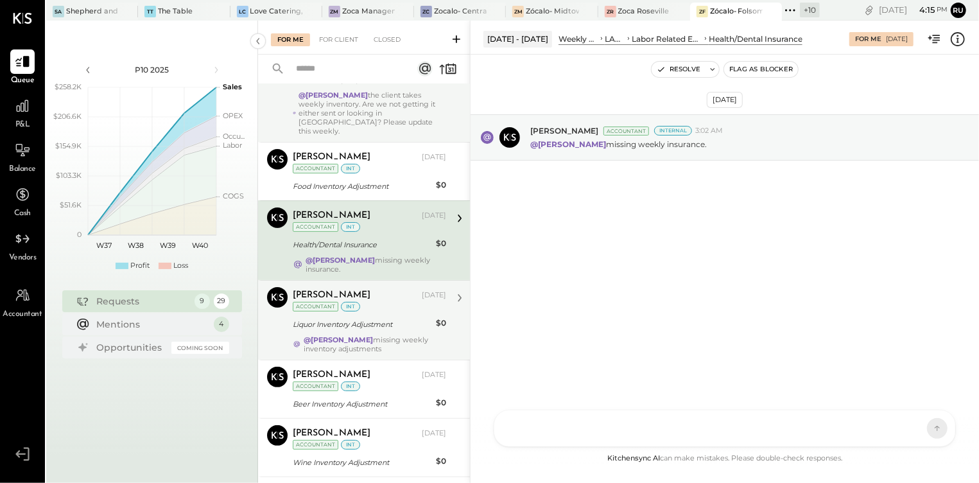
click at [385, 335] on div "@[PERSON_NAME] missing weekly inventory adjustments" at bounding box center [375, 344] width 143 height 18
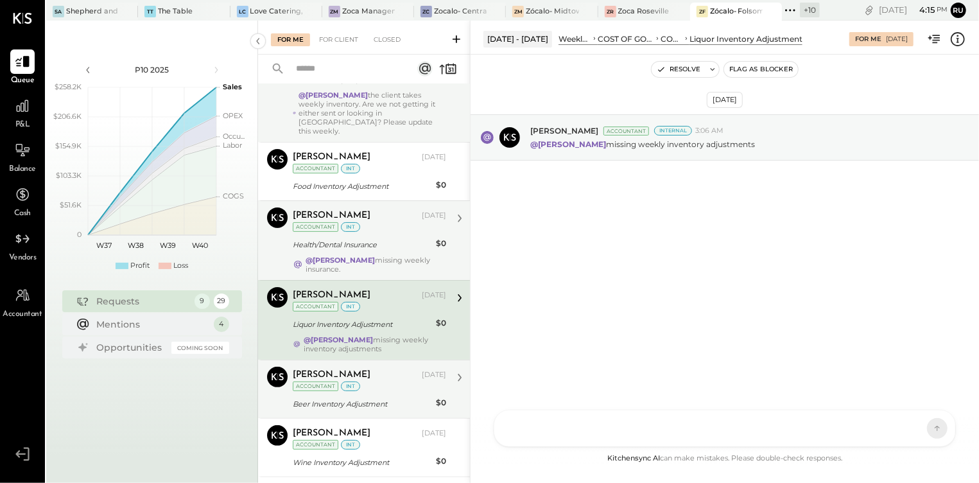
click at [381, 381] on div "[PERSON_NAME] [DATE] Accountant int" at bounding box center [370, 380] width 154 height 26
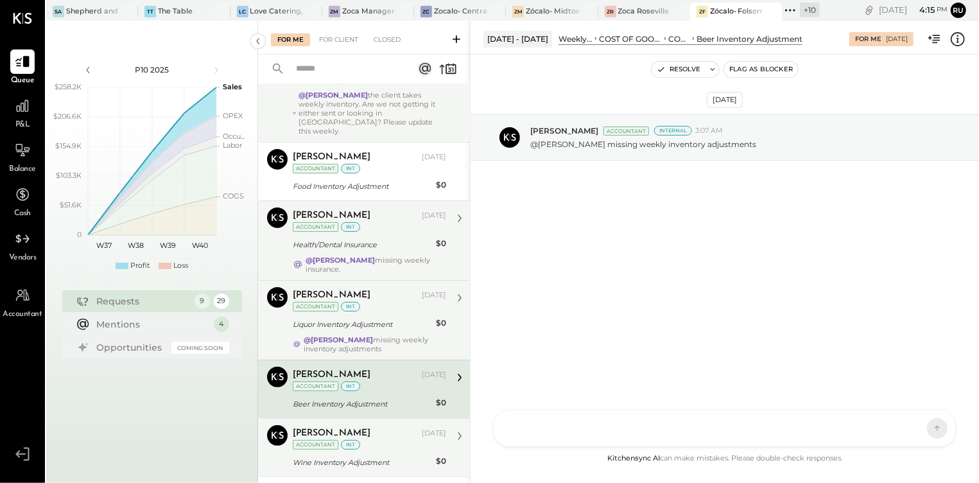
click at [385, 434] on div "[PERSON_NAME] [DATE] Accountant int" at bounding box center [370, 438] width 154 height 26
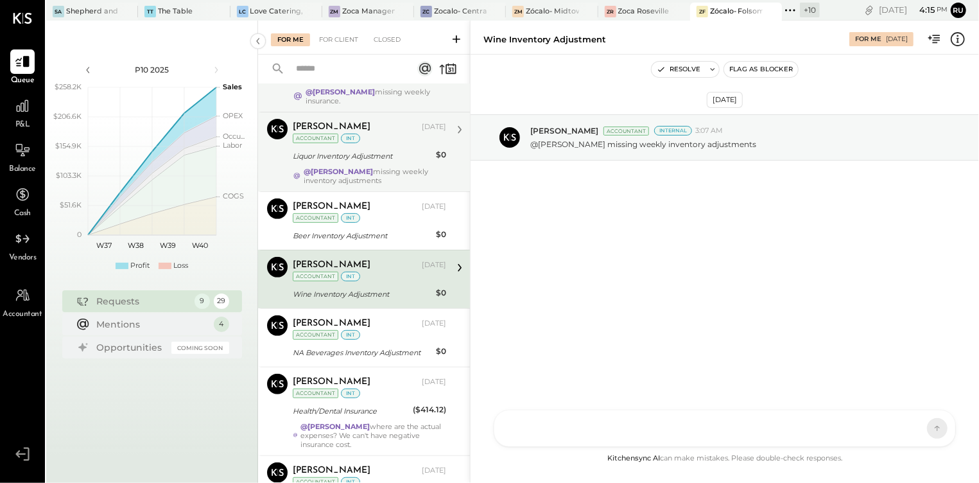
scroll to position [257, 0]
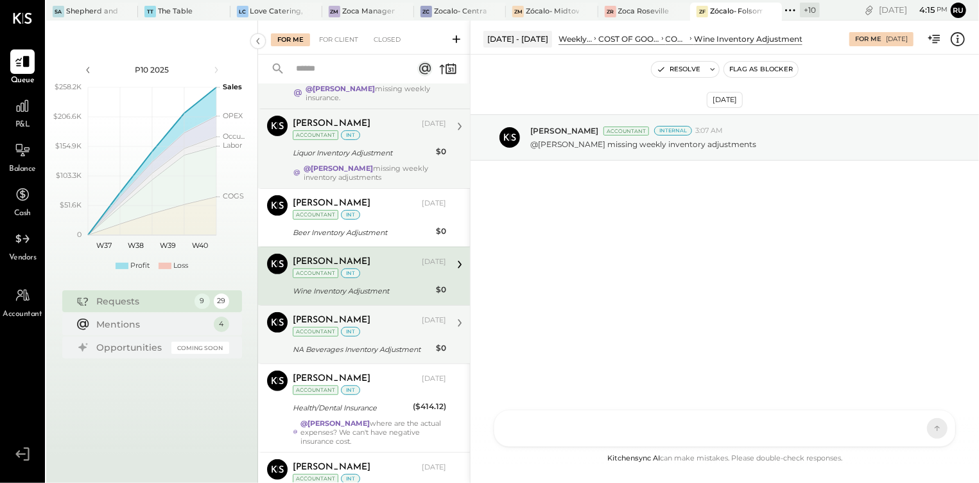
click at [392, 343] on div "NA Beverages Inventory Adjustment" at bounding box center [362, 349] width 139 height 13
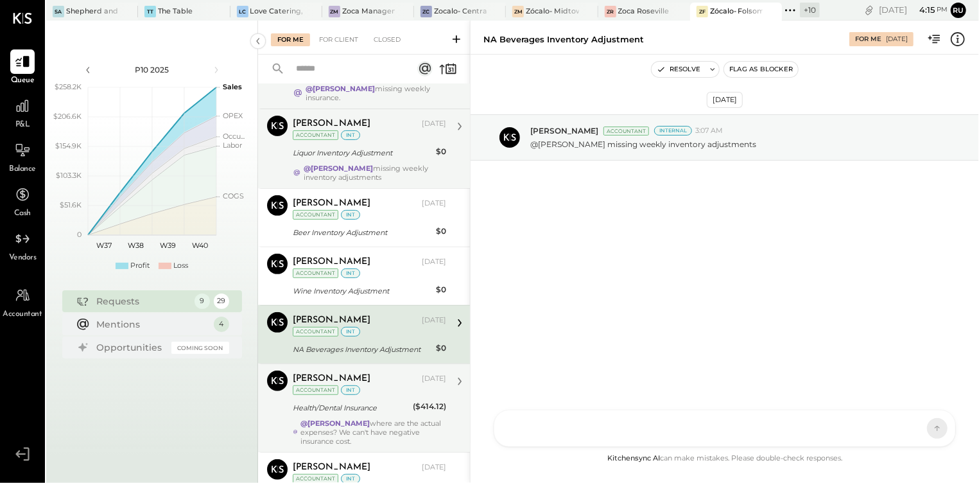
click at [393, 401] on div "Health/Dental Insurance" at bounding box center [351, 407] width 116 height 13
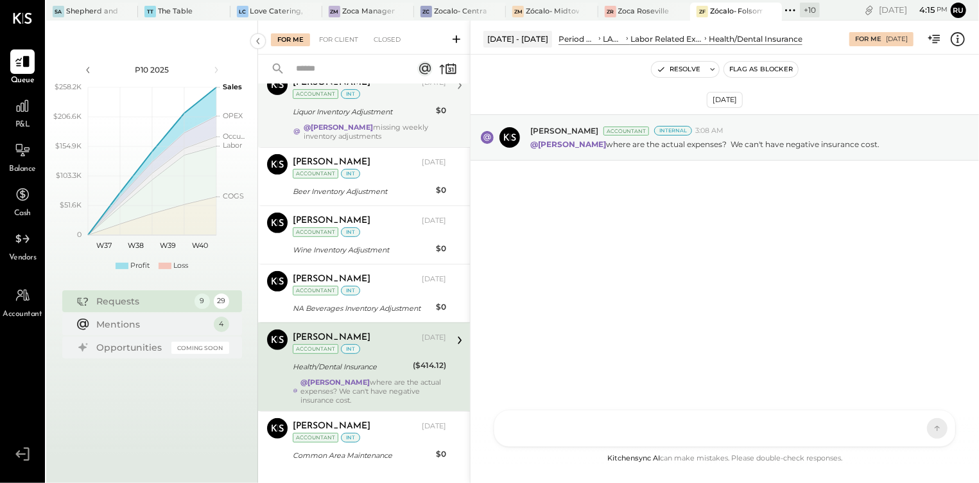
scroll to position [316, 0]
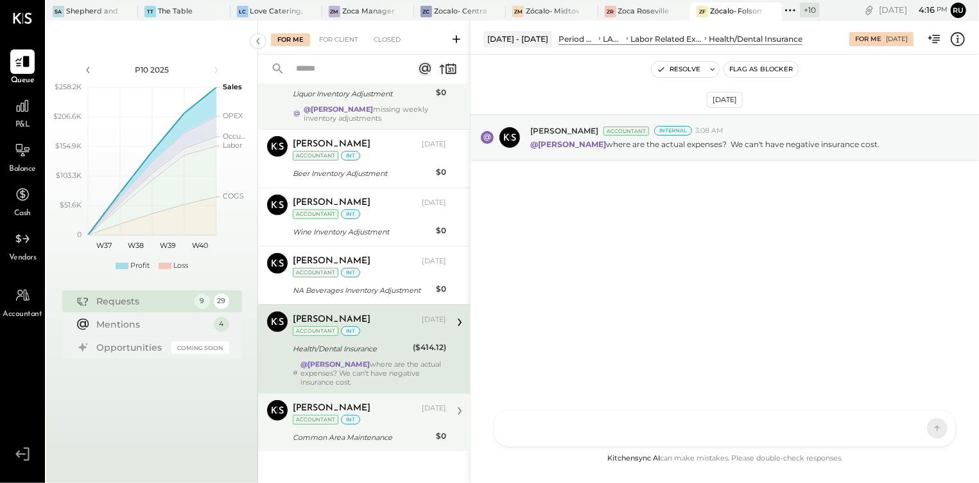
click at [376, 411] on div "[PERSON_NAME] [DATE] Accountant int" at bounding box center [370, 413] width 154 height 26
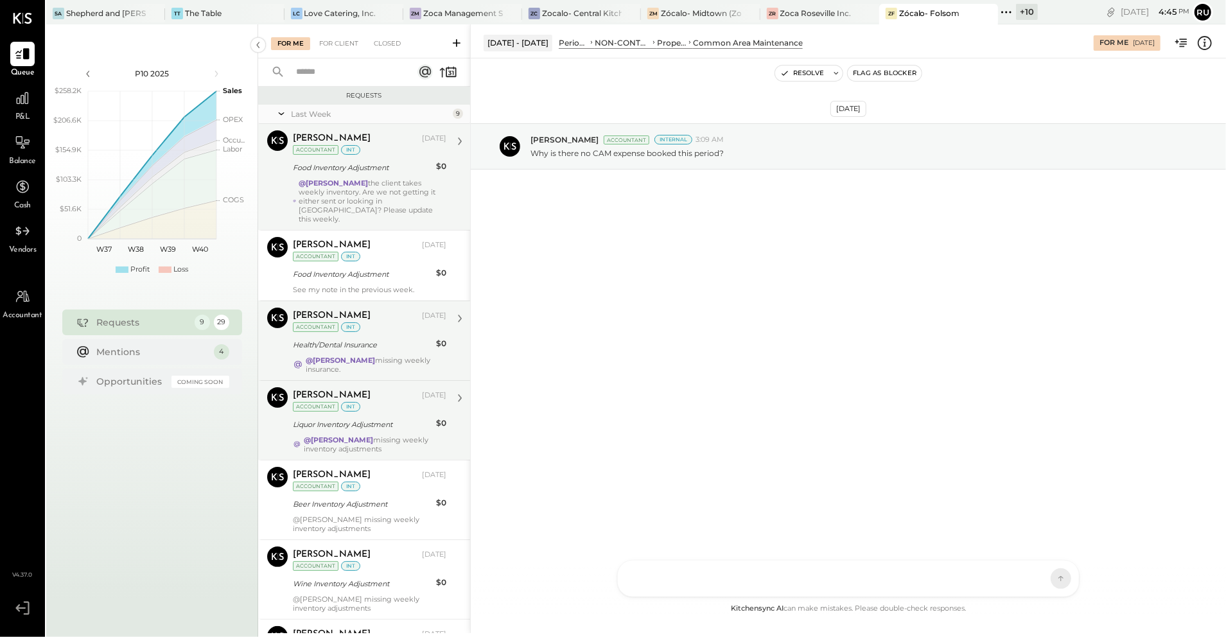
click at [371, 186] on div "@[PERSON_NAME] the client takes weekly inventory. Are we not getting it either …" at bounding box center [373, 201] width 148 height 45
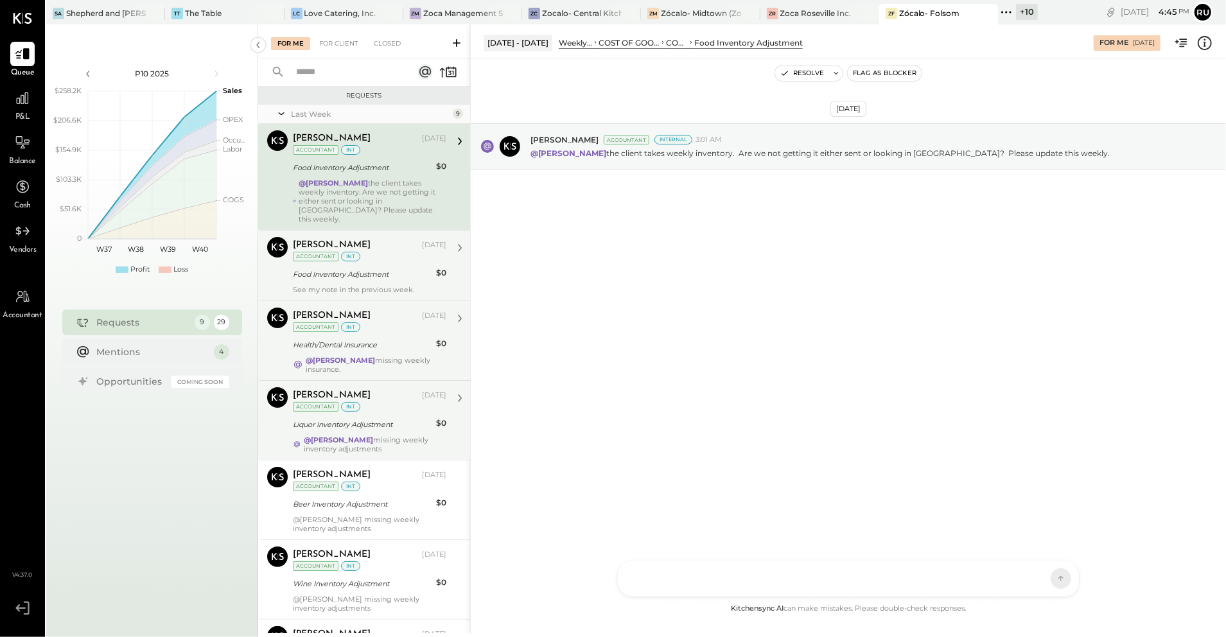
click at [380, 252] on div "[PERSON_NAME] [DATE] Accountant int" at bounding box center [370, 250] width 154 height 26
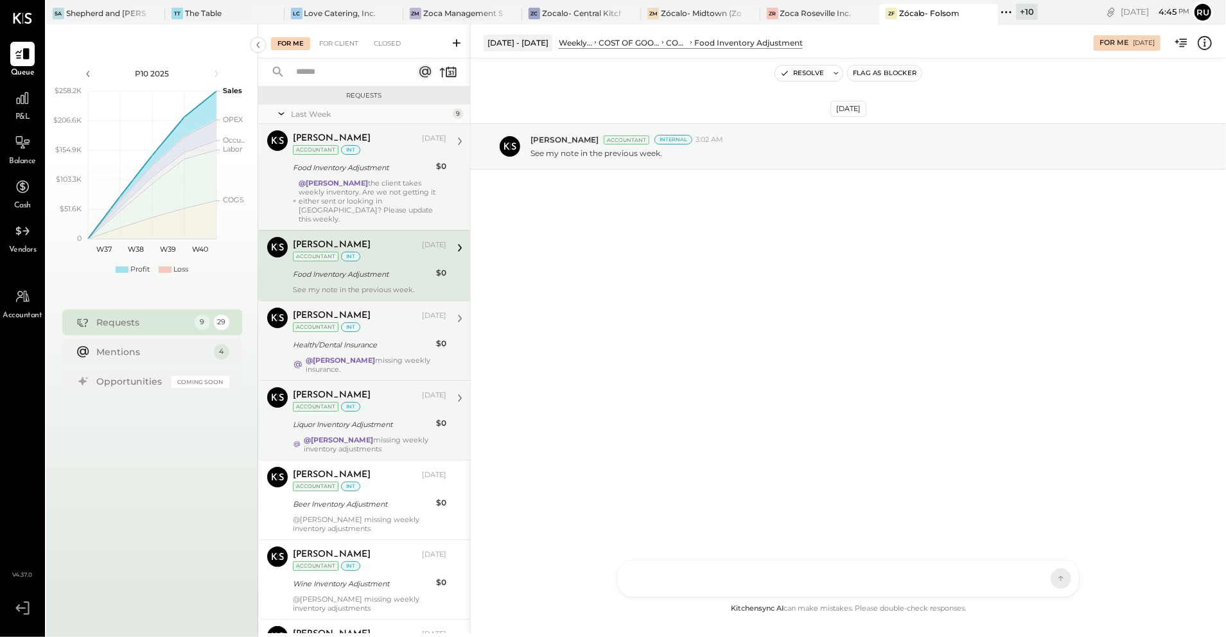
click at [399, 200] on div "@[PERSON_NAME] the client takes weekly inventory. Are we not getting it either …" at bounding box center [373, 201] width 148 height 45
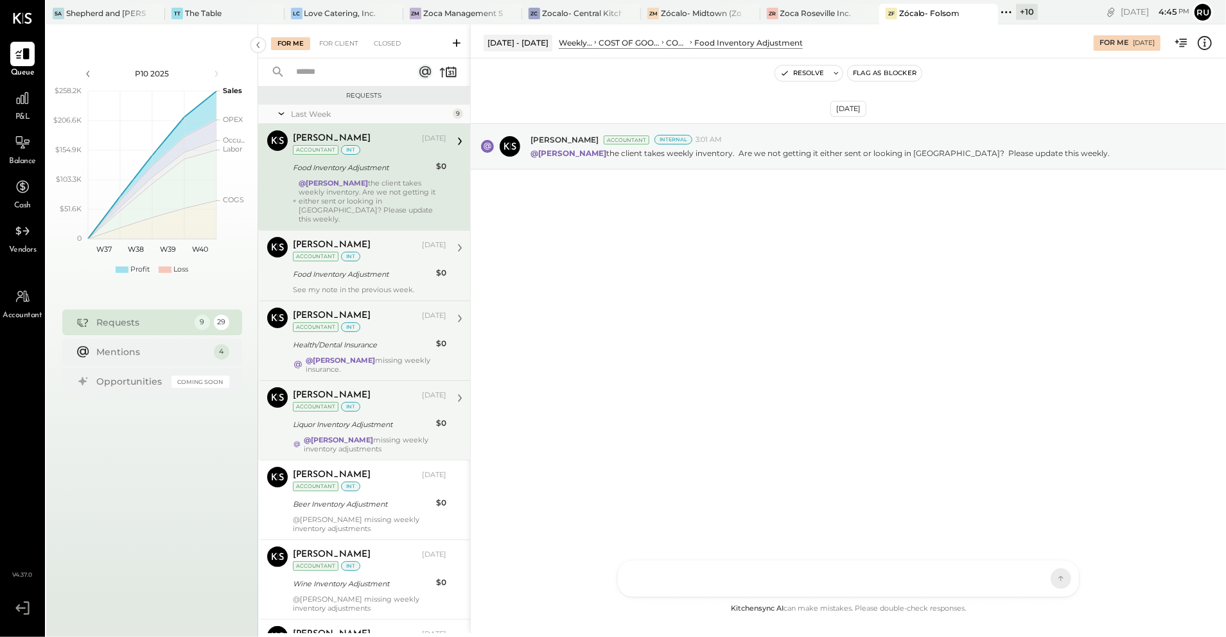
click at [381, 268] on div "Food Inventory Adjustment" at bounding box center [362, 274] width 139 height 13
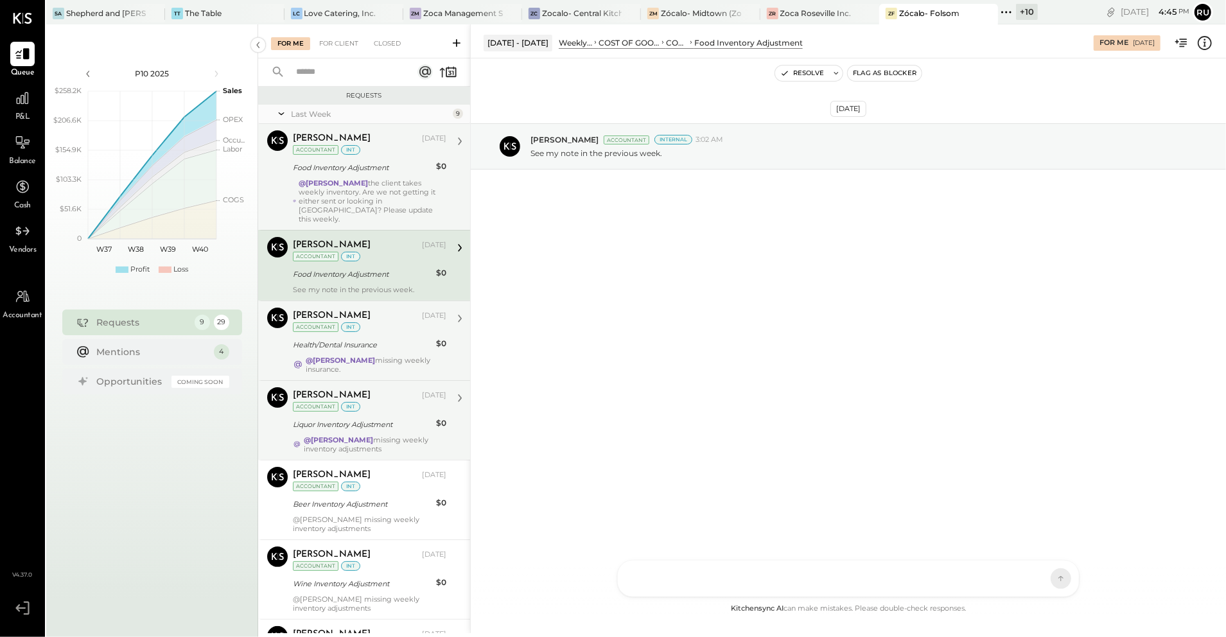
click at [384, 322] on div "[PERSON_NAME] [DATE] Accountant int" at bounding box center [370, 321] width 154 height 26
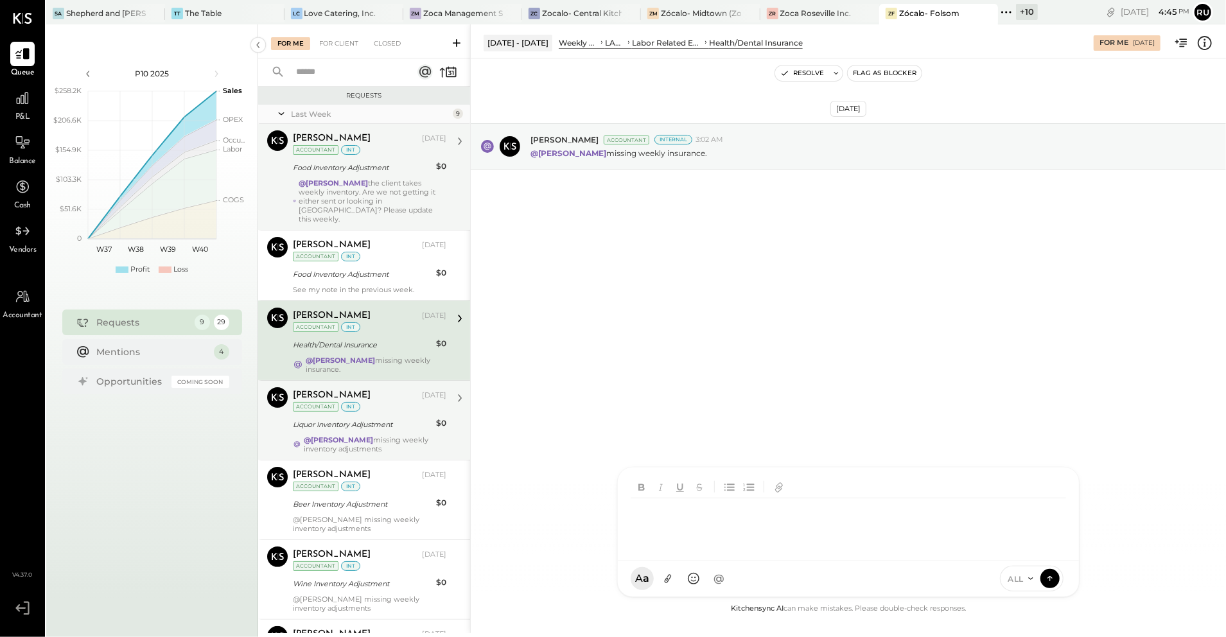
click at [677, 482] on div at bounding box center [850, 523] width 439 height 51
click at [695, 482] on div at bounding box center [848, 523] width 435 height 51
click at [604, 247] on div "[DATE] [PERSON_NAME] Accountant Internal 3:02 AM @[PERSON_NAME] missing weekly …" at bounding box center [848, 178] width 755 height 175
click at [642, 369] on div "[DATE] [PERSON_NAME] Accountant Internal 3:02 AM @[PERSON_NAME] missing weekly …" at bounding box center [848, 329] width 755 height 543
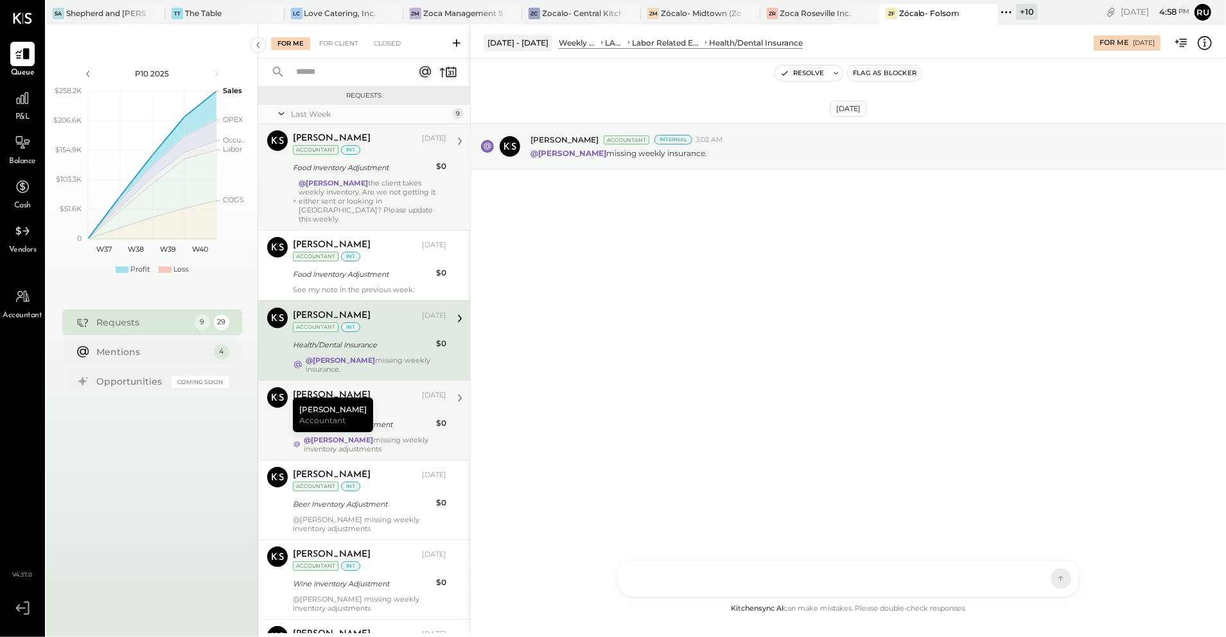
click at [334, 193] on div "@[PERSON_NAME] the client takes weekly inventory. Are we not getting it either …" at bounding box center [373, 201] width 148 height 45
